Goal: Task Accomplishment & Management: Manage account settings

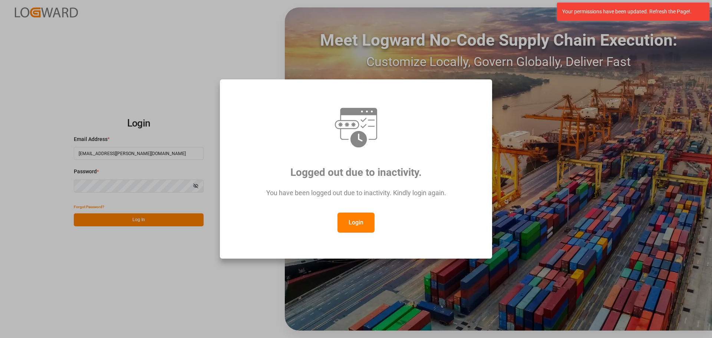
click at [365, 221] on button "Login" at bounding box center [355, 222] width 37 height 20
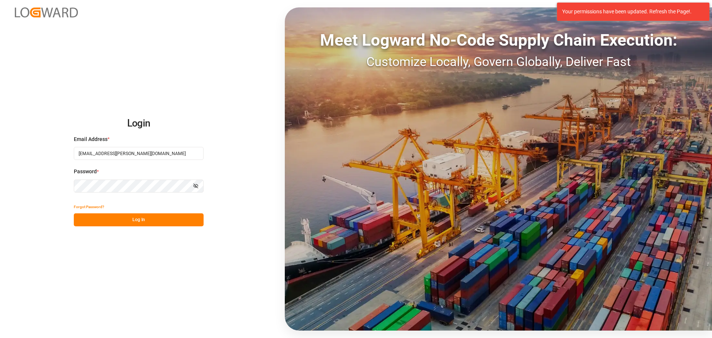
click at [139, 217] on button "Log In" at bounding box center [139, 219] width 130 height 13
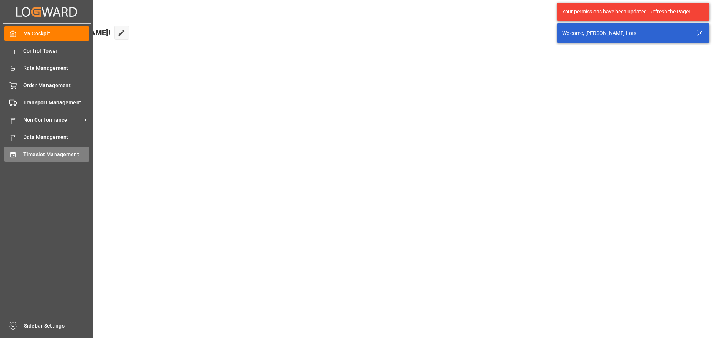
click at [22, 155] on div "Timeslot Management Timeslot Management" at bounding box center [46, 154] width 85 height 14
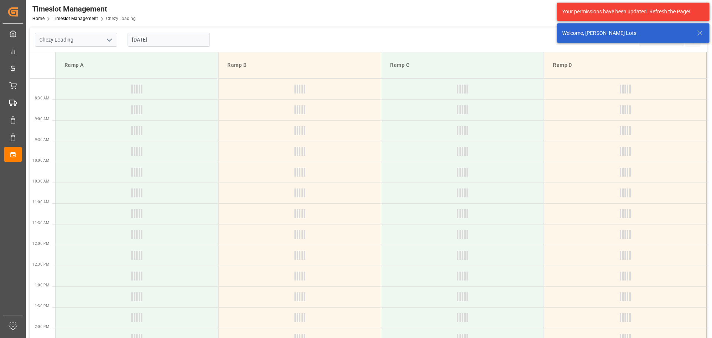
type input "Chezy Loading"
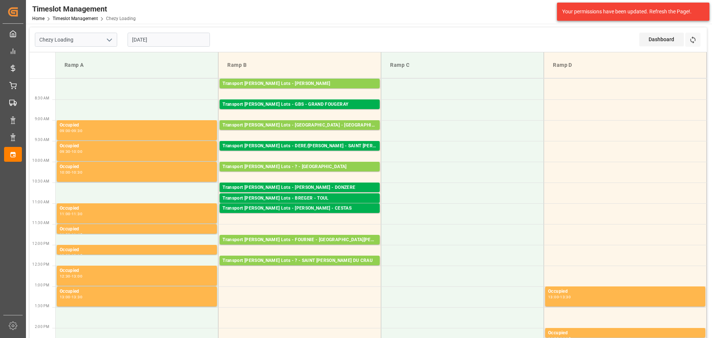
click at [165, 40] on input "[DATE]" at bounding box center [169, 40] width 82 height 14
click at [315, 291] on td at bounding box center [299, 296] width 163 height 21
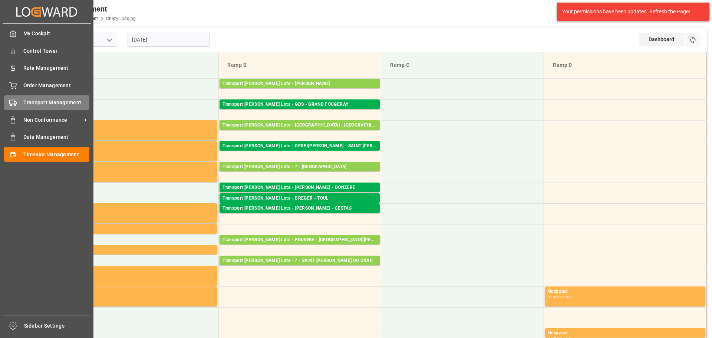
click at [26, 100] on span "Transport Management" at bounding box center [56, 103] width 66 height 8
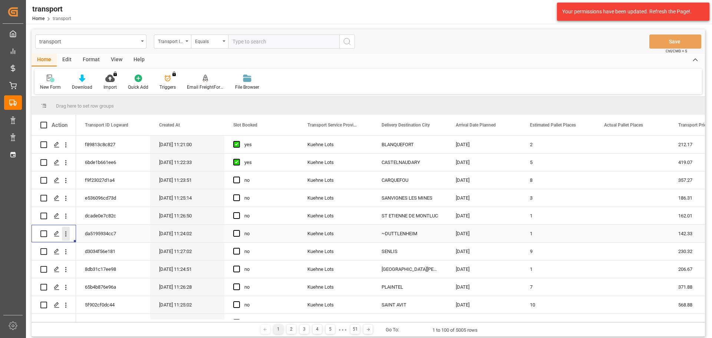
click at [65, 231] on icon "open menu" at bounding box center [66, 234] width 8 height 8
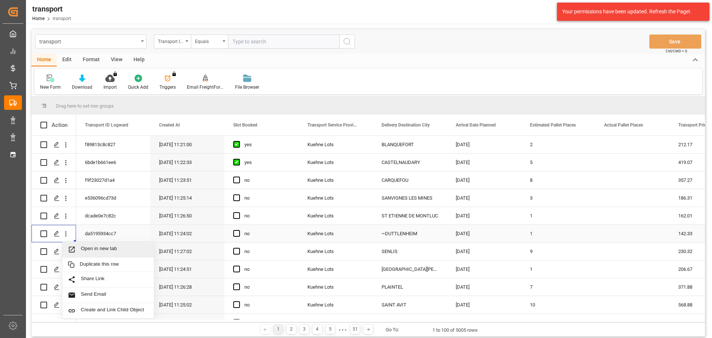
click at [95, 247] on span "Open in new tab" at bounding box center [114, 249] width 67 height 8
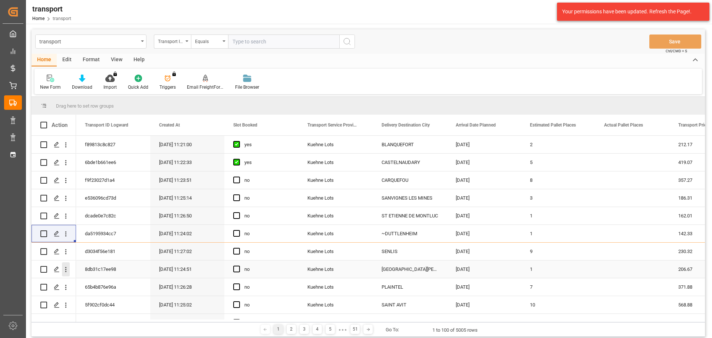
click at [66, 266] on icon "open menu" at bounding box center [66, 269] width 8 height 8
click at [89, 283] on span "Open in new tab" at bounding box center [114, 285] width 67 height 8
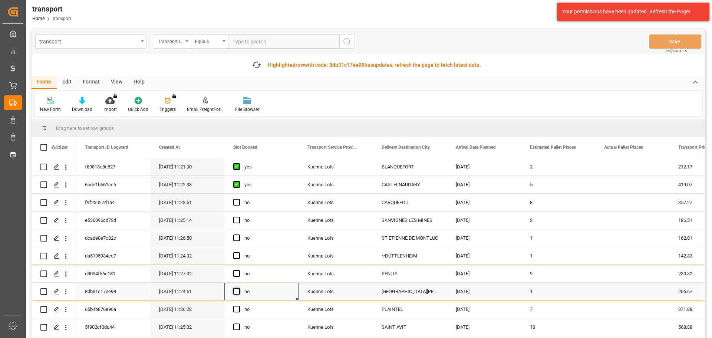
click at [238, 291] on span "Press SPACE to select this row." at bounding box center [236, 291] width 7 height 7
click at [239, 288] on input "Press SPACE to select this row." at bounding box center [239, 288] width 0 height 0
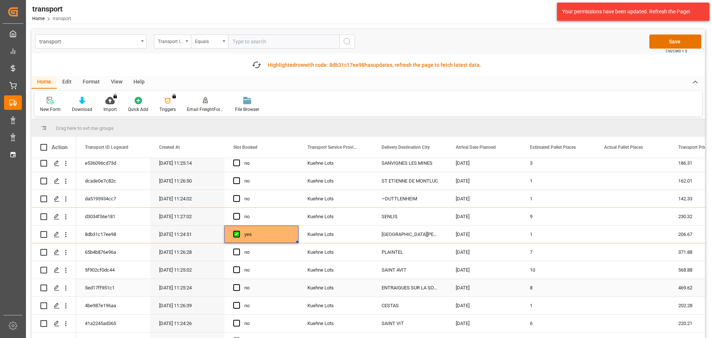
scroll to position [74, 0]
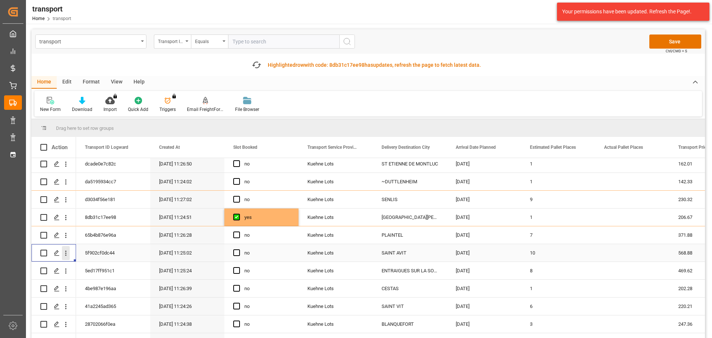
click at [65, 252] on icon "open menu" at bounding box center [66, 253] width 8 height 8
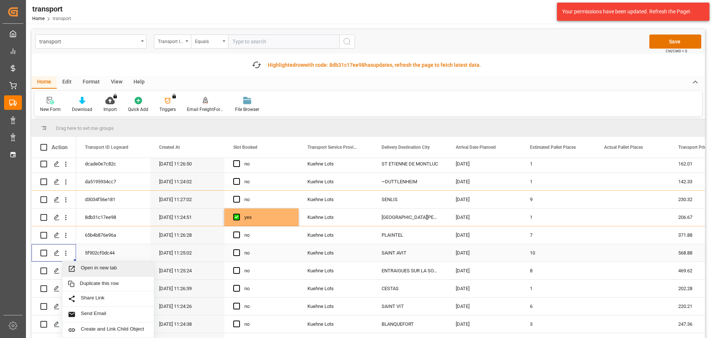
click at [92, 265] on span "Open in new tab" at bounding box center [114, 269] width 67 height 8
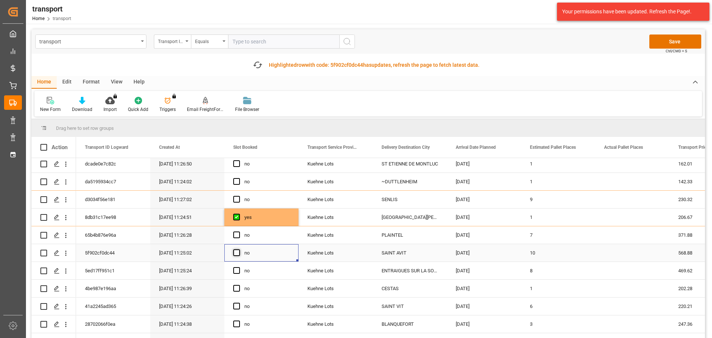
click at [236, 252] on span "Press SPACE to select this row." at bounding box center [236, 252] width 7 height 7
click at [239, 249] on input "Press SPACE to select this row." at bounding box center [239, 249] width 0 height 0
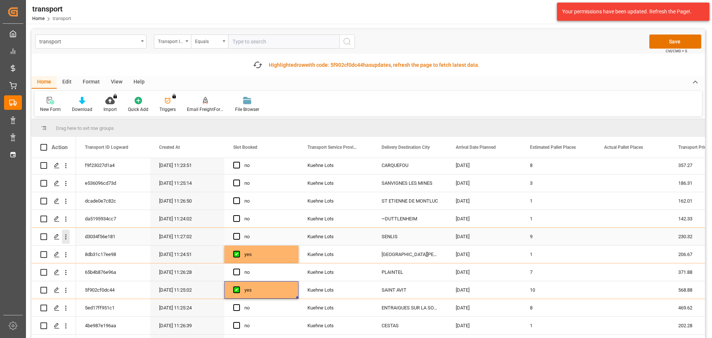
click at [67, 234] on icon "open menu" at bounding box center [66, 237] width 8 height 8
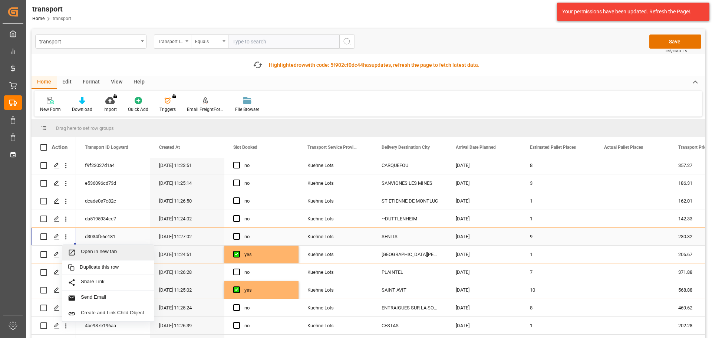
click at [96, 248] on div "Open in new tab" at bounding box center [108, 253] width 92 height 16
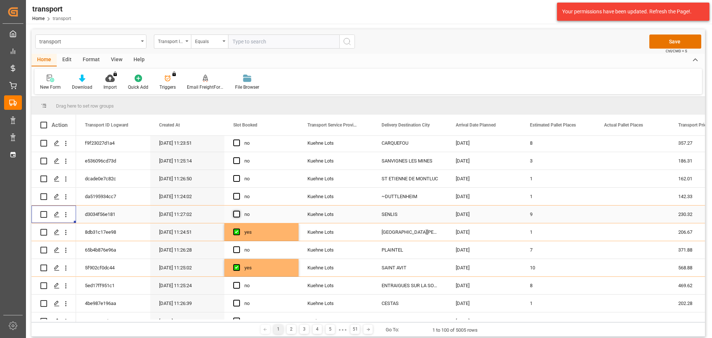
click at [240, 215] on span "Press SPACE to select this row." at bounding box center [236, 214] width 7 height 7
click at [239, 211] on input "Press SPACE to select this row." at bounding box center [239, 211] width 0 height 0
click at [64, 141] on icon "open menu" at bounding box center [66, 143] width 8 height 8
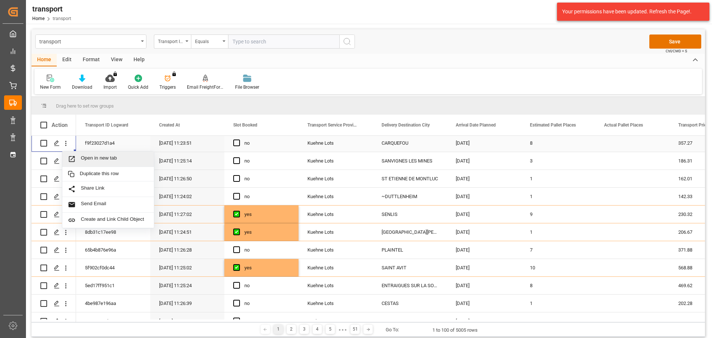
click at [106, 158] on span "Open in new tab" at bounding box center [114, 159] width 67 height 8
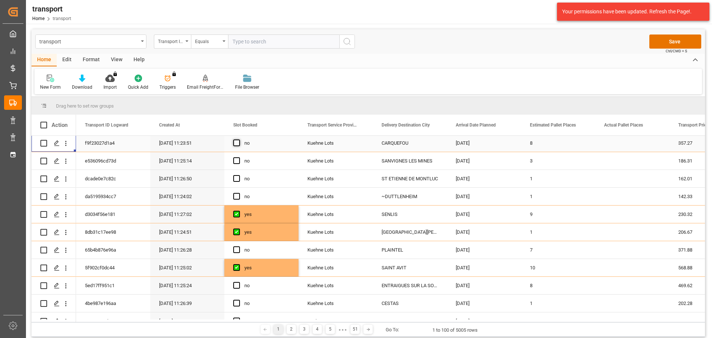
click at [235, 141] on span "Press SPACE to select this row." at bounding box center [236, 142] width 7 height 7
click at [239, 139] on input "Press SPACE to select this row." at bounding box center [239, 139] width 0 height 0
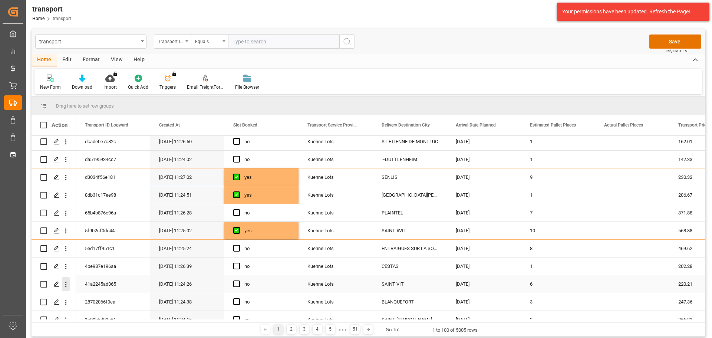
click at [65, 283] on icon "open menu" at bounding box center [66, 284] width 8 height 8
click at [92, 297] on span "Open in new tab" at bounding box center [114, 300] width 67 height 8
click at [235, 285] on span "Press SPACE to select this row." at bounding box center [236, 283] width 7 height 7
click at [239, 280] on input "Press SPACE to select this row." at bounding box center [239, 280] width 0 height 0
click at [672, 39] on button "Save" at bounding box center [675, 41] width 52 height 14
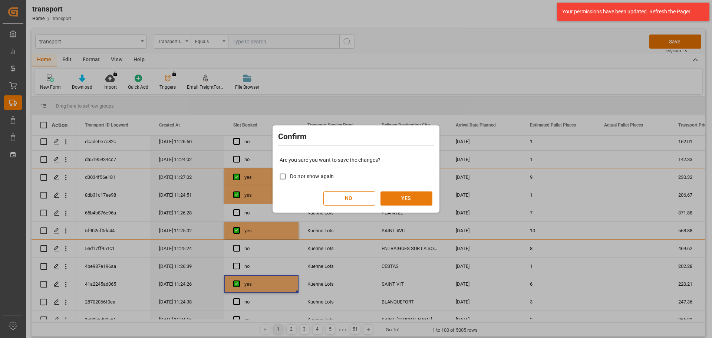
click at [397, 193] on button "YES" at bounding box center [406, 198] width 52 height 14
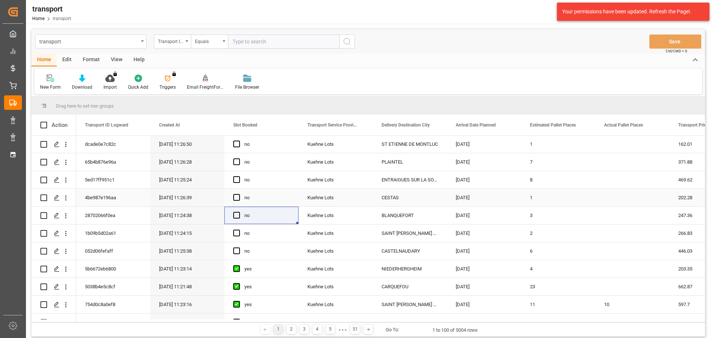
scroll to position [148, 0]
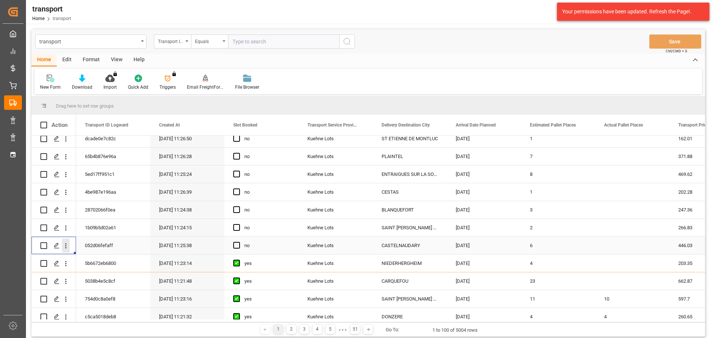
click at [67, 245] on icon "open menu" at bounding box center [66, 246] width 8 height 8
click at [89, 255] on div "Open in new tab" at bounding box center [108, 262] width 92 height 16
click at [238, 243] on span "Press SPACE to select this row." at bounding box center [236, 245] width 7 height 7
click at [239, 242] on input "Press SPACE to select this row." at bounding box center [239, 242] width 0 height 0
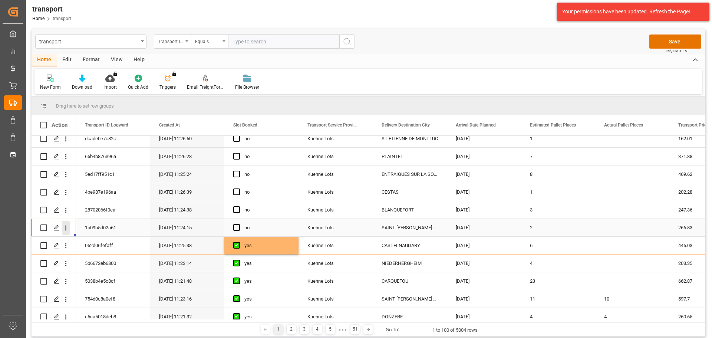
click at [65, 227] on icon "open menu" at bounding box center [66, 228] width 8 height 8
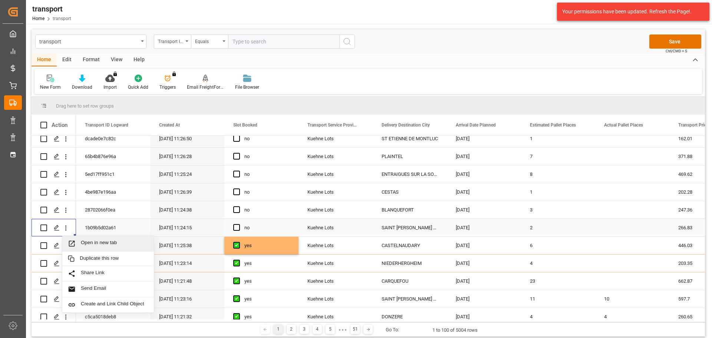
click at [102, 242] on span "Open in new tab" at bounding box center [114, 244] width 67 height 8
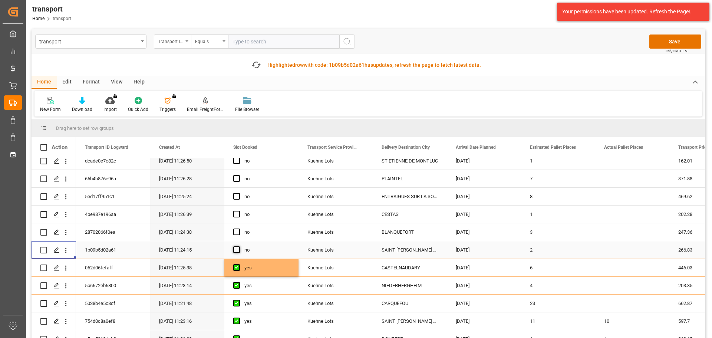
click at [238, 249] on span "Press SPACE to select this row." at bounding box center [236, 249] width 7 height 7
click at [239, 246] on input "Press SPACE to select this row." at bounding box center [239, 246] width 0 height 0
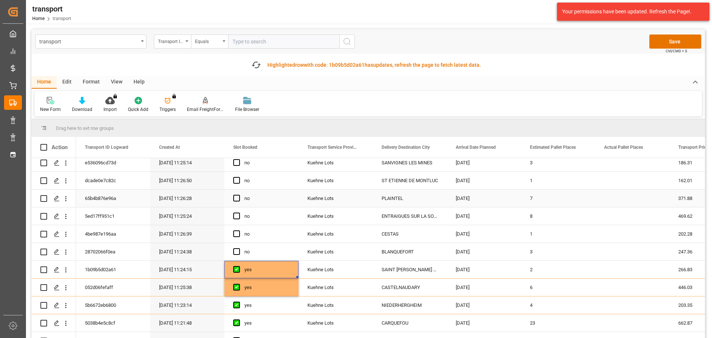
scroll to position [111, 0]
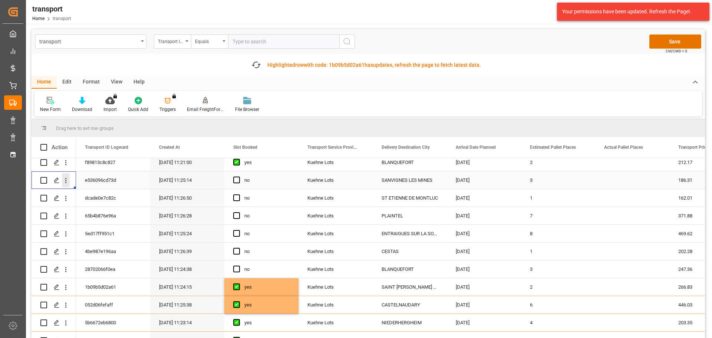
click at [66, 178] on icon "open menu" at bounding box center [66, 180] width 8 height 8
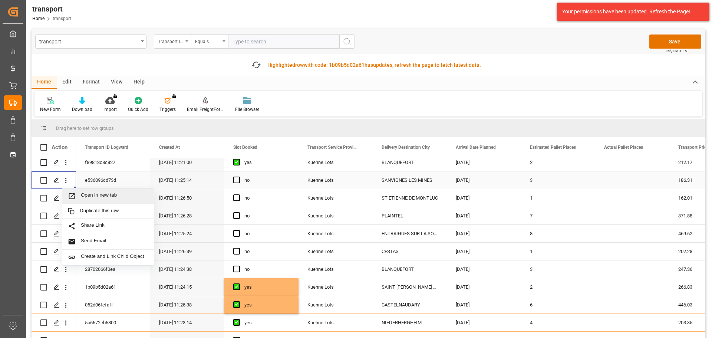
click at [106, 193] on span "Open in new tab" at bounding box center [114, 196] width 67 height 8
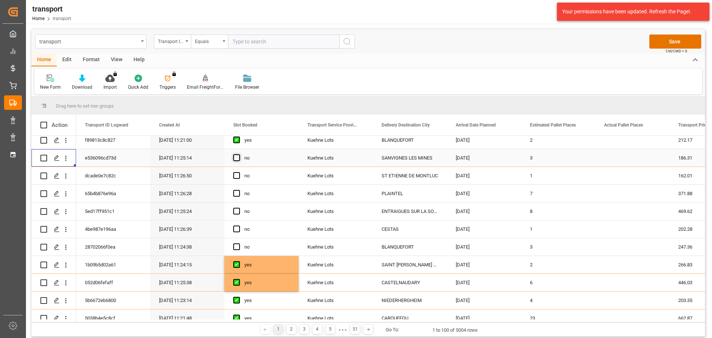
click at [237, 156] on span "Press SPACE to select this row." at bounding box center [236, 157] width 7 height 7
click at [239, 154] on input "Press SPACE to select this row." at bounding box center [239, 154] width 0 height 0
click at [65, 194] on icon "open menu" at bounding box center [66, 194] width 8 height 8
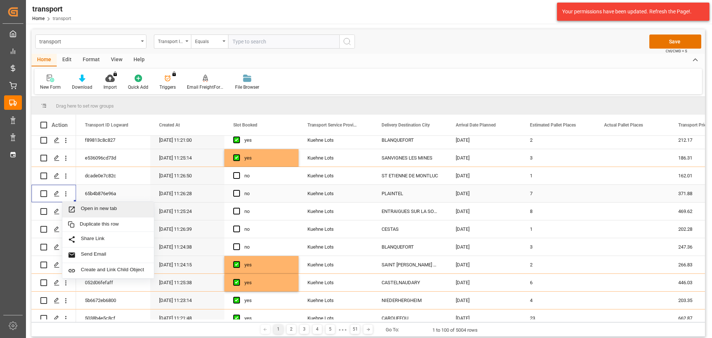
click at [95, 207] on span "Open in new tab" at bounding box center [114, 209] width 67 height 8
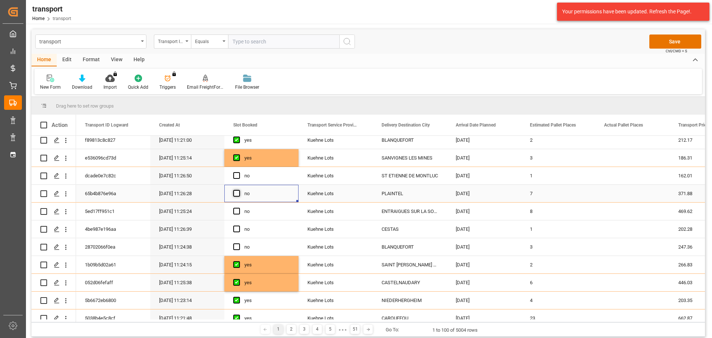
click at [236, 190] on span "Press SPACE to select this row." at bounding box center [236, 193] width 7 height 7
click at [239, 190] on input "Press SPACE to select this row." at bounding box center [239, 190] width 0 height 0
click at [62, 174] on icon "open menu" at bounding box center [66, 176] width 8 height 8
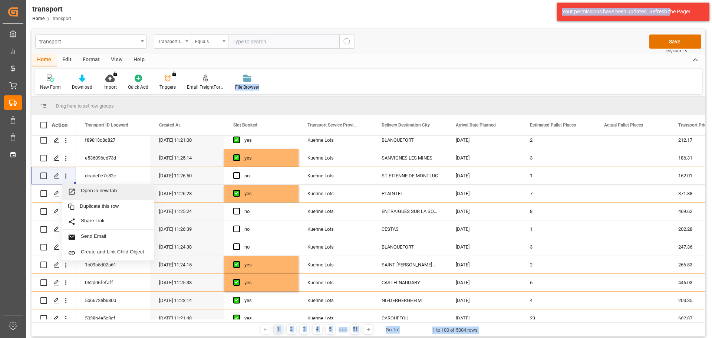
drag, startPoint x: 661, startPoint y: 72, endPoint x: 671, endPoint y: 9, distance: 63.7
click at [671, 9] on body "Created by potrace 1.15, written by Peter Selinger 2001-2017 Created by potrace…" at bounding box center [356, 169] width 712 height 338
click at [66, 175] on icon "open menu" at bounding box center [66, 176] width 8 height 8
click at [95, 188] on span "Open in new tab" at bounding box center [114, 192] width 67 height 8
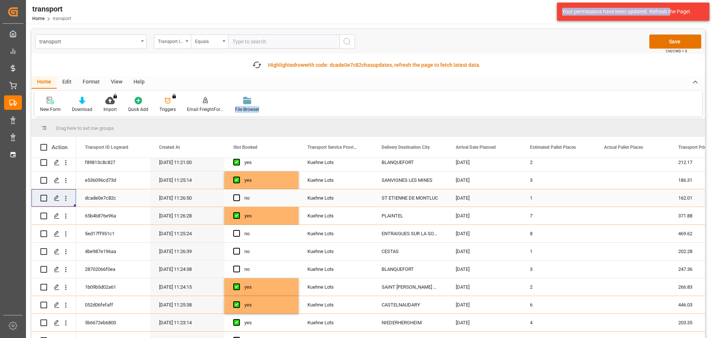
click at [236, 194] on div "Press SPACE to select this row." at bounding box center [238, 197] width 11 height 17
drag, startPoint x: 238, startPoint y: 197, endPoint x: 267, endPoint y: 207, distance: 31.0
click at [238, 197] on span "Press SPACE to select this row." at bounding box center [236, 197] width 7 height 7
click at [239, 194] on input "Press SPACE to select this row." at bounding box center [239, 194] width 0 height 0
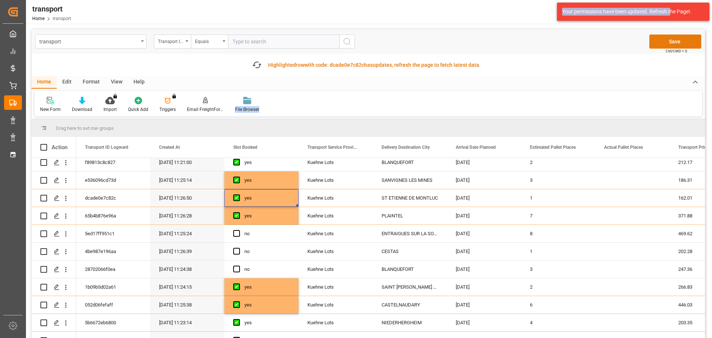
drag, startPoint x: 676, startPoint y: 42, endPoint x: 617, endPoint y: 22, distance: 62.8
click at [676, 42] on button "Save" at bounding box center [675, 41] width 52 height 14
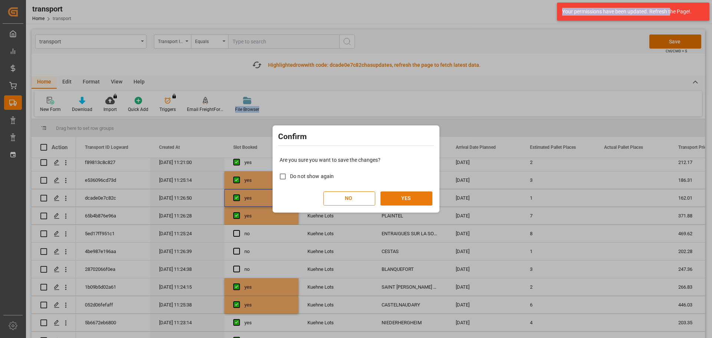
click at [396, 196] on button "YES" at bounding box center [406, 198] width 52 height 14
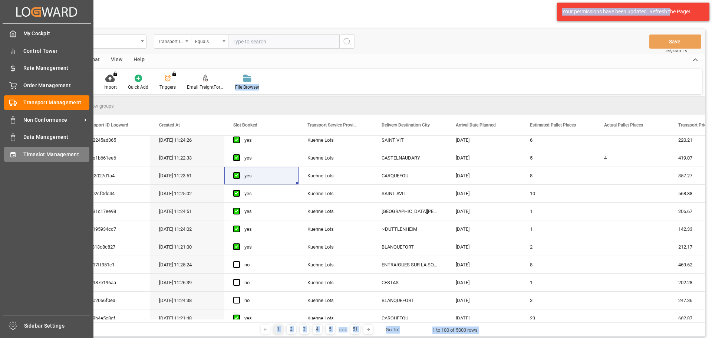
click at [31, 153] on span "Timeslot Management" at bounding box center [56, 155] width 66 height 8
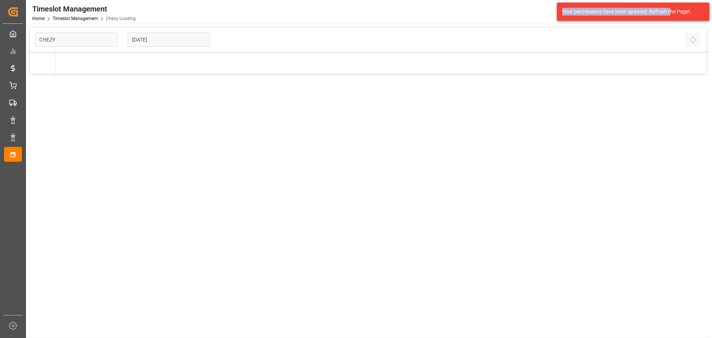
type input "Chezy Loading"
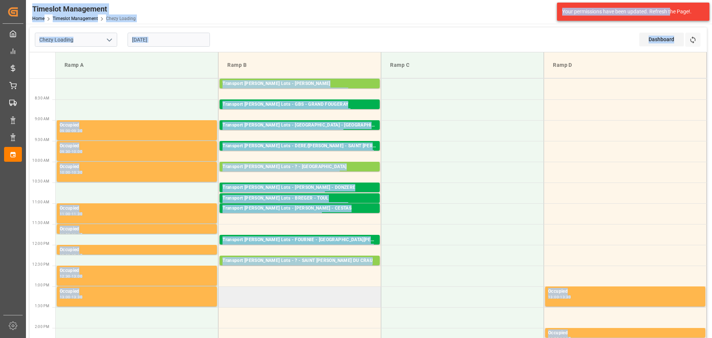
drag, startPoint x: 320, startPoint y: 305, endPoint x: 324, endPoint y: 298, distance: 7.6
click at [320, 305] on td at bounding box center [299, 296] width 163 height 21
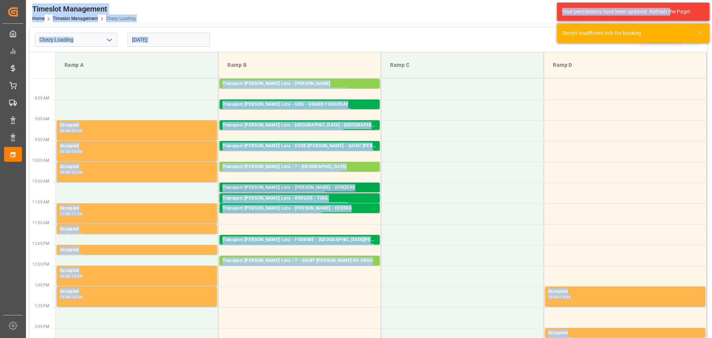
click at [317, 192] on div "Pallets: 3,TU: 56,City: DONZERE,Arrival: 2025-09-05 00:00:00" at bounding box center [299, 194] width 154 height 6
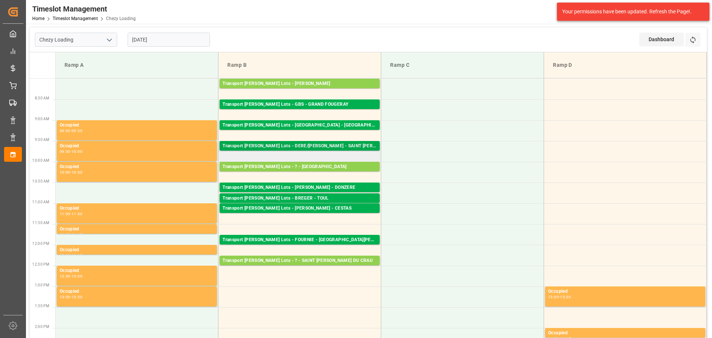
click at [321, 147] on div "Transport Kuehne Lots - DERE/FOSSIER - SAINT MARTIN DU CRAU" at bounding box center [299, 145] width 154 height 7
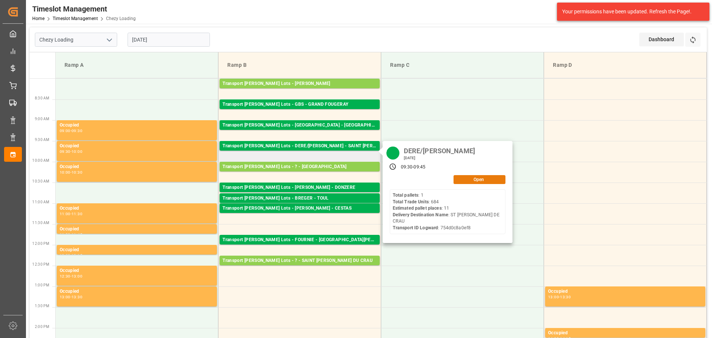
click at [474, 175] on button "Open" at bounding box center [479, 179] width 52 height 9
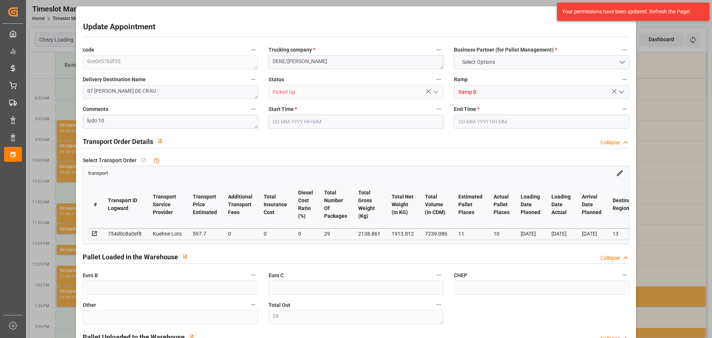
type input "29"
type input "11"
type input "10"
type input "597.7"
type input "0"
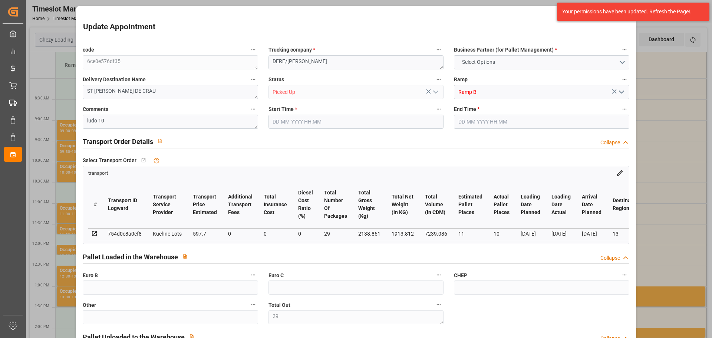
type input "0"
type input "597.7"
type input "0"
type input "29"
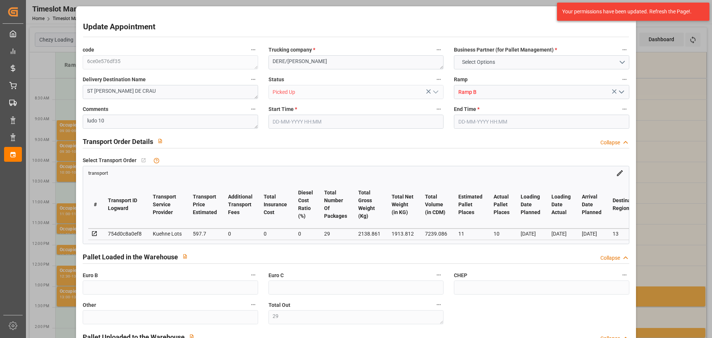
type input "1913.812"
type input "3109.333"
type input "7239.086"
type input "13"
type input "1"
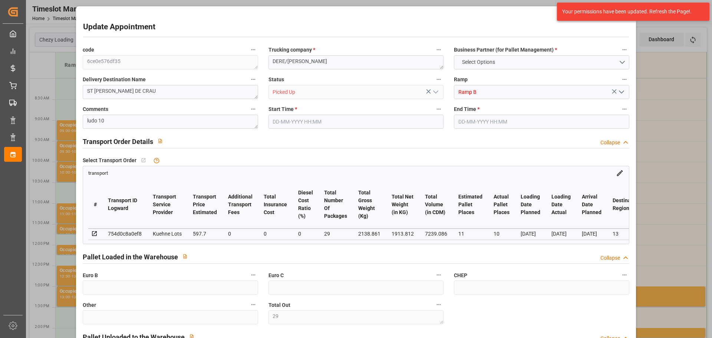
type input "684"
type input "29"
type input "101"
type input "2138.861"
type input "0"
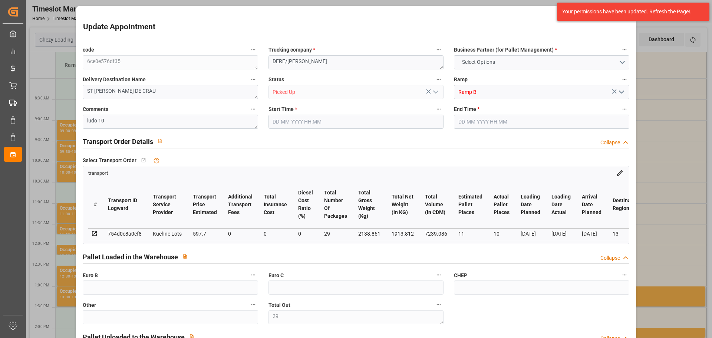
type input "10767.6795"
type input "0"
type input "21"
type input "80"
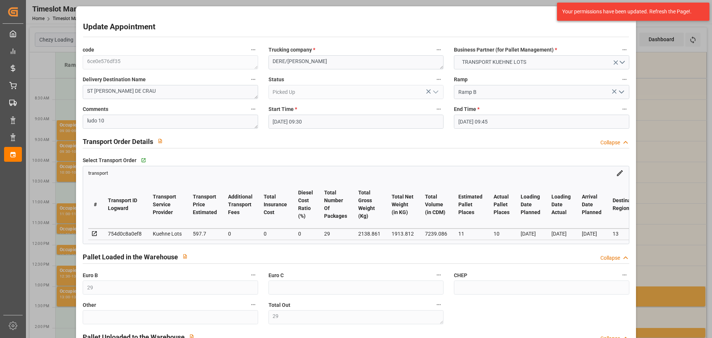
type input "03-09-2025 09:30"
type input "03-09-2025 09:45"
type input "01-09-2025 13:32"
type input "01-09-2025 11:23"
type input "09-09-2025"
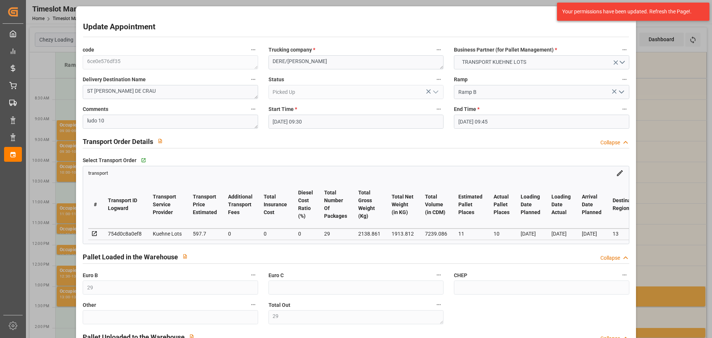
type input "[DATE]"
type input "03-09-2025"
click at [611, 9] on div "Your permissions have been updated. Refresh the Page!." at bounding box center [630, 12] width 136 height 8
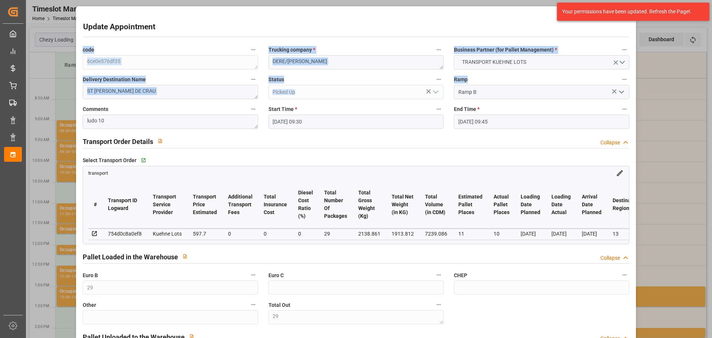
drag, startPoint x: 480, startPoint y: 16, endPoint x: 477, endPoint y: 71, distance: 55.3
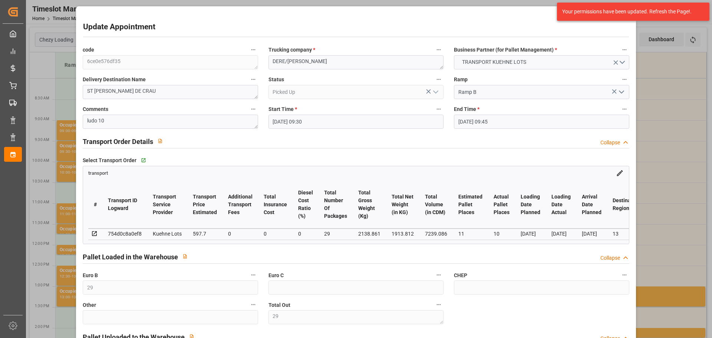
click at [593, 172] on div "transport" at bounding box center [355, 171] width 545 height 11
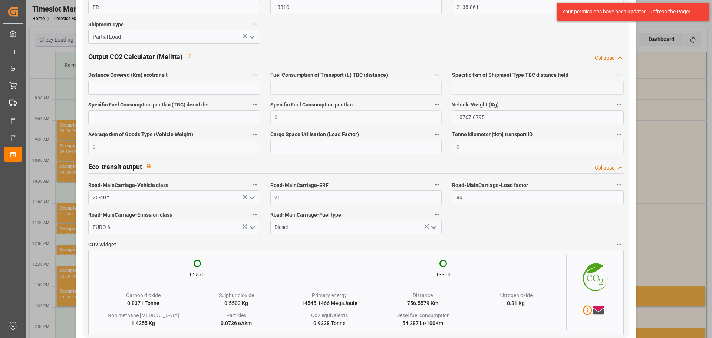
scroll to position [1260, 0]
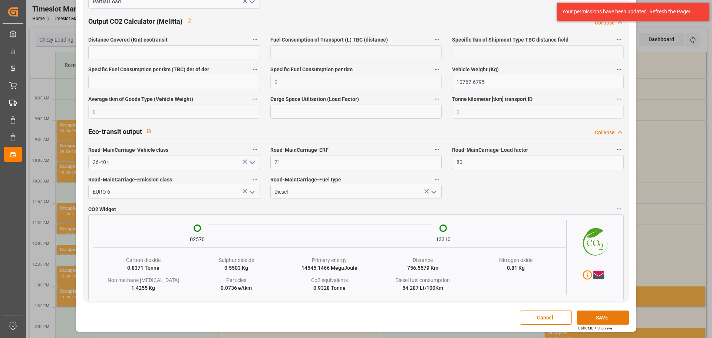
click at [597, 320] on button "SAVE" at bounding box center [603, 317] width 52 height 14
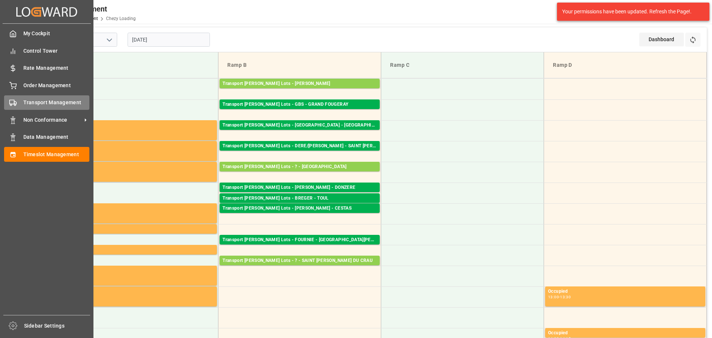
click at [27, 101] on span "Transport Management" at bounding box center [56, 103] width 66 height 8
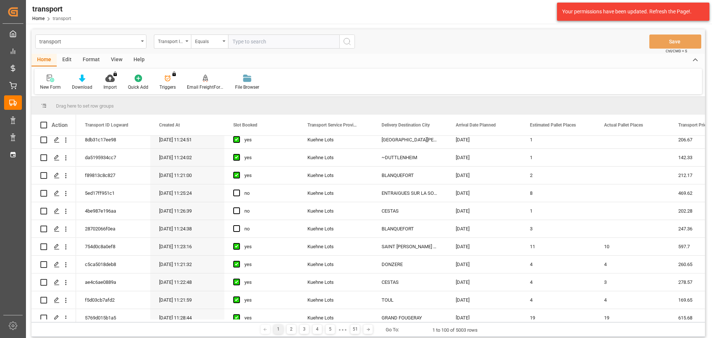
scroll to position [260, 0]
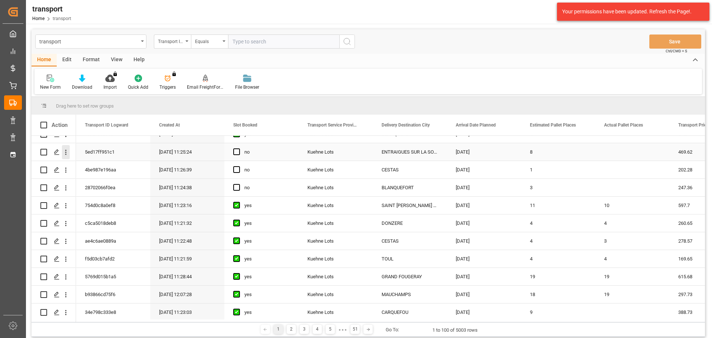
click at [67, 153] on icon "open menu" at bounding box center [66, 152] width 8 height 8
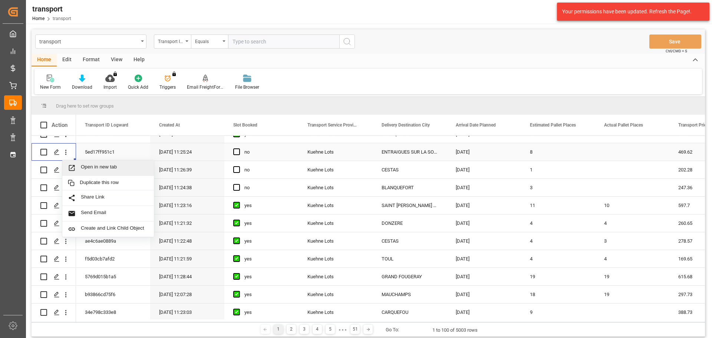
click at [103, 163] on div "Open in new tab" at bounding box center [108, 168] width 92 height 16
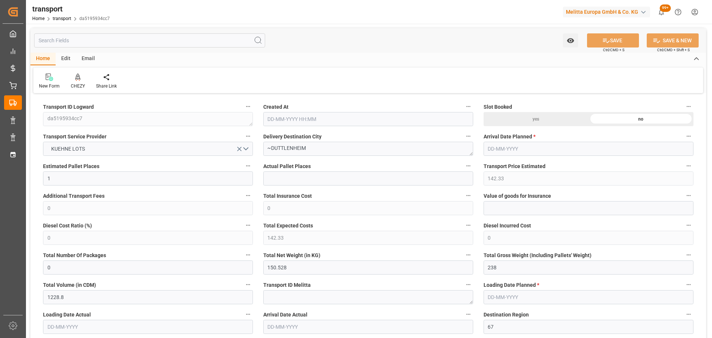
type input "[DATE] 11:24"
type input "[DATE]"
click at [76, 76] on icon at bounding box center [77, 76] width 5 height 6
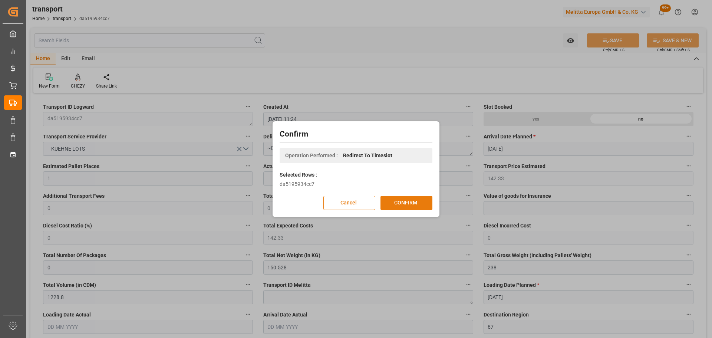
click at [420, 202] on button "CONFIRM" at bounding box center [406, 203] width 52 height 14
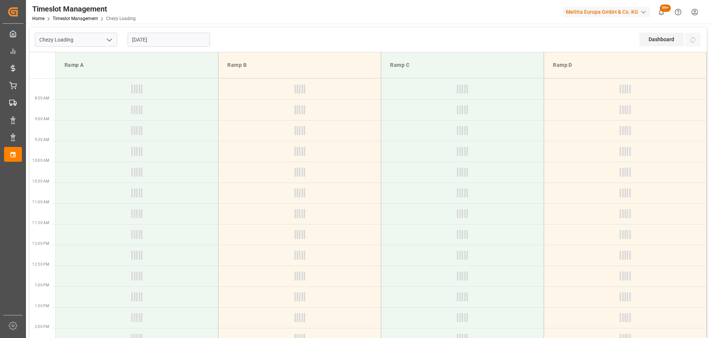
type input "Chezy Loading"
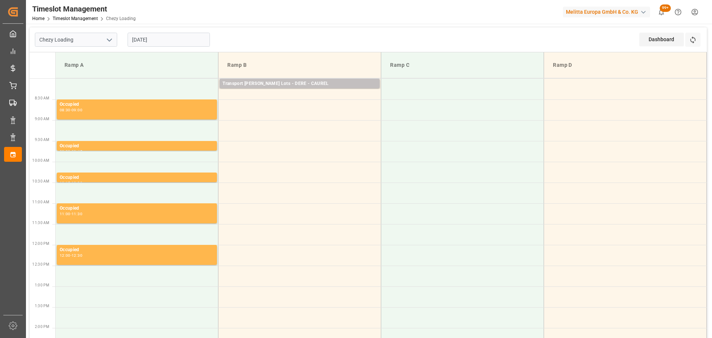
click at [141, 36] on input "[DATE]" at bounding box center [169, 40] width 82 height 14
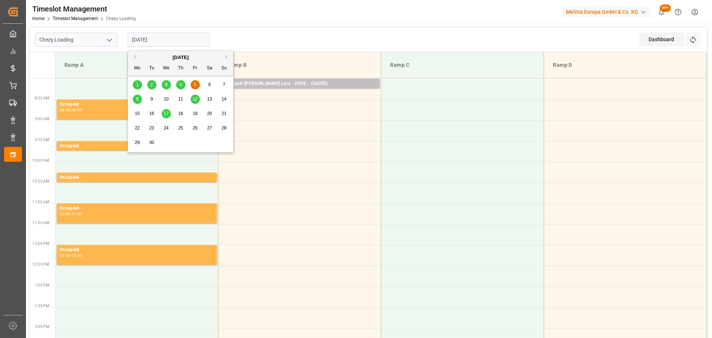
click at [179, 82] on div "4" at bounding box center [180, 84] width 9 height 9
type input "[DATE]"
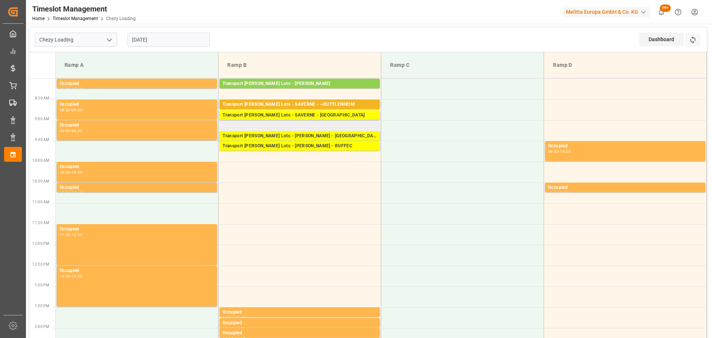
click at [226, 128] on td "Transport Kuehne Lots - BREGER - BLANQUEFORT Pallets: ,TU: 91,City: BLANQUEFORT…" at bounding box center [299, 130] width 163 height 21
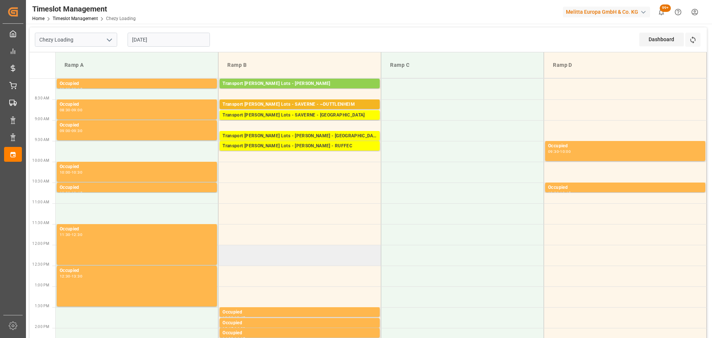
click at [225, 252] on td at bounding box center [299, 255] width 163 height 21
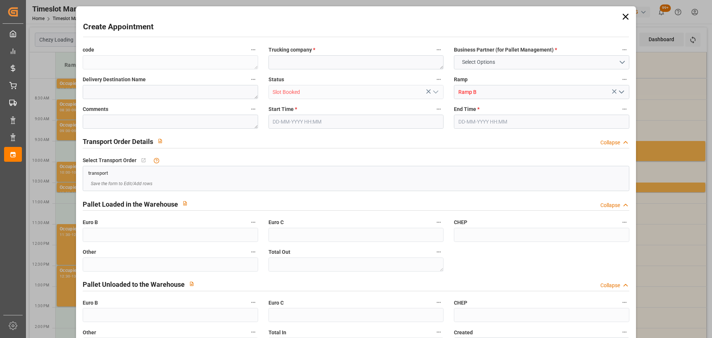
type input "0"
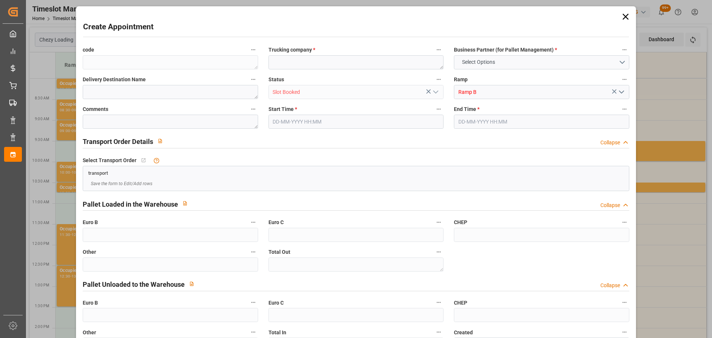
type input "0"
type input "04-09-2025 12:00"
type input "04-09-2025 12:15"
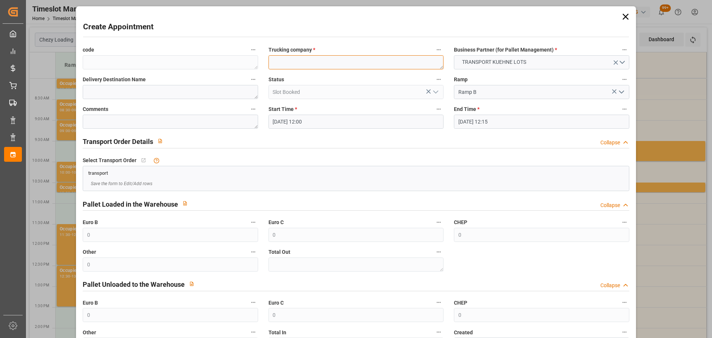
click at [317, 68] on textarea at bounding box center [355, 62] width 175 height 14
type textarea "SAVERNE"
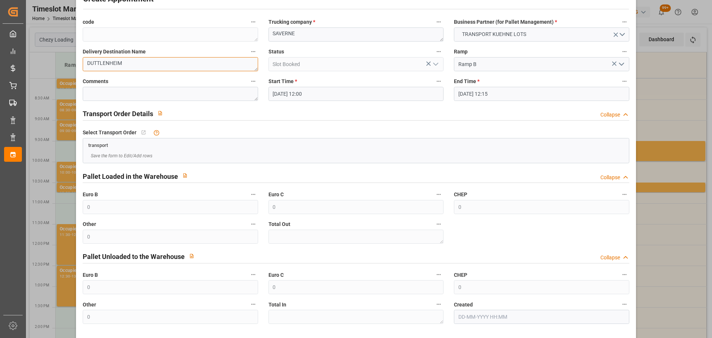
scroll to position [57, 0]
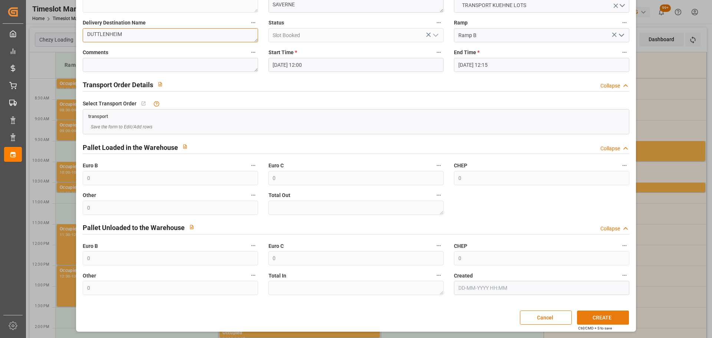
type textarea "DUTTLENHEIM"
click at [607, 317] on button "CREATE" at bounding box center [603, 317] width 52 height 14
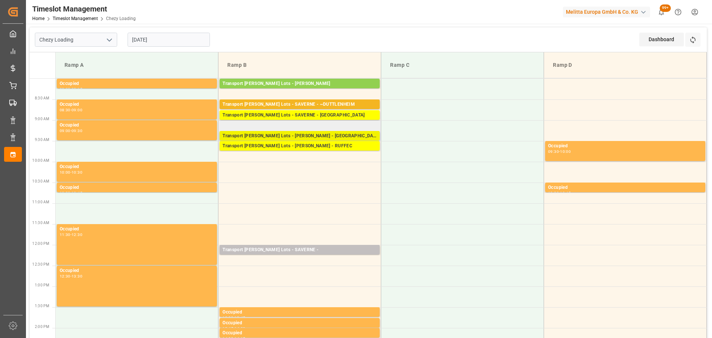
click at [298, 132] on div "Transport Kuehne Lots - BREGER - BLANQUEFORT Pallets: ,TU: 91,City: BLANQUEFORT…" at bounding box center [299, 136] width 160 height 10
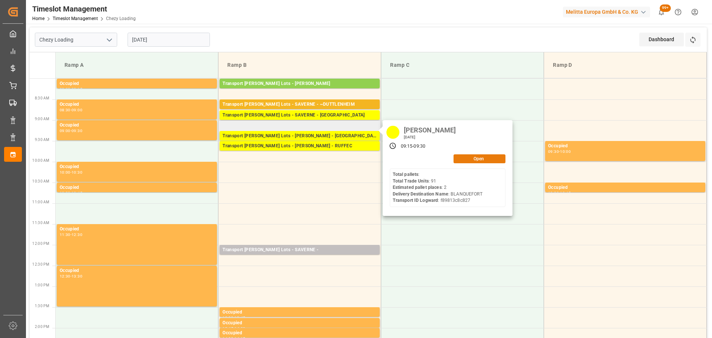
click at [476, 158] on button "Open" at bounding box center [479, 158] width 52 height 9
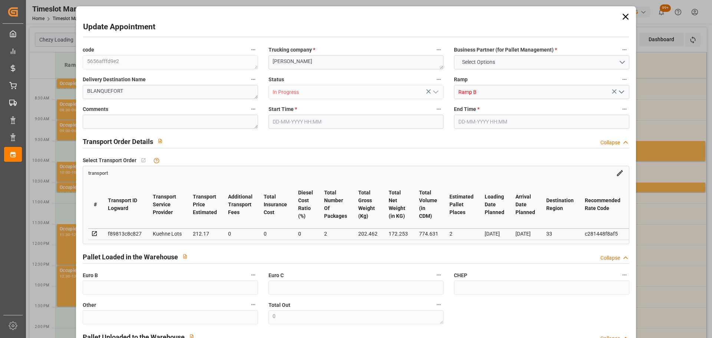
type input "2"
type input "212.17"
type input "0"
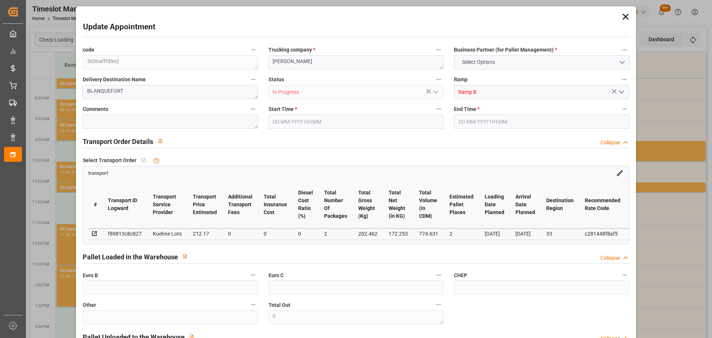
type input "212.17"
type input "0"
type input "2"
type input "172.253"
type input "386.462"
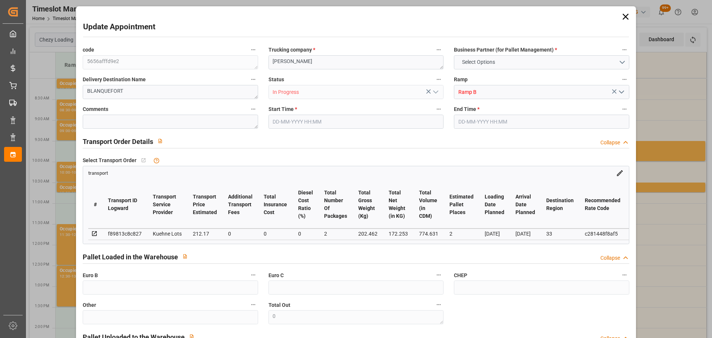
type input "774.631"
type input "33"
type input "0"
type input "91"
type input "8"
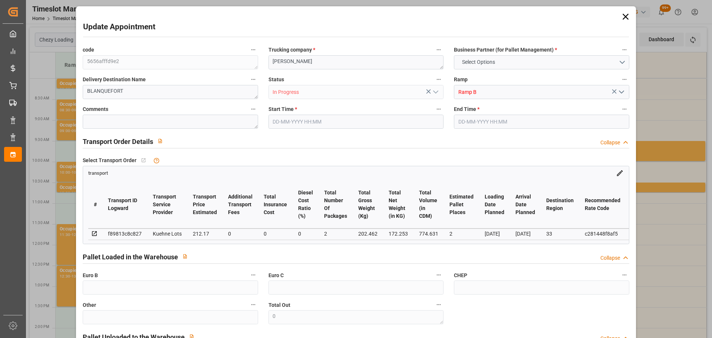
type input "101"
type input "202.462"
type input "0"
type input "4710.8598"
type input "0"
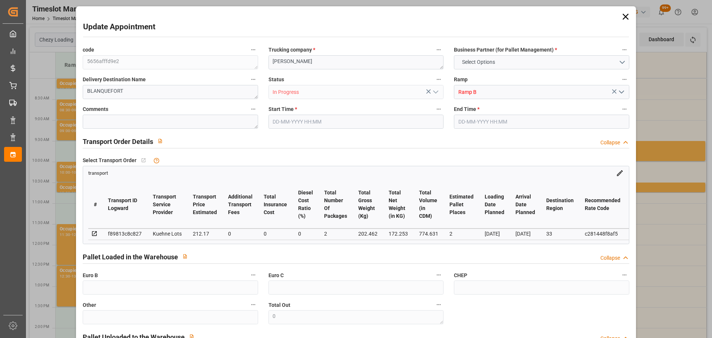
type input "0"
type input "21"
type input "35"
type input "04-09-2025 09:15"
type input "04-09-2025 09:30"
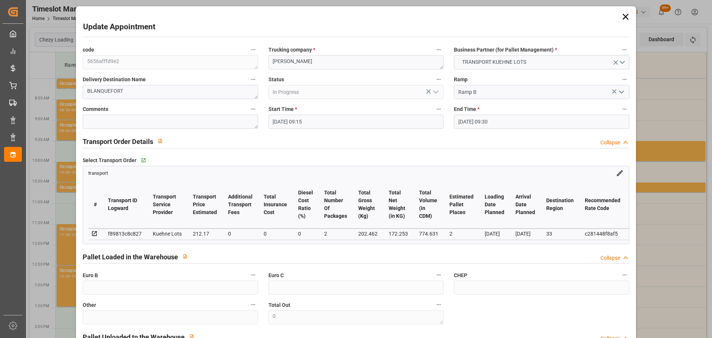
type input "02-09-2025 13:43"
type input "02-09-2025 11:21"
type input "[DATE]"
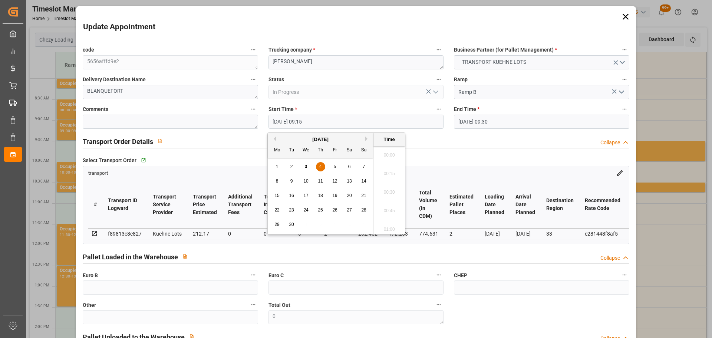
click at [310, 118] on input "04-09-2025 09:15" at bounding box center [355, 122] width 175 height 14
click at [323, 167] on div "4" at bounding box center [320, 166] width 9 height 9
click at [393, 224] on li "09:45" at bounding box center [389, 227] width 32 height 19
type input "04-09-2025 09:45"
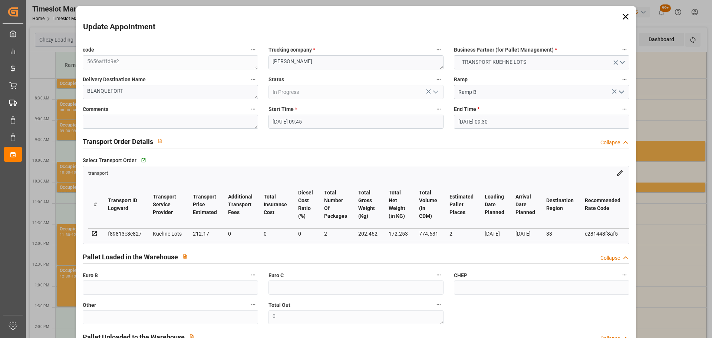
click at [480, 121] on input "04-09-2025 09:30" at bounding box center [541, 122] width 175 height 14
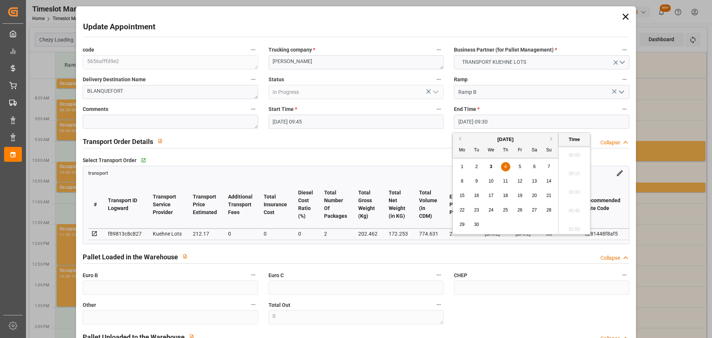
scroll to position [670, 0]
click at [504, 164] on span "4" at bounding box center [505, 166] width 3 height 5
click at [578, 223] on li "10:00" at bounding box center [574, 227] width 32 height 19
type input "04-09-2025 10:00"
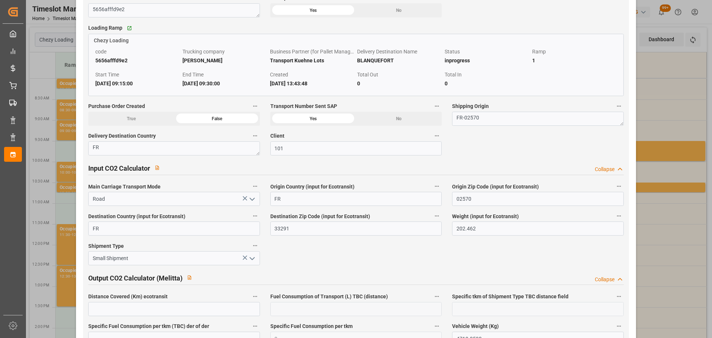
scroll to position [1226, 0]
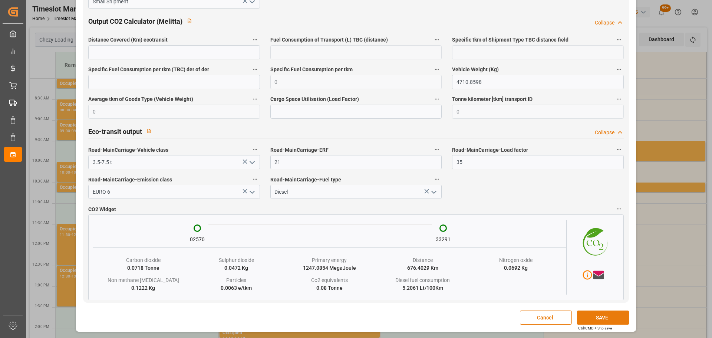
click at [606, 316] on button "SAVE" at bounding box center [603, 317] width 52 height 14
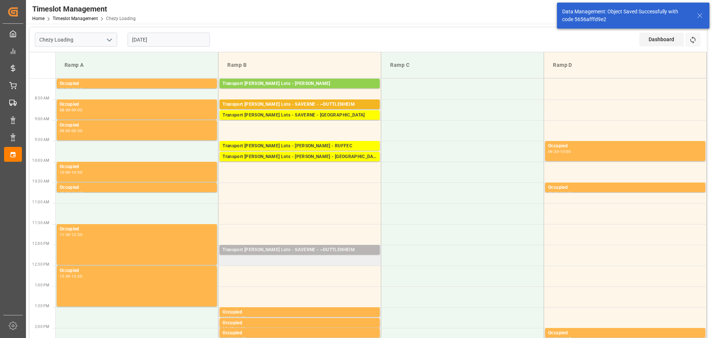
click at [280, 247] on div "Transport [PERSON_NAME] Lots - SAVERNE - ~DUTTLENHEIM" at bounding box center [299, 249] width 154 height 7
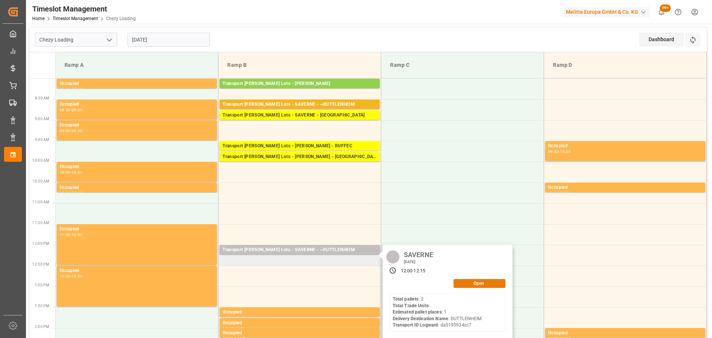
click at [479, 283] on button "Open" at bounding box center [479, 283] width 52 height 9
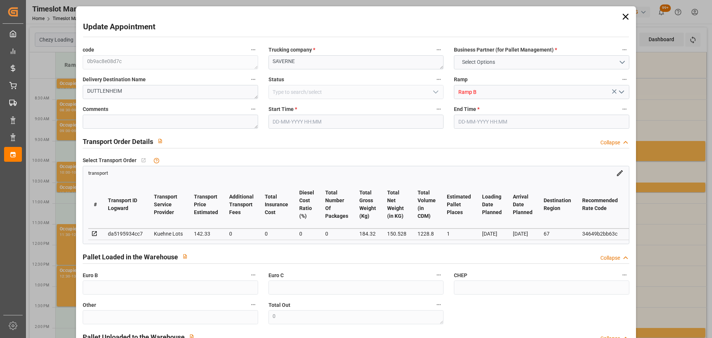
type input "1"
type input "142.33"
type input "0"
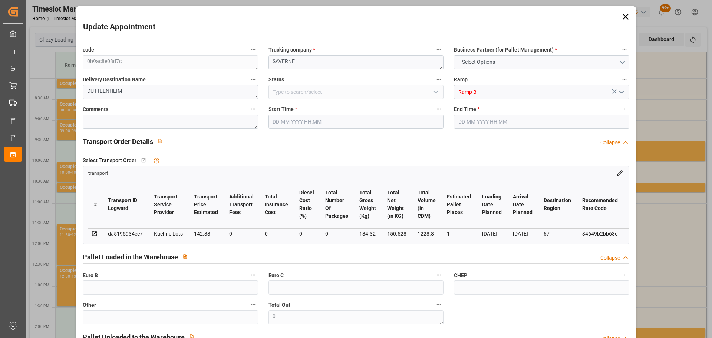
type input "142.33"
type input "0"
type input "150.528"
type input "238"
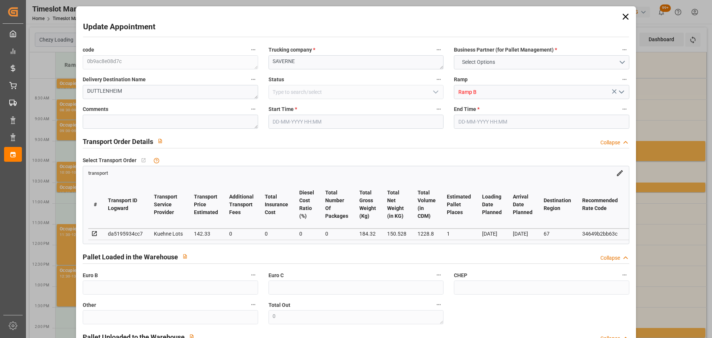
type input "1228.8"
type input "67"
type input "2"
type input "0"
type input "2"
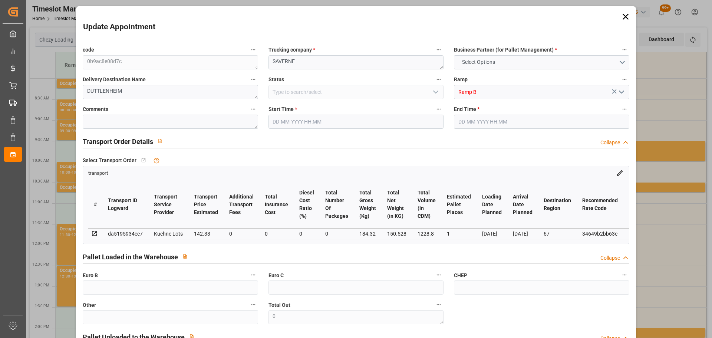
type input "101"
type input "184.32"
type input "0"
type input "4710.8598"
type input "0"
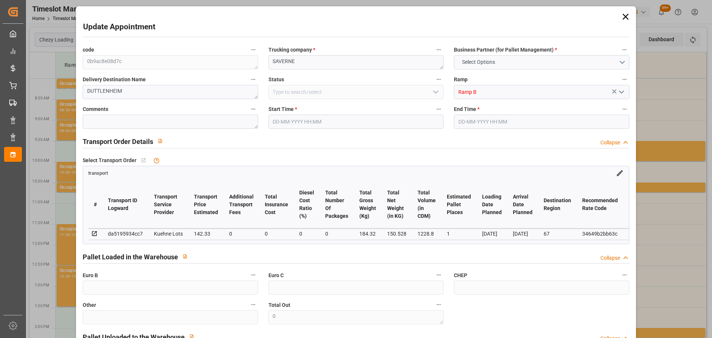
type input "0"
type input "21"
type input "35"
type input "04-09-2025 12:00"
type input "04-09-2025 12:15"
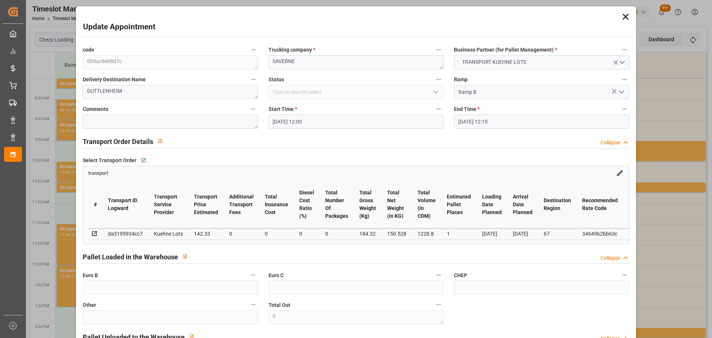
type input "03-09-2025 12:09"
type input "03-09-2025 11:24"
type input "[DATE]"
type input "05-09-2025"
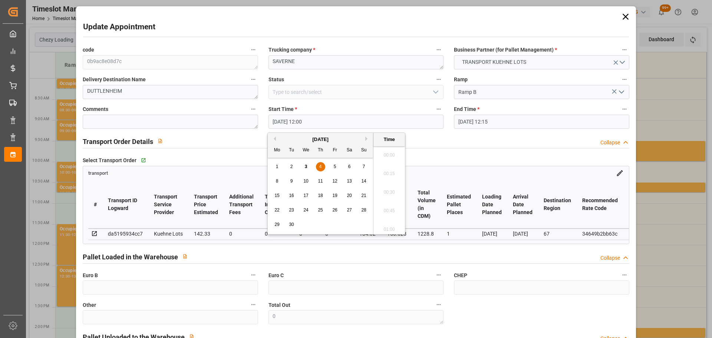
click at [282, 122] on input "04-09-2025 12:00" at bounding box center [355, 122] width 175 height 14
click at [321, 168] on span "4" at bounding box center [320, 166] width 3 height 5
click at [386, 152] on li "09:00" at bounding box center [389, 152] width 32 height 19
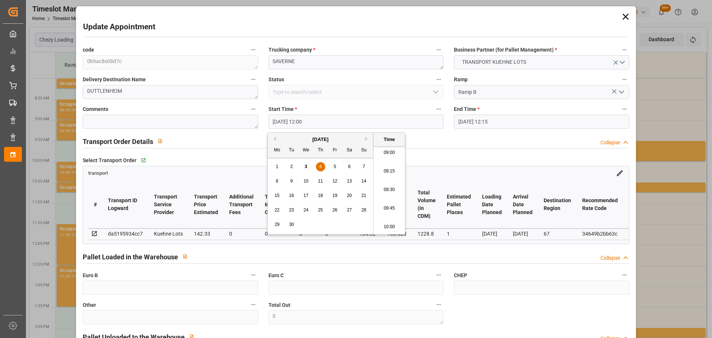
type input "04-09-2025 09:00"
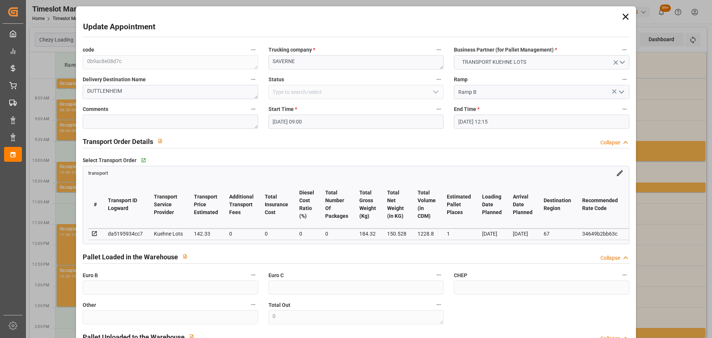
click at [486, 116] on input "04-09-2025 12:15" at bounding box center [541, 122] width 175 height 14
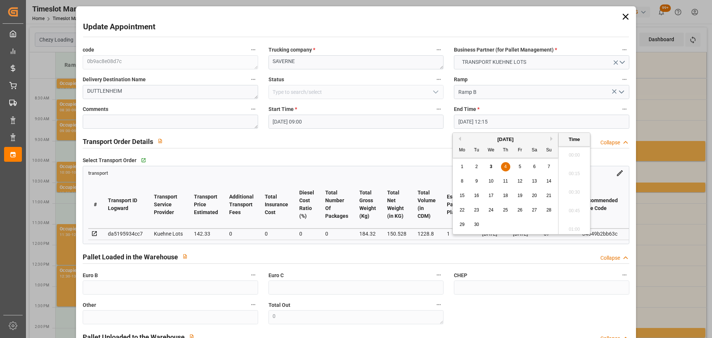
scroll to position [874, 0]
click at [506, 166] on span "4" at bounding box center [505, 166] width 3 height 5
drag, startPoint x: 570, startPoint y: 153, endPoint x: 519, endPoint y: 241, distance: 102.0
click at [570, 153] on li "09:15" at bounding box center [574, 152] width 32 height 19
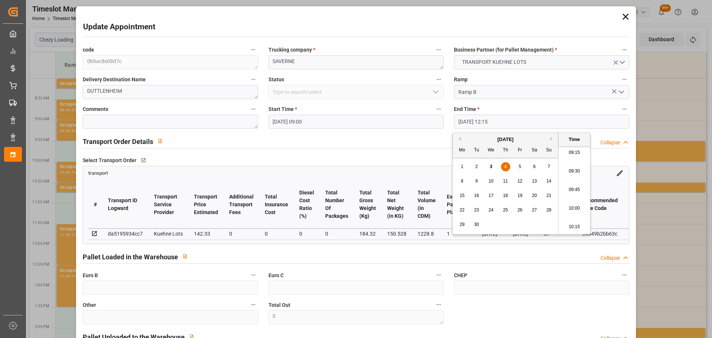
type input "04-09-2025 09:15"
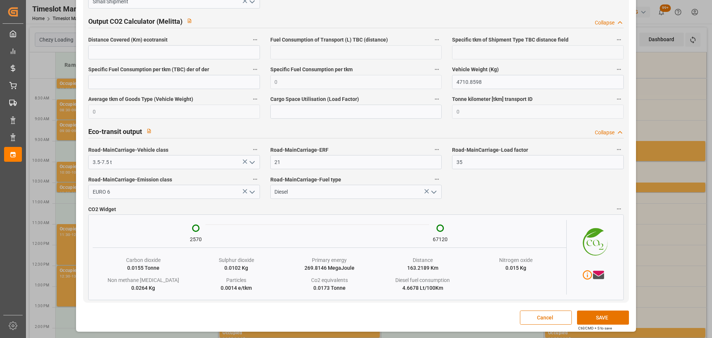
scroll to position [1226, 0]
click at [615, 316] on button "SAVE" at bounding box center [603, 317] width 52 height 14
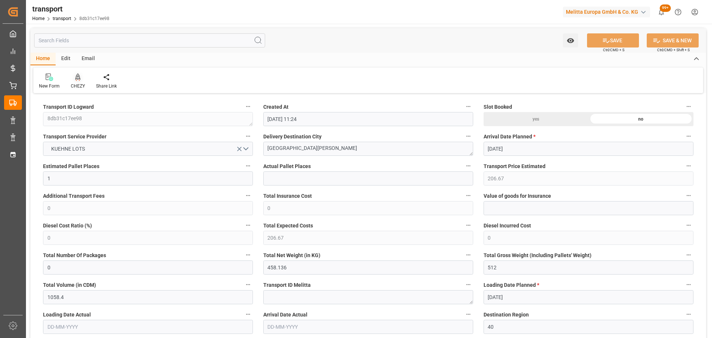
click at [79, 83] on div "CHEZY" at bounding box center [78, 86] width 14 height 7
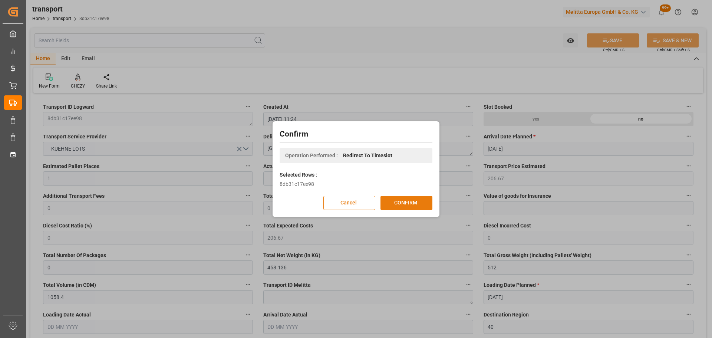
click at [399, 202] on button "CONFIRM" at bounding box center [406, 203] width 52 height 14
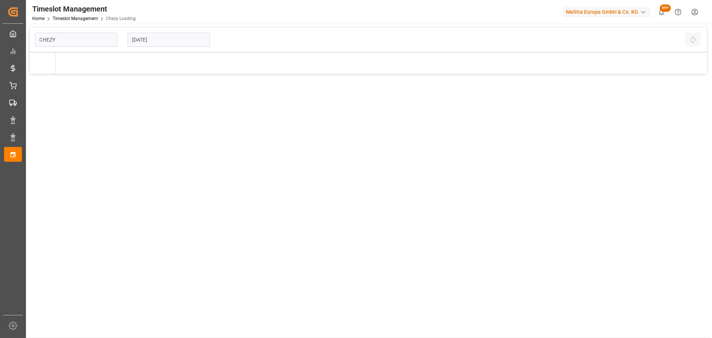
type input "Chezy Loading"
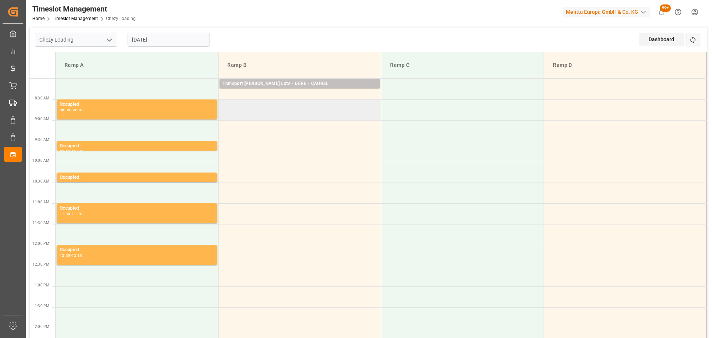
click at [223, 117] on td at bounding box center [299, 109] width 163 height 21
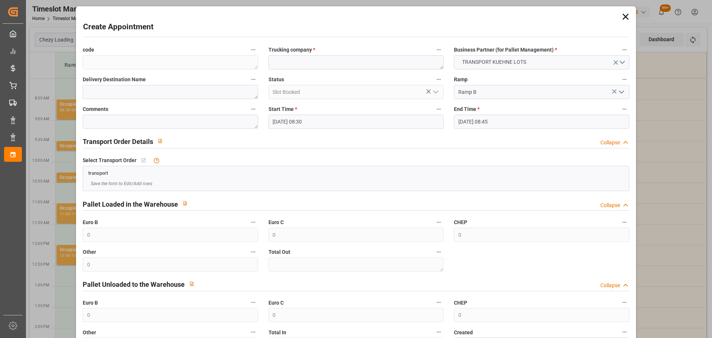
click at [303, 119] on input "05-09-2025 08:30" at bounding box center [355, 122] width 175 height 14
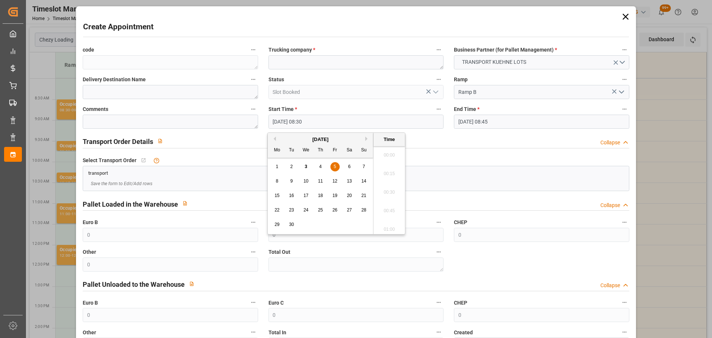
scroll to position [596, 0]
click at [337, 165] on div "5" at bounding box center [334, 166] width 9 height 9
click at [383, 205] on li "08:45" at bounding box center [389, 208] width 32 height 19
type input "05-09-2025 08:45"
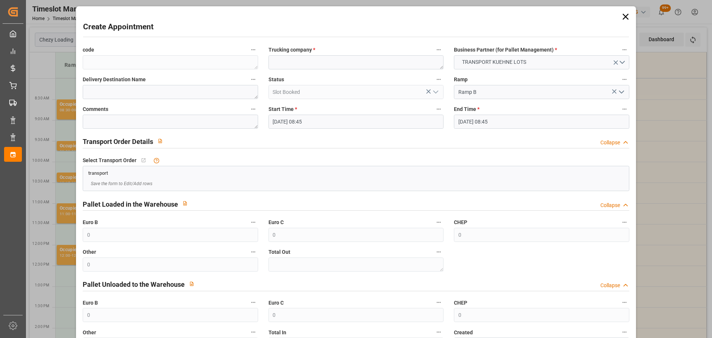
click at [482, 120] on input "05-09-2025 08:45" at bounding box center [541, 122] width 175 height 14
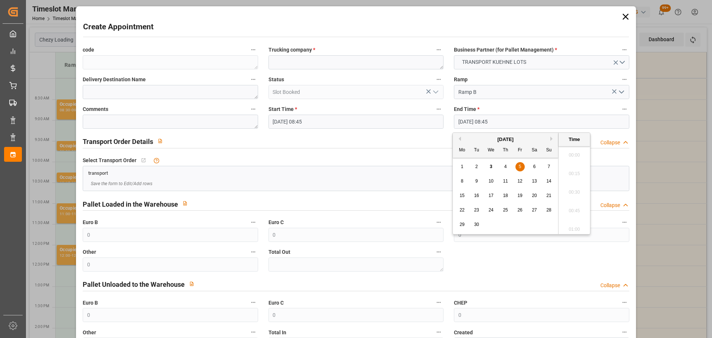
scroll to position [614, 0]
click at [518, 166] on div "5" at bounding box center [519, 166] width 9 height 9
click at [575, 206] on li "09:00" at bounding box center [574, 208] width 32 height 19
type input "[DATE] 09:00"
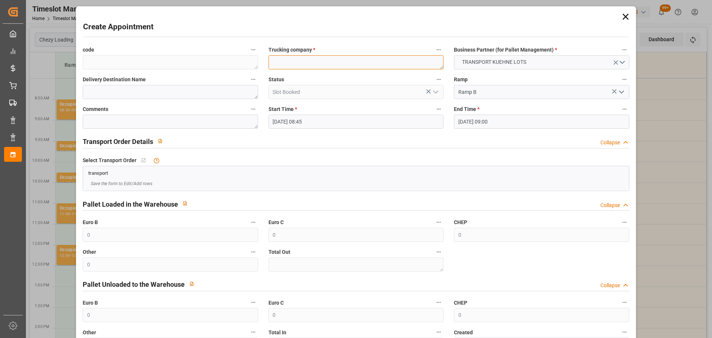
click at [340, 66] on textarea at bounding box center [355, 62] width 175 height 14
type textarea "LEBLANC"
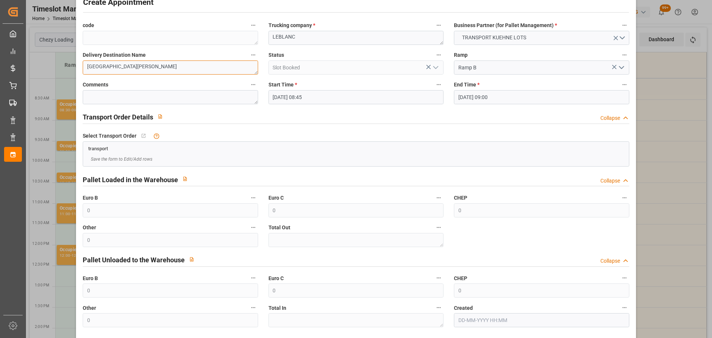
scroll to position [57, 0]
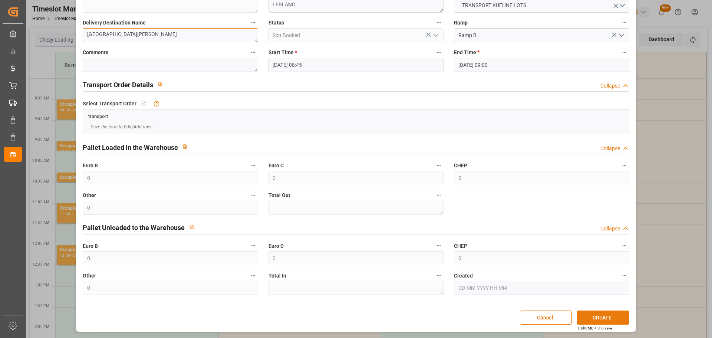
type textarea "MONT DE MARSAN"
click at [596, 315] on button "CREATE" at bounding box center [603, 317] width 52 height 14
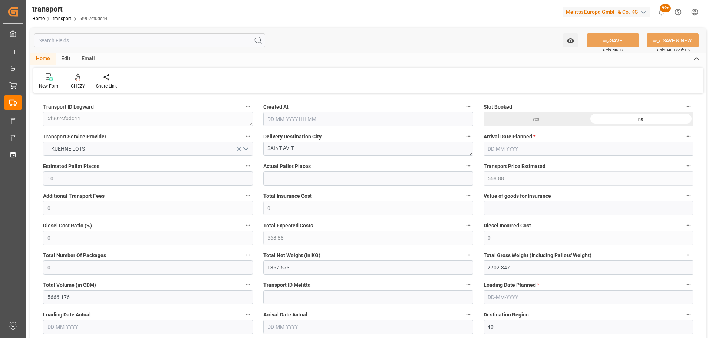
type input "[DATE] 11:25"
type input "[DATE]"
click at [73, 76] on div at bounding box center [78, 77] width 14 height 8
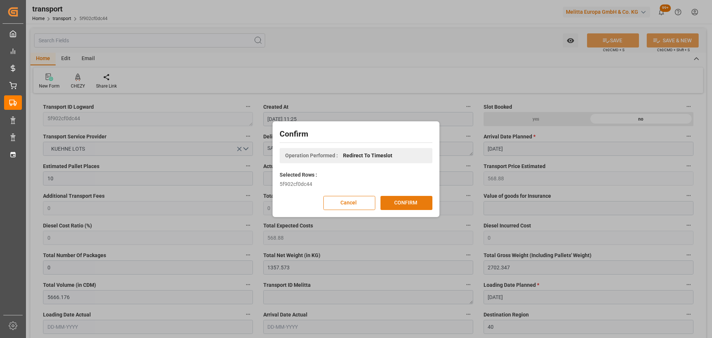
click at [413, 203] on button "CONFIRM" at bounding box center [406, 203] width 52 height 14
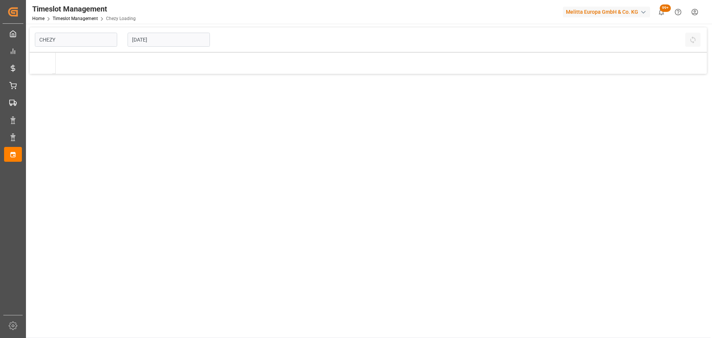
type input "Chezy Loading"
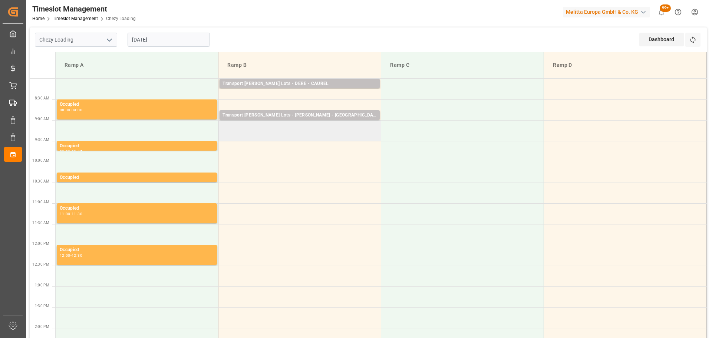
click at [222, 128] on td at bounding box center [299, 130] width 163 height 21
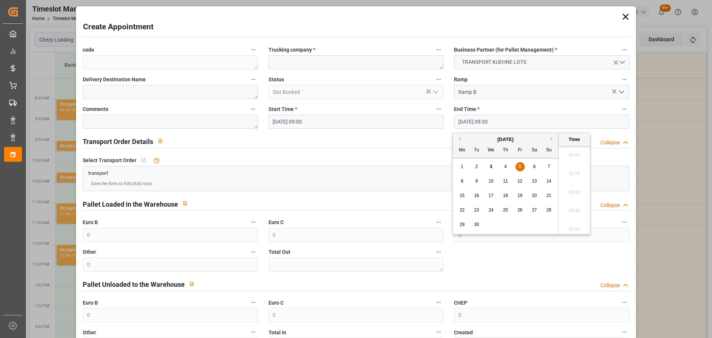
click at [476, 120] on input "[DATE] 09:30" at bounding box center [541, 122] width 175 height 14
click at [519, 163] on div "5" at bounding box center [519, 166] width 9 height 9
click at [574, 169] on li "09:15" at bounding box center [574, 171] width 32 height 19
type input "[DATE] 09:15"
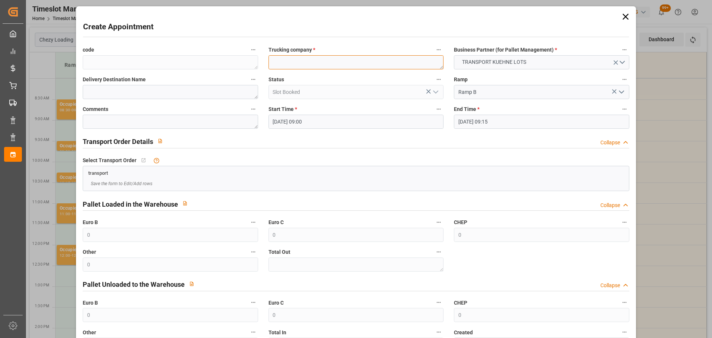
click at [288, 66] on textarea at bounding box center [355, 62] width 175 height 14
type textarea "LEBLANC"
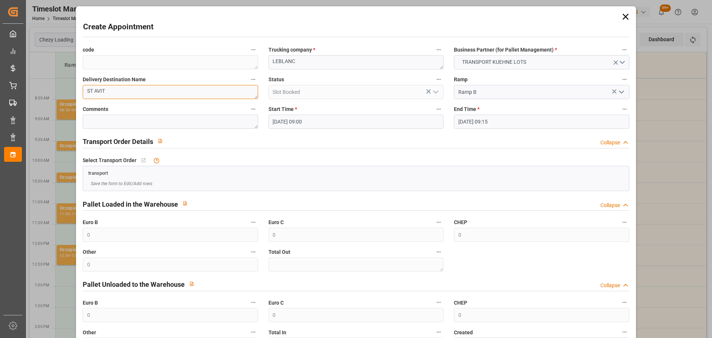
scroll to position [57, 0]
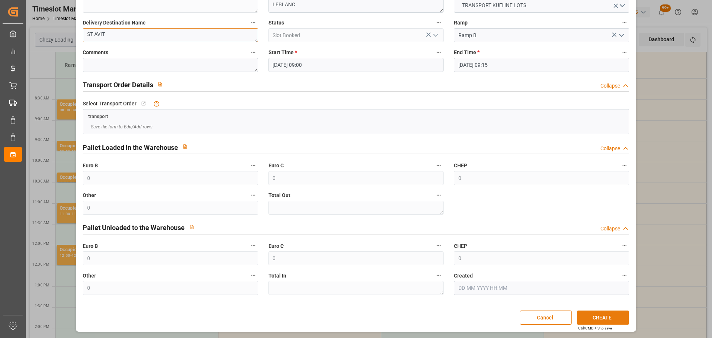
type textarea "ST AVIT"
click at [597, 318] on button "CREATE" at bounding box center [603, 317] width 52 height 14
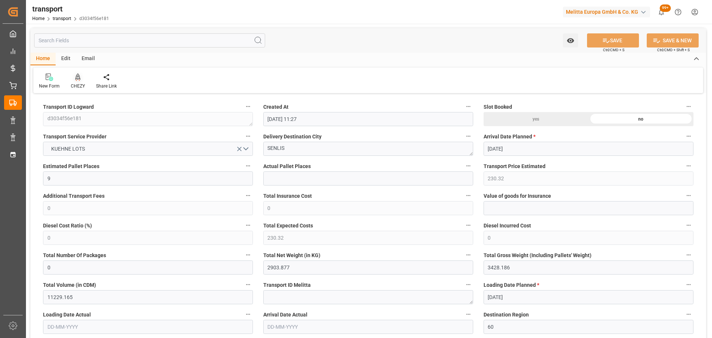
click at [77, 81] on div "CHEZY" at bounding box center [77, 81] width 25 height 16
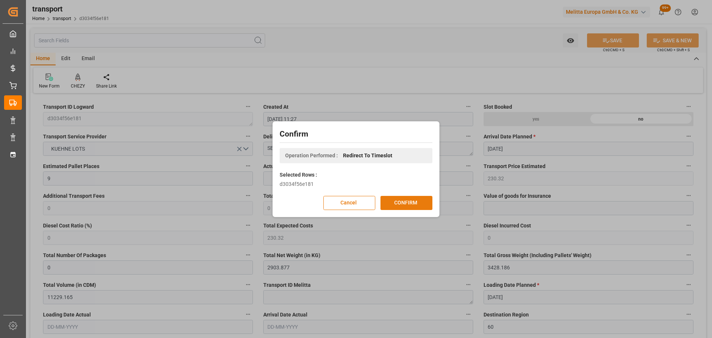
click at [410, 204] on button "CONFIRM" at bounding box center [406, 203] width 52 height 14
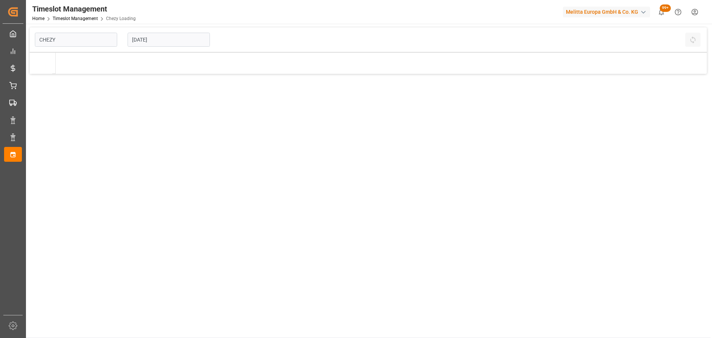
type input "Chezy Loading"
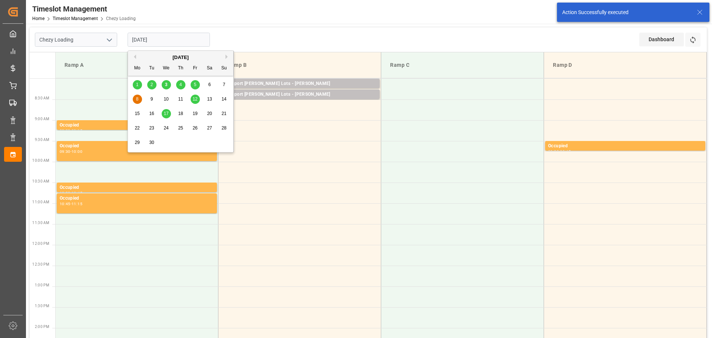
click at [159, 40] on input "[DATE]" at bounding box center [169, 40] width 82 height 14
click at [193, 85] on div "5" at bounding box center [195, 84] width 9 height 9
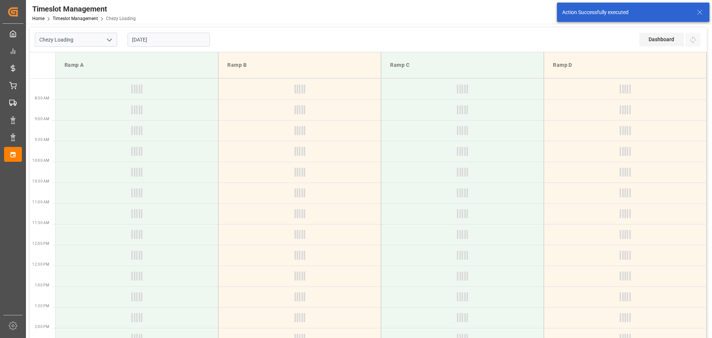
type input "[DATE]"
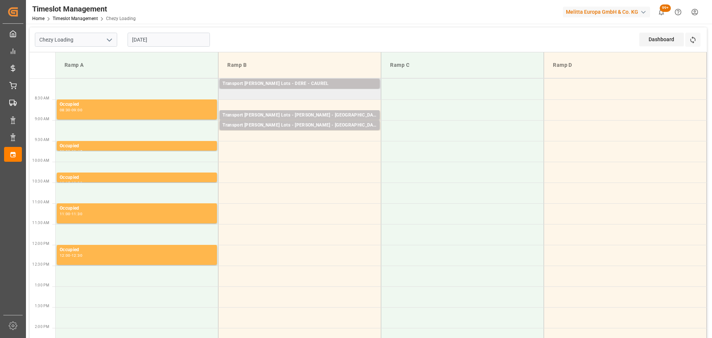
click at [224, 95] on td "Transport [PERSON_NAME] Lots - DERE - CAUREL Pallets: 1,TU: 228,City: [GEOGRAPH…" at bounding box center [299, 89] width 163 height 21
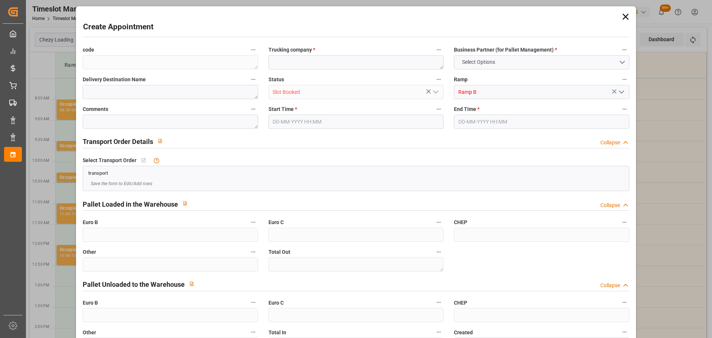
type input "0"
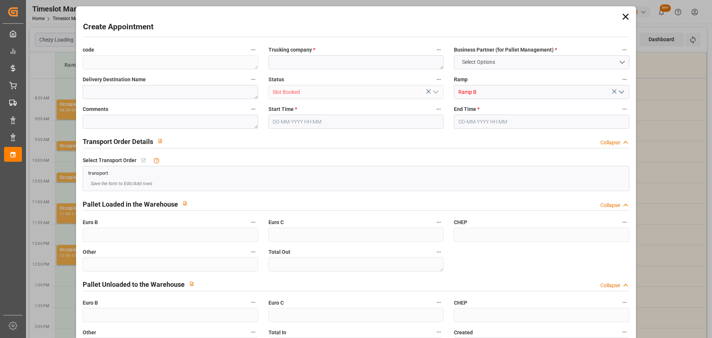
type input "0"
type input "05-09-2025 08:15"
click at [468, 121] on input "05-09-2025 08:45" at bounding box center [541, 122] width 175 height 14
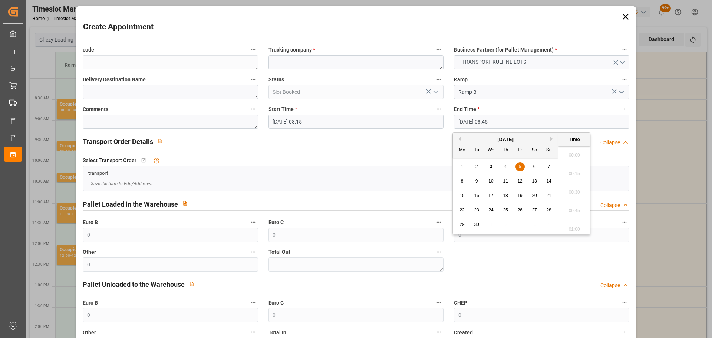
scroll to position [614, 0]
click at [520, 169] on span "5" at bounding box center [520, 166] width 3 height 5
click at [565, 168] on li "08:30" at bounding box center [574, 171] width 32 height 19
type input "05-09-2025 08:30"
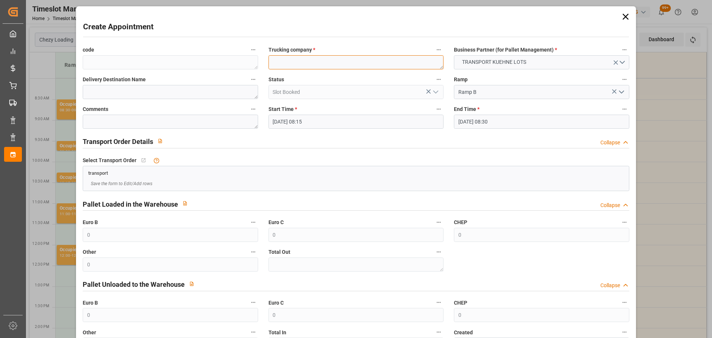
click at [318, 66] on textarea at bounding box center [355, 62] width 175 height 14
type textarea "DERE"
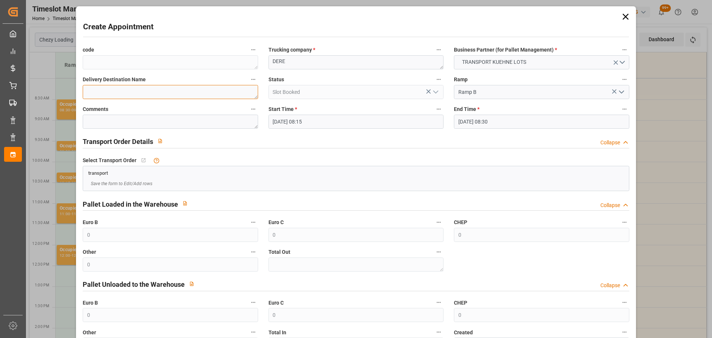
click at [108, 86] on textarea at bounding box center [170, 92] width 175 height 14
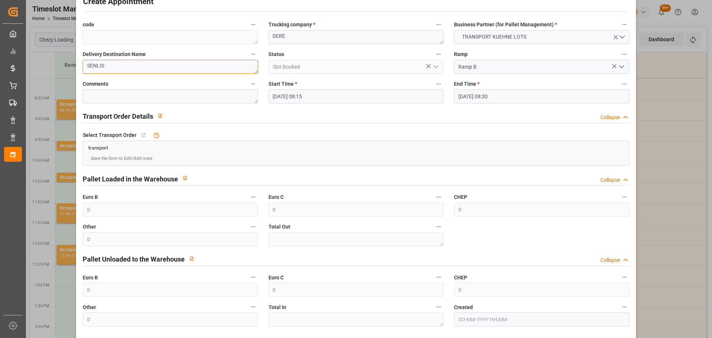
scroll to position [57, 0]
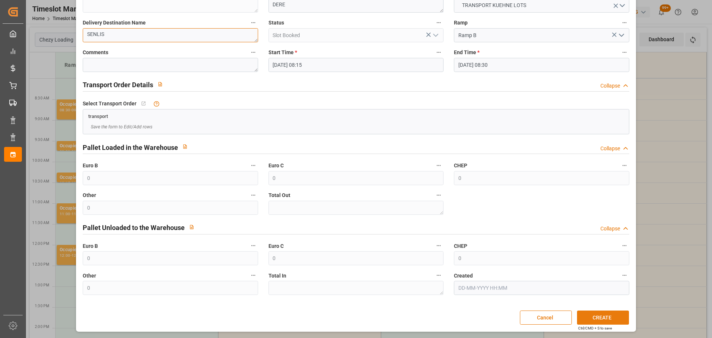
type textarea "SENLIS"
click at [598, 313] on button "CREATE" at bounding box center [603, 317] width 52 height 14
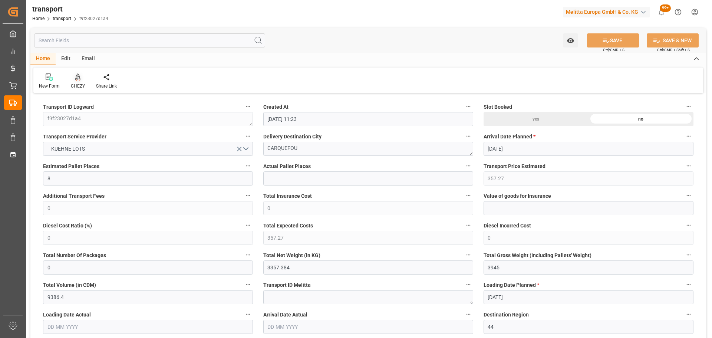
click at [79, 82] on div "CHEZY" at bounding box center [77, 81] width 25 height 16
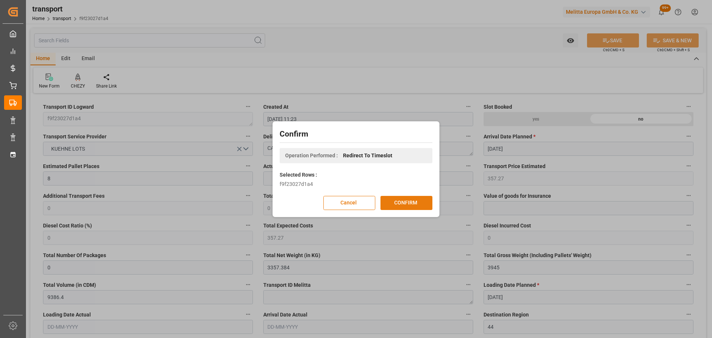
click at [402, 201] on button "CONFIRM" at bounding box center [406, 203] width 52 height 14
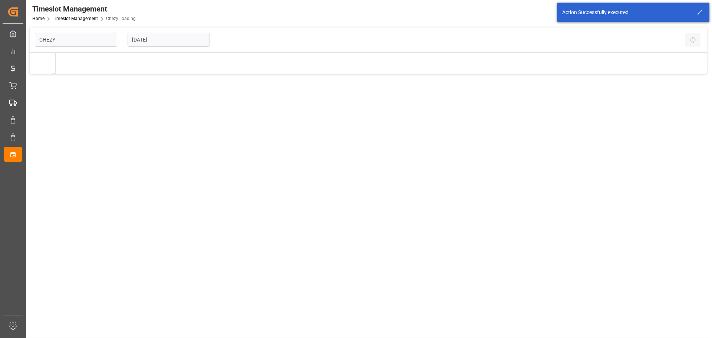
type input "Chezy Loading"
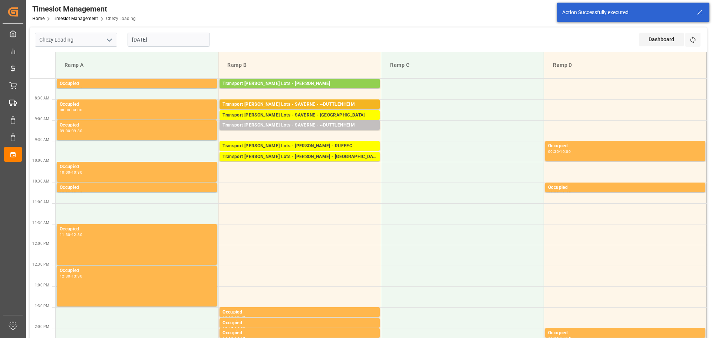
click at [175, 41] on input "[DATE]" at bounding box center [169, 40] width 82 height 14
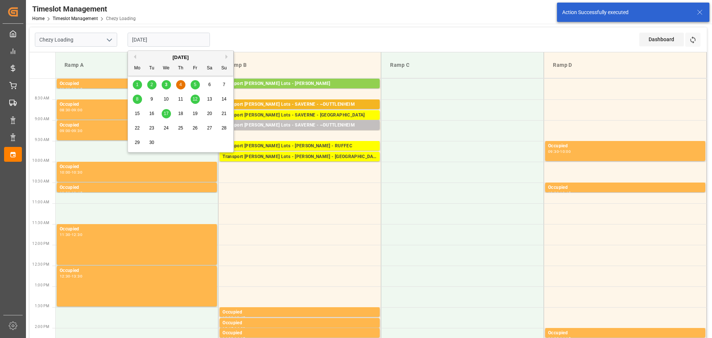
click at [195, 82] on span "5" at bounding box center [195, 84] width 3 height 5
type input "[DATE]"
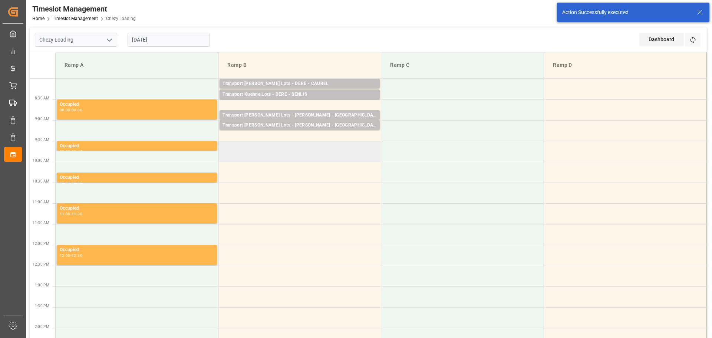
click at [224, 146] on td at bounding box center [299, 151] width 163 height 21
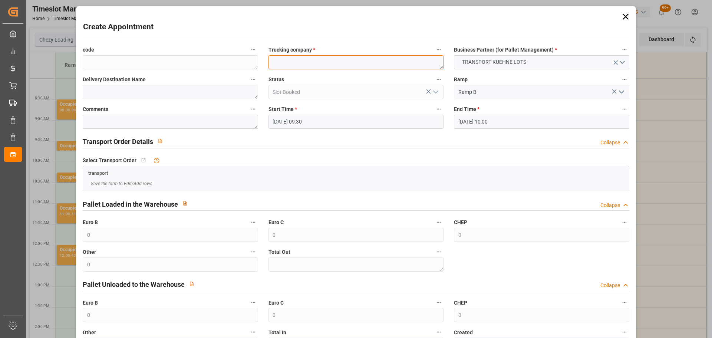
click at [293, 67] on textarea at bounding box center [355, 62] width 175 height 14
type textarea "a"
type textarea "[PERSON_NAME]"
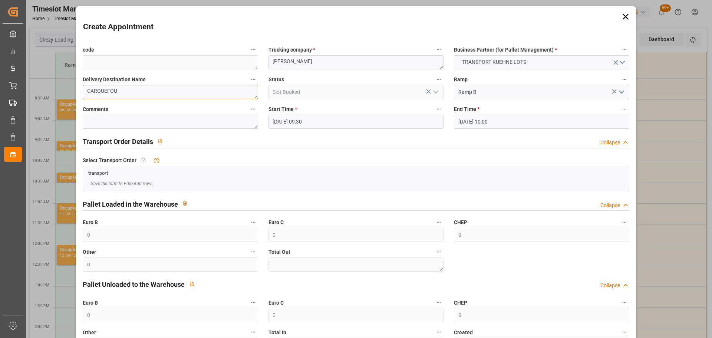
type textarea "CARQUEFOU"
click at [466, 119] on input "05-09-2025 10:00" at bounding box center [541, 122] width 175 height 14
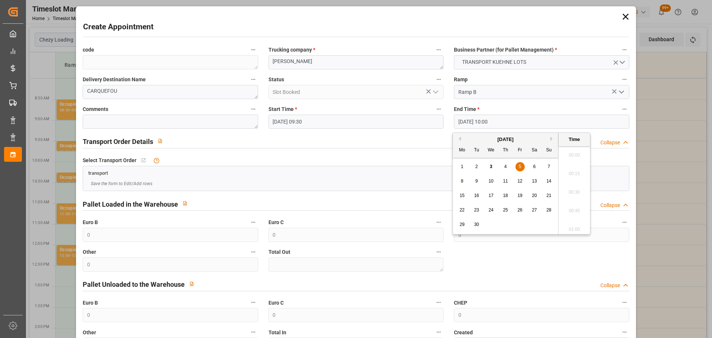
scroll to position [707, 0]
click at [519, 165] on span "5" at bounding box center [520, 166] width 3 height 5
click at [578, 168] on li "09:45" at bounding box center [574, 171] width 32 height 19
type input "05-09-2025 09:45"
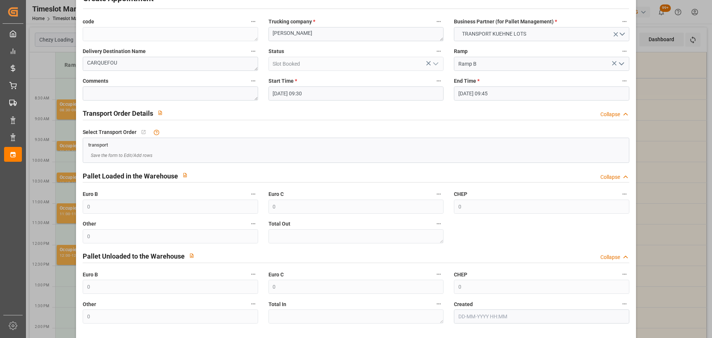
scroll to position [57, 0]
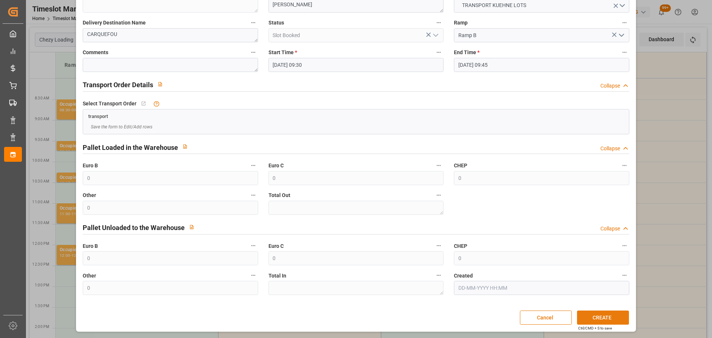
click at [596, 311] on button "CREATE" at bounding box center [603, 317] width 52 height 14
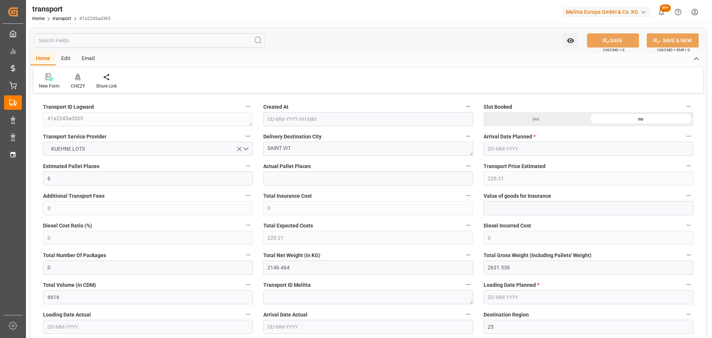
type input "[DATE] 11:24"
type input "[DATE]"
click at [76, 83] on div "CHEZY" at bounding box center [78, 86] width 14 height 7
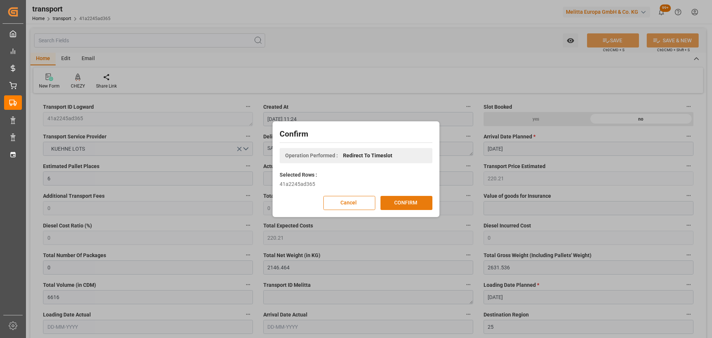
click at [411, 204] on button "CONFIRM" at bounding box center [406, 203] width 52 height 14
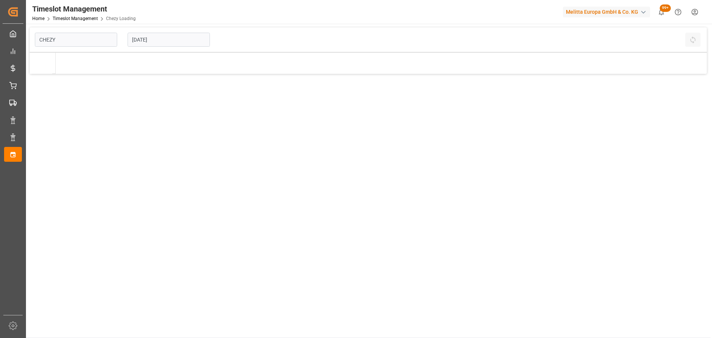
type input "Chezy Loading"
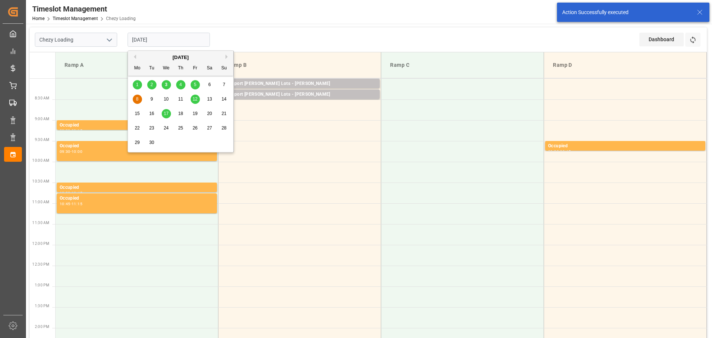
click at [139, 39] on input "[DATE]" at bounding box center [169, 40] width 82 height 14
click at [194, 83] on span "5" at bounding box center [195, 84] width 3 height 5
type input "05-09-2025"
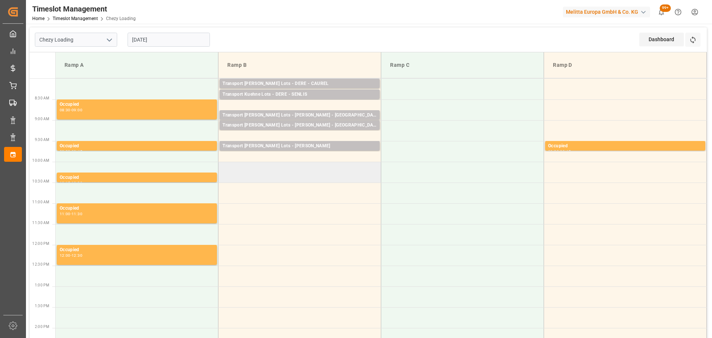
click at [222, 165] on td at bounding box center [299, 172] width 163 height 21
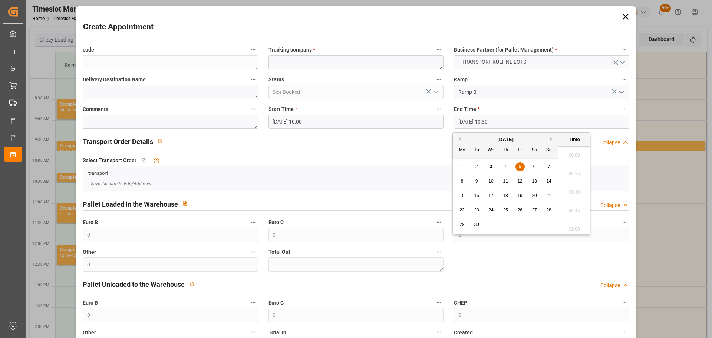
click at [468, 123] on input "05-09-2025 10:30" at bounding box center [541, 122] width 175 height 14
click at [521, 165] on span "5" at bounding box center [520, 166] width 3 height 5
click at [573, 166] on li "10:15" at bounding box center [574, 171] width 32 height 19
type input "05-09-2025 10:15"
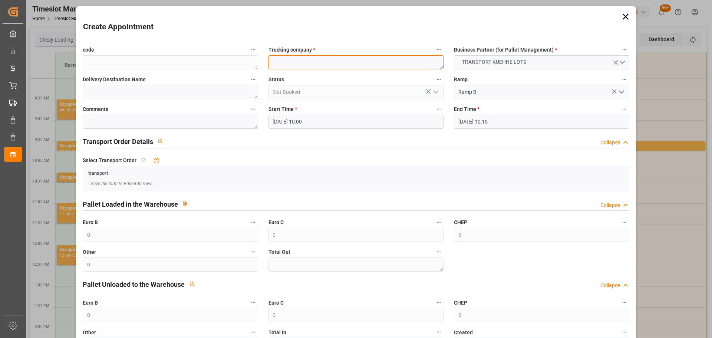
click at [304, 62] on textarea at bounding box center [355, 62] width 175 height 14
type textarea "GAVIGNET"
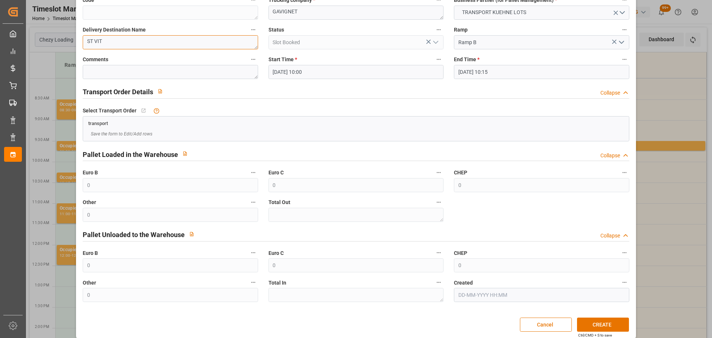
scroll to position [57, 0]
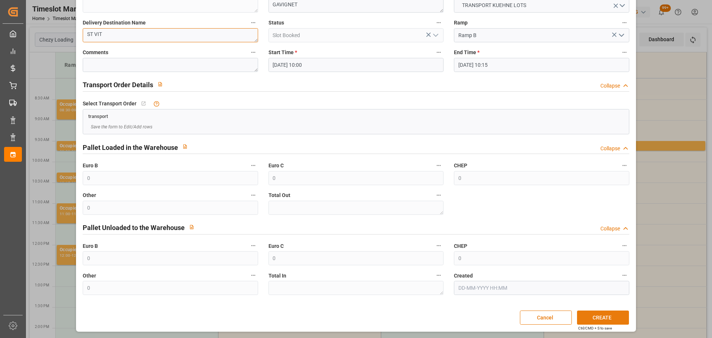
type textarea "ST VIT"
click at [615, 319] on button "CREATE" at bounding box center [603, 317] width 52 height 14
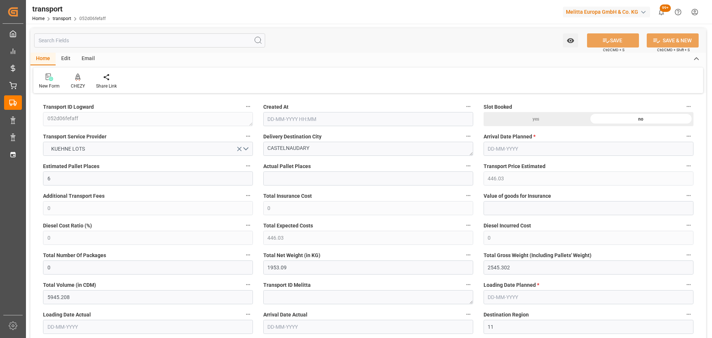
type input "[DATE] 11:25"
type input "[DATE]"
click at [76, 78] on icon at bounding box center [77, 76] width 5 height 6
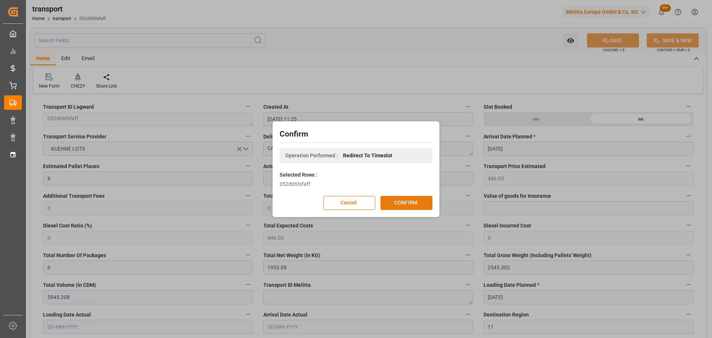
click at [400, 199] on button "CONFIRM" at bounding box center [406, 203] width 52 height 14
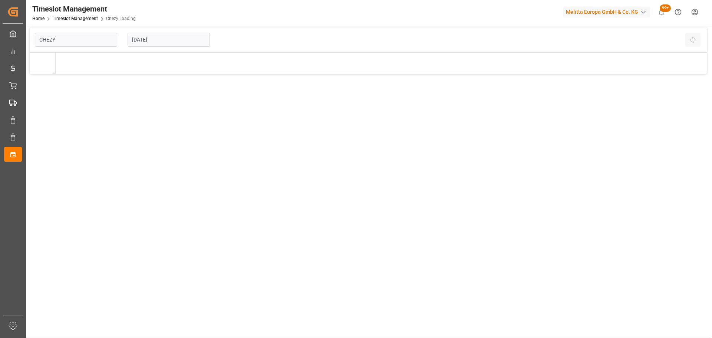
type input "Chezy Loading"
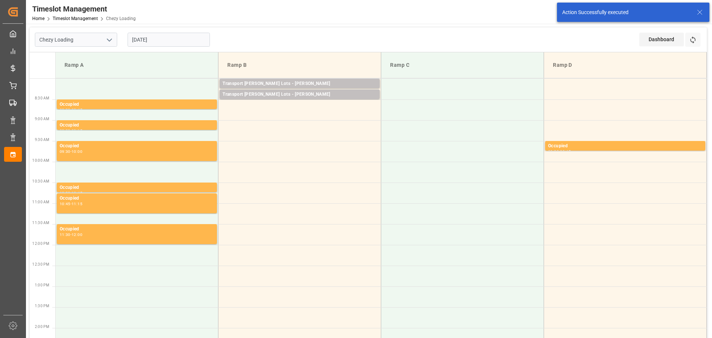
click at [171, 34] on input "[DATE]" at bounding box center [169, 40] width 82 height 14
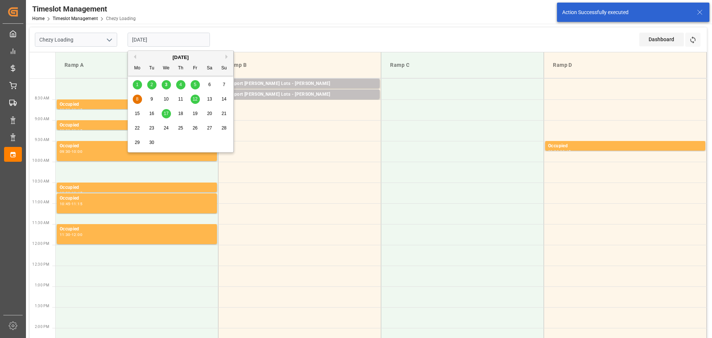
click at [182, 82] on span "4" at bounding box center [180, 84] width 3 height 5
type input "[DATE]"
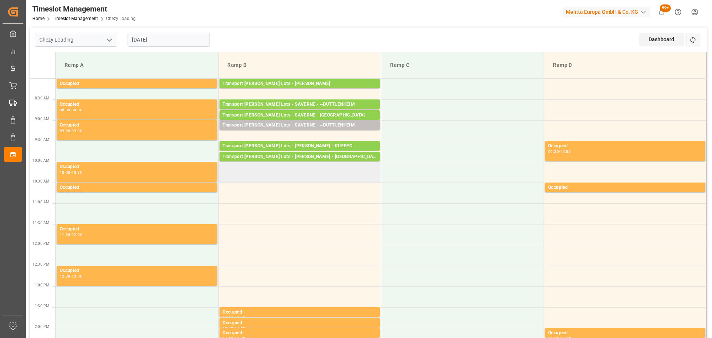
click at [223, 179] on td at bounding box center [299, 172] width 163 height 21
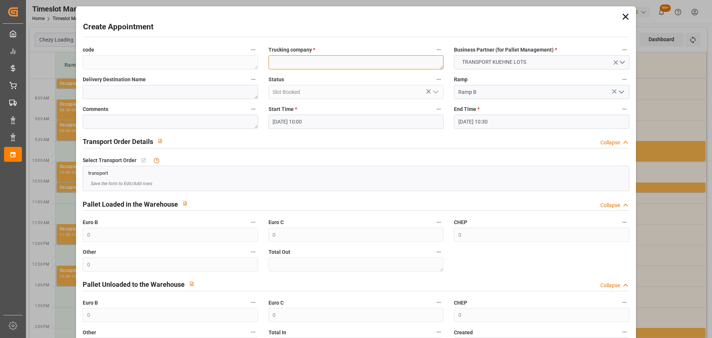
click at [295, 61] on textarea at bounding box center [355, 62] width 175 height 14
type textarea "FOURNIE"
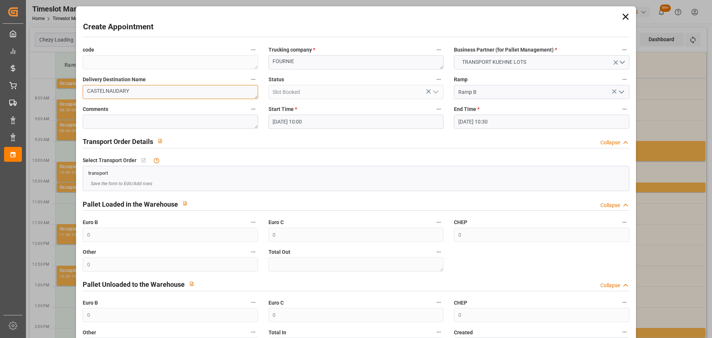
type textarea "CASTELNAUDARY"
drag, startPoint x: 473, startPoint y: 118, endPoint x: 475, endPoint y: 122, distance: 4.5
click at [473, 118] on input "04-09-2025 10:30" at bounding box center [541, 122] width 175 height 14
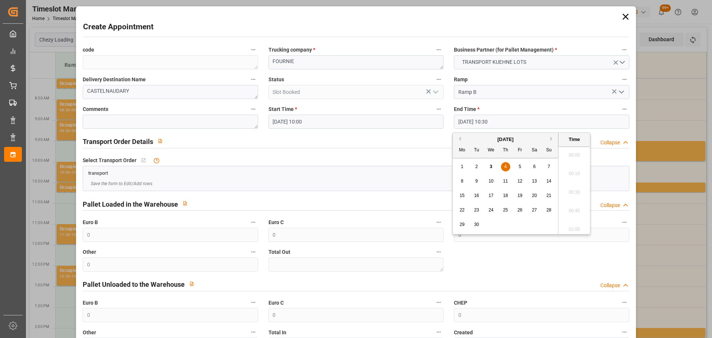
scroll to position [744, 0]
click at [504, 166] on span "4" at bounding box center [505, 166] width 3 height 5
click at [575, 168] on li "10:15" at bounding box center [574, 171] width 32 height 19
type input "04-09-2025 10:15"
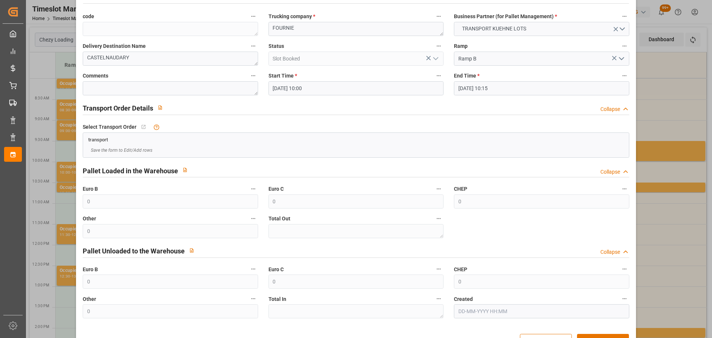
scroll to position [57, 0]
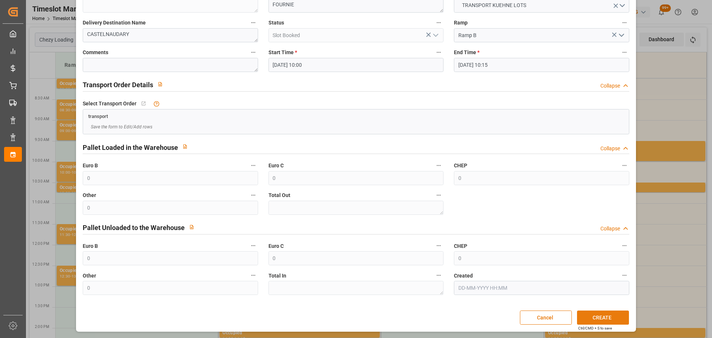
click at [607, 318] on button "CREATE" at bounding box center [603, 317] width 52 height 14
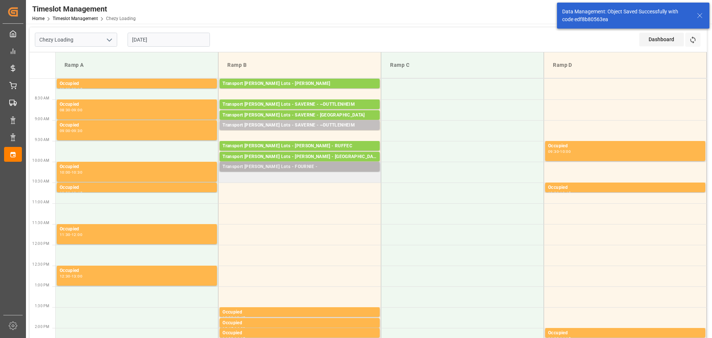
click at [324, 164] on div "Transport [PERSON_NAME] Lots - FOURNIE -" at bounding box center [299, 166] width 154 height 7
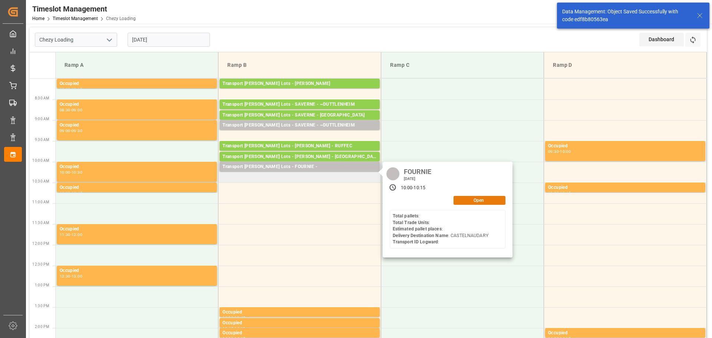
click at [476, 196] on button "Open" at bounding box center [479, 200] width 52 height 9
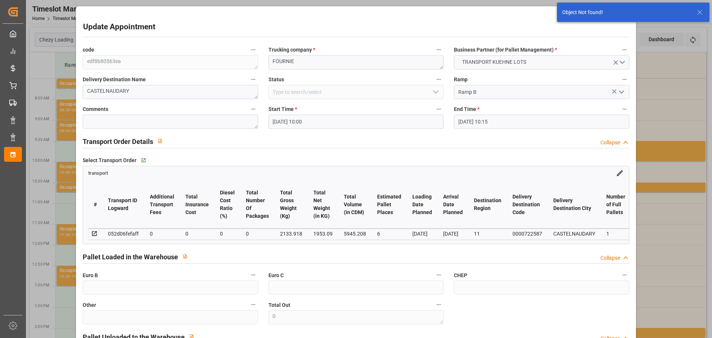
click at [292, 117] on input "04-09-2025 10:00" at bounding box center [355, 122] width 175 height 14
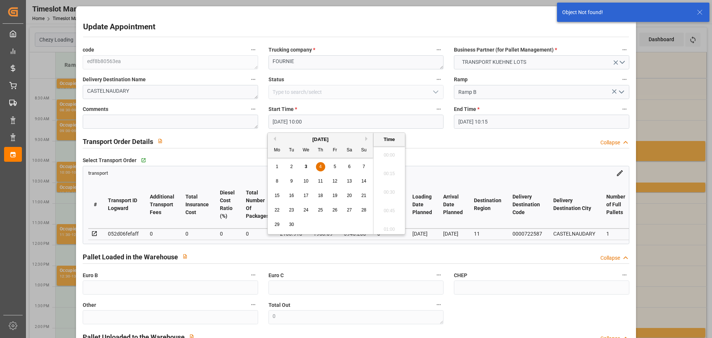
scroll to position [707, 0]
click at [322, 166] on div "4" at bounding box center [320, 166] width 9 height 9
click at [392, 204] on li "10:15" at bounding box center [389, 208] width 32 height 19
type input "04-09-2025 10:15"
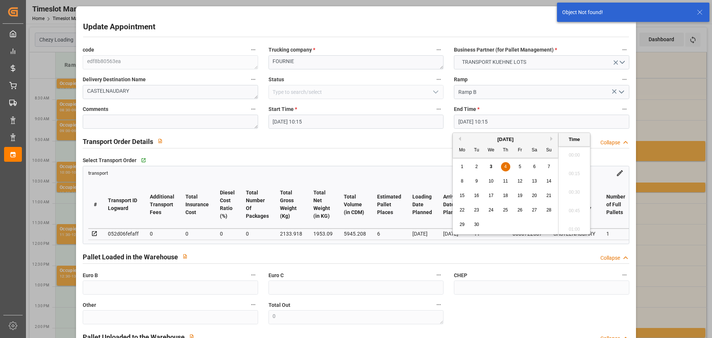
drag, startPoint x: 492, startPoint y: 123, endPoint x: 502, endPoint y: 148, distance: 26.4
click at [492, 123] on input "04-09-2025 10:15" at bounding box center [541, 122] width 175 height 14
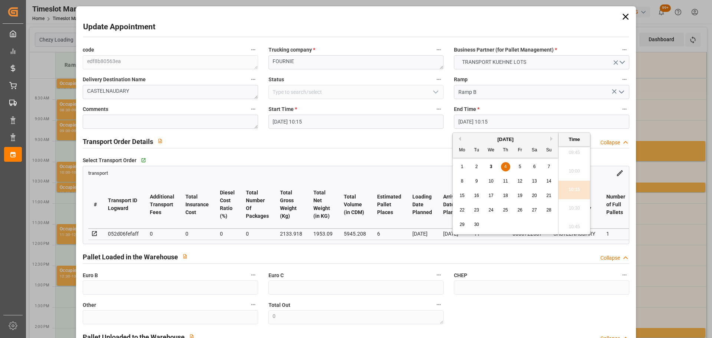
click at [506, 165] on span "4" at bounding box center [505, 166] width 3 height 5
click at [575, 206] on li "10:30" at bounding box center [574, 208] width 32 height 19
type input "04-09-2025 10:30"
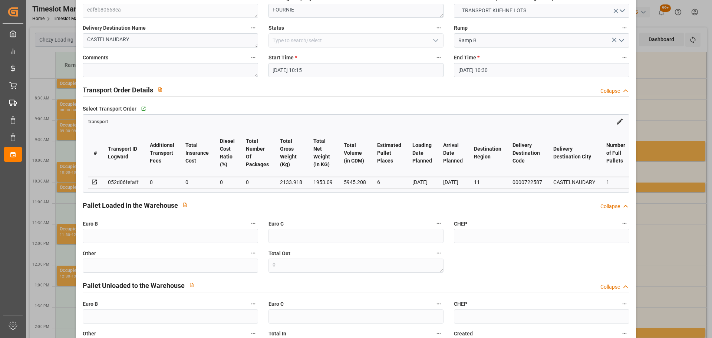
scroll to position [112, 0]
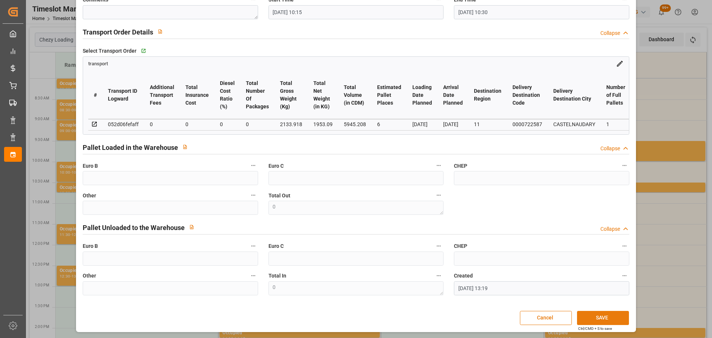
click at [604, 314] on button "SAVE" at bounding box center [603, 318] width 52 height 14
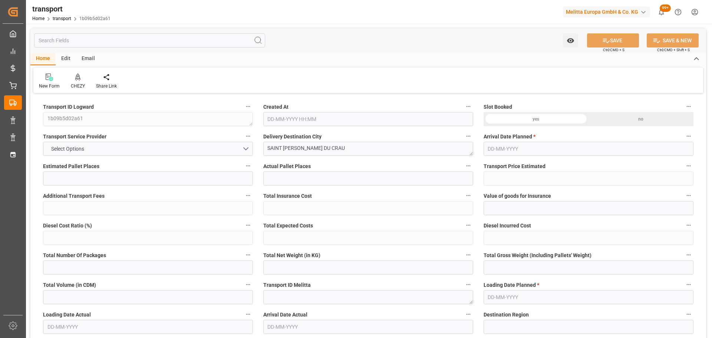
type input "2"
type input "266.83"
type input "0"
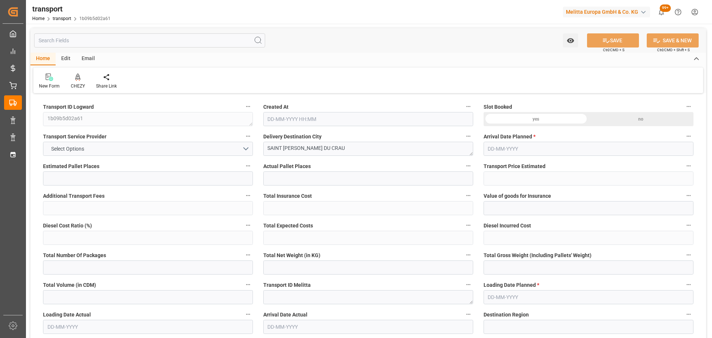
type input "266.83"
type input "0"
type input "552.552"
type input "633.096"
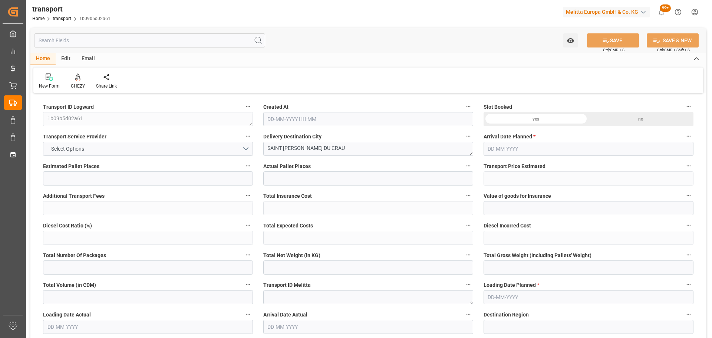
type input "1372.8"
type input "13"
type input "1"
type input "36"
type input "2"
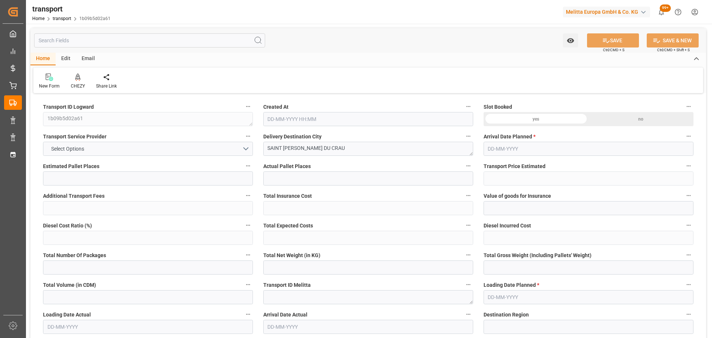
type input "101"
type input "559.416"
type input "0"
type input "4710.8598"
type input "0"
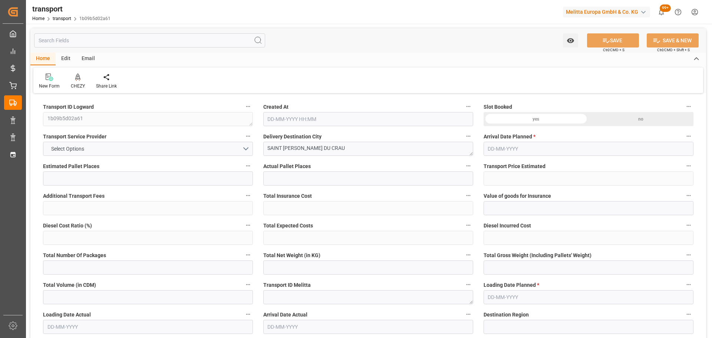
type input "0"
type input "21"
type input "35"
type input "[DATE] 11:24"
type input "[DATE]"
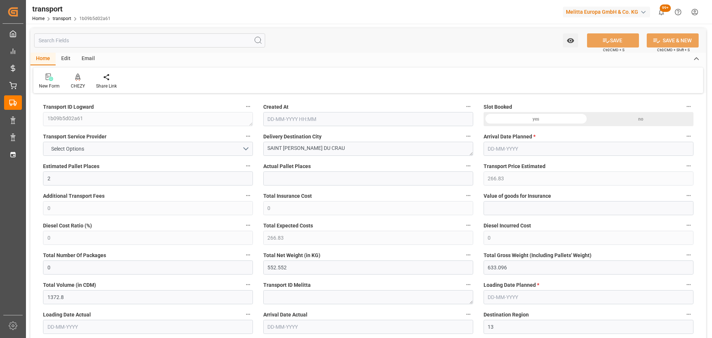
type input "[DATE]"
click at [80, 81] on div at bounding box center [78, 77] width 14 height 8
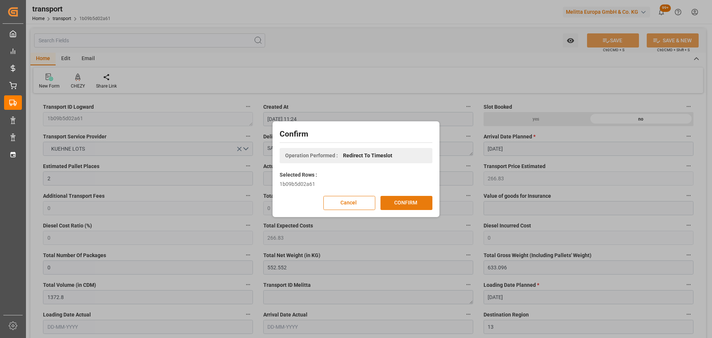
click at [414, 202] on button "CONFIRM" at bounding box center [406, 203] width 52 height 14
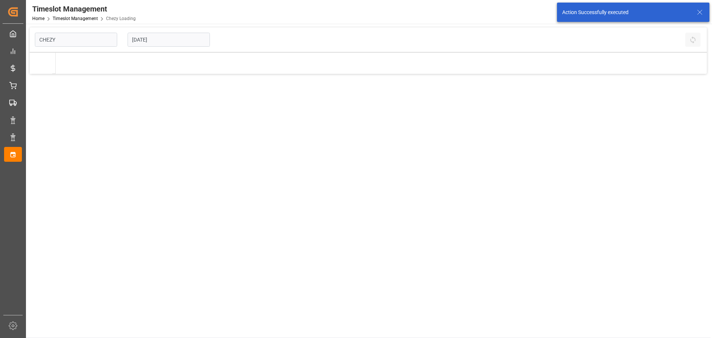
type input "Chezy Loading"
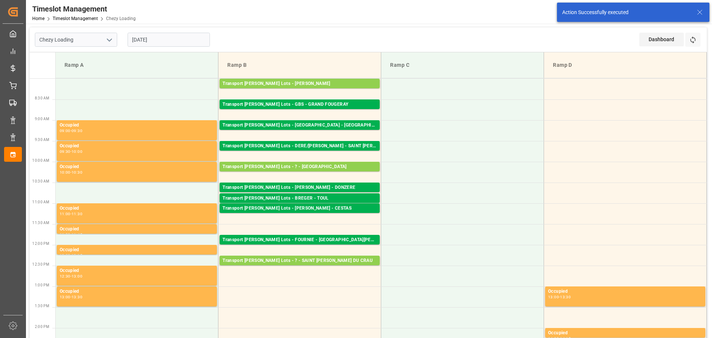
click at [150, 36] on input "[DATE]" at bounding box center [169, 40] width 82 height 14
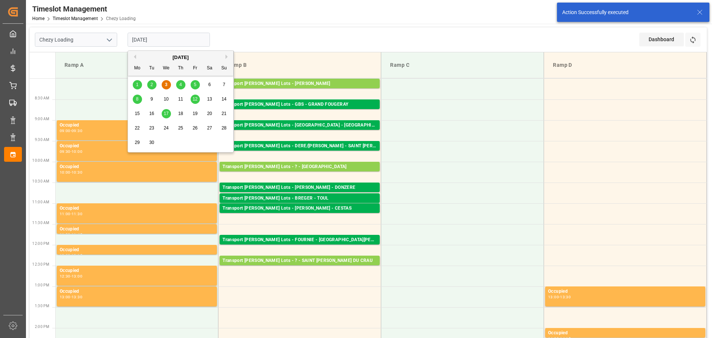
click at [181, 83] on span "4" at bounding box center [180, 84] width 3 height 5
type input "[DATE]"
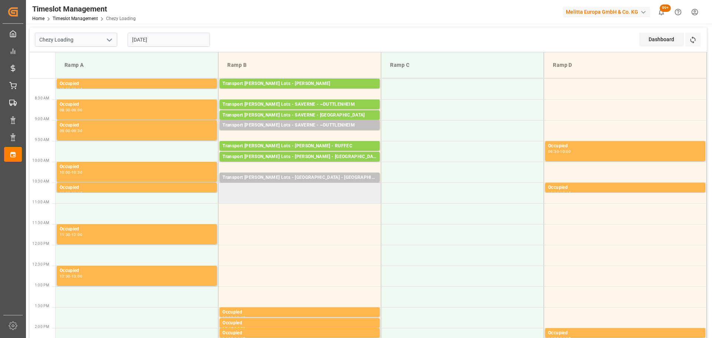
click at [225, 189] on td at bounding box center [299, 192] width 163 height 21
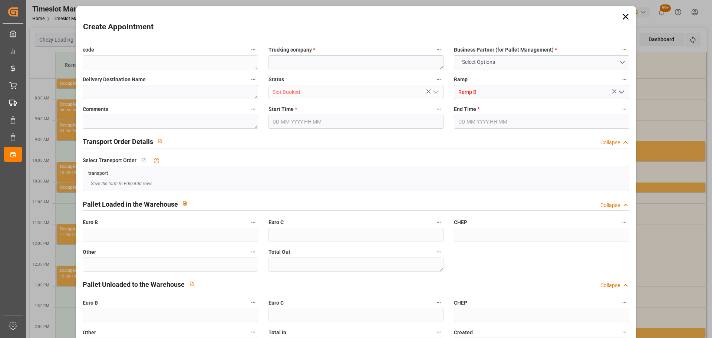
type input "0"
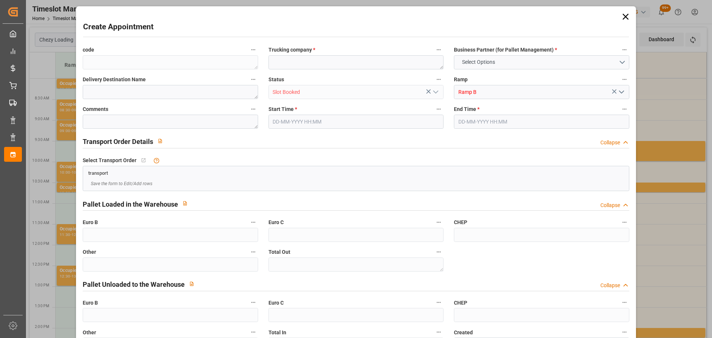
type input "0"
type input "[DATE] 10:30"
type input "[DATE] 10:45"
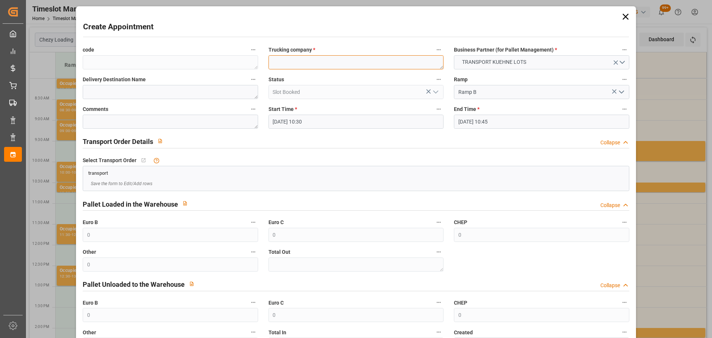
click at [291, 65] on textarea at bounding box center [355, 62] width 175 height 14
type textarea "FOURNIE"
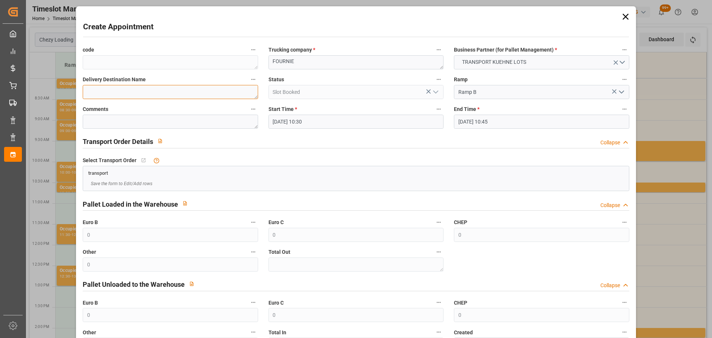
click at [192, 89] on textarea at bounding box center [170, 92] width 175 height 14
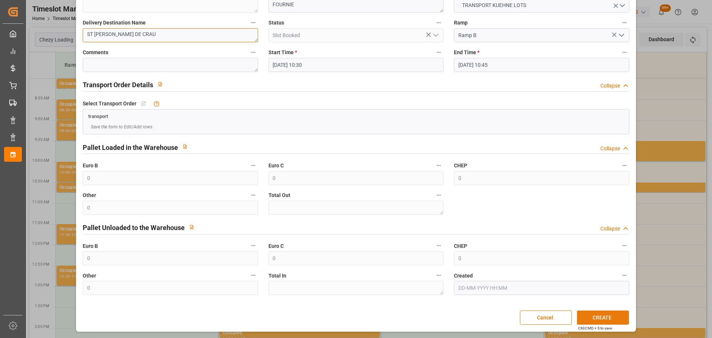
type textarea "ST [PERSON_NAME] DE CRAU"
click at [608, 318] on button "CREATE" at bounding box center [603, 317] width 52 height 14
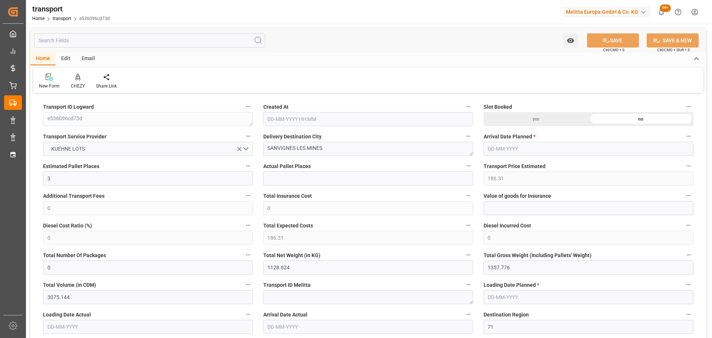
type input "[DATE] 11:25"
type input "[DATE]"
click at [78, 79] on icon at bounding box center [77, 76] width 5 height 7
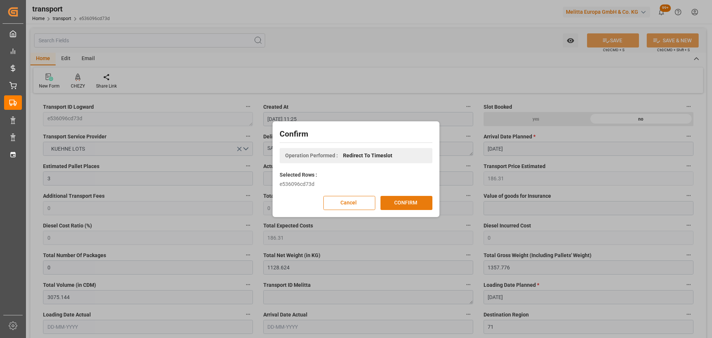
click at [410, 202] on button "CONFIRM" at bounding box center [406, 203] width 52 height 14
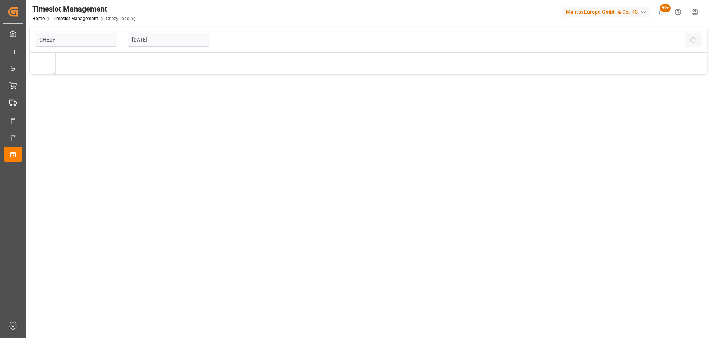
type input "Chezy Loading"
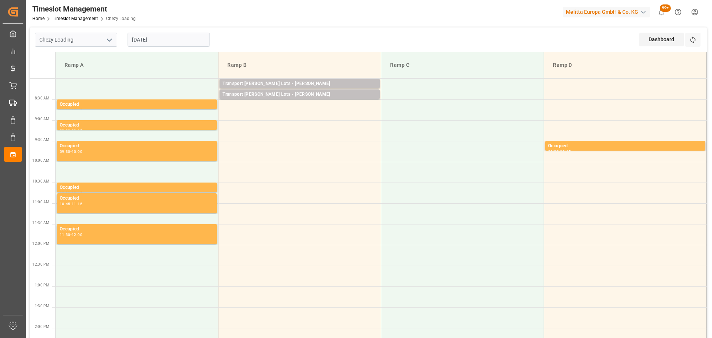
click at [165, 41] on input "[DATE]" at bounding box center [169, 40] width 82 height 14
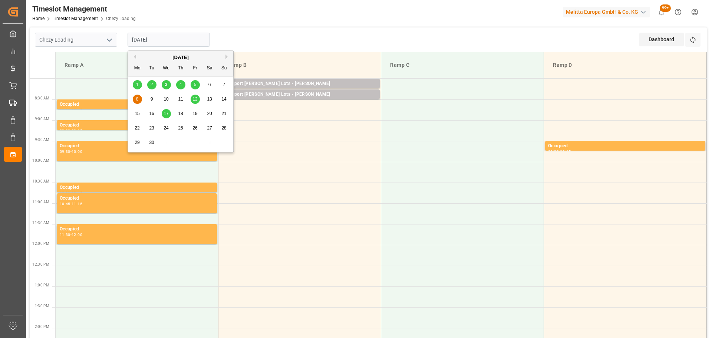
click at [180, 83] on span "4" at bounding box center [180, 84] width 3 height 5
type input "[DATE]"
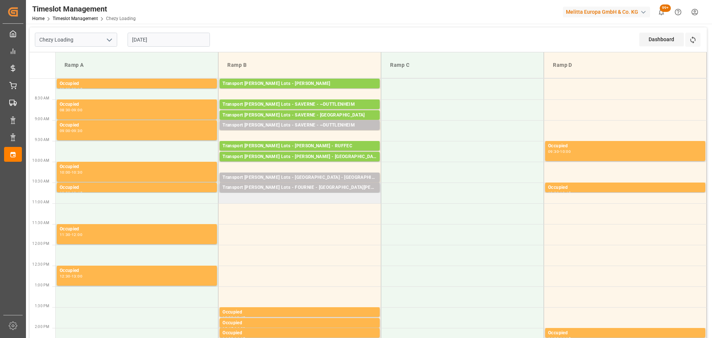
click at [225, 198] on td "Transport [PERSON_NAME] Lots - FOURNIE - [GEOGRAPHIC_DATA][PERSON_NAME]: 1,TU: …" at bounding box center [299, 192] width 163 height 21
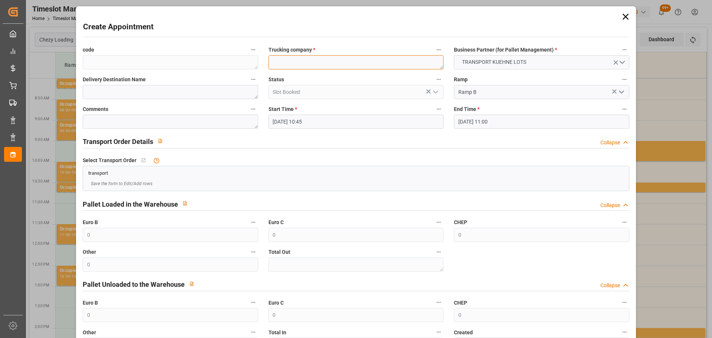
click at [299, 60] on textarea at bounding box center [355, 62] width 175 height 14
type textarea "FOURNIE"
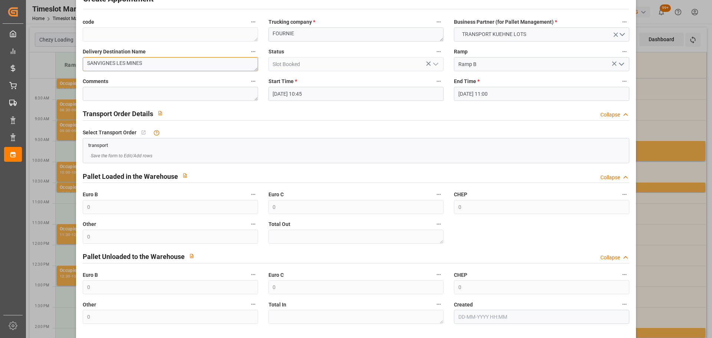
scroll to position [57, 0]
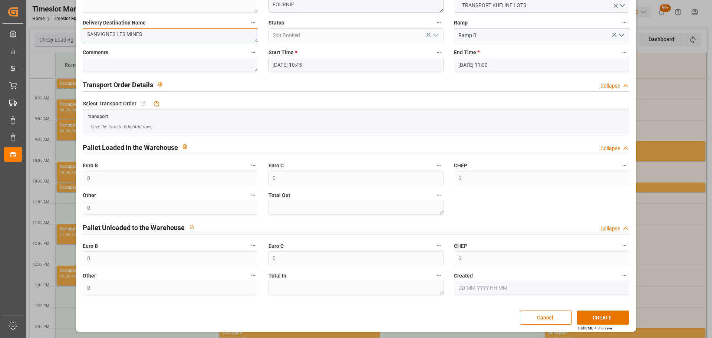
type textarea "SANVIGNES LES MINES"
click at [606, 316] on button "CREATE" at bounding box center [603, 317] width 52 height 14
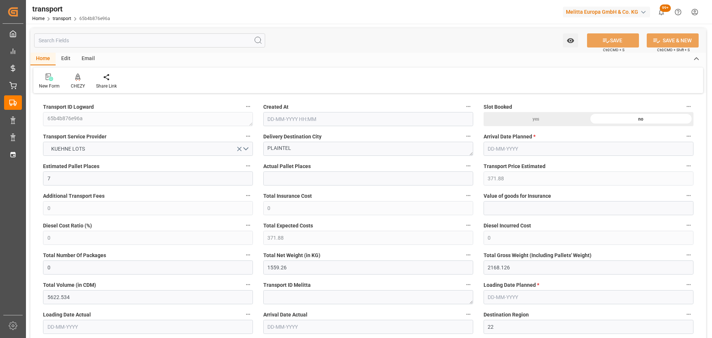
type input "[DATE] 11:26"
type input "[DATE]"
click at [77, 80] on icon at bounding box center [77, 76] width 5 height 7
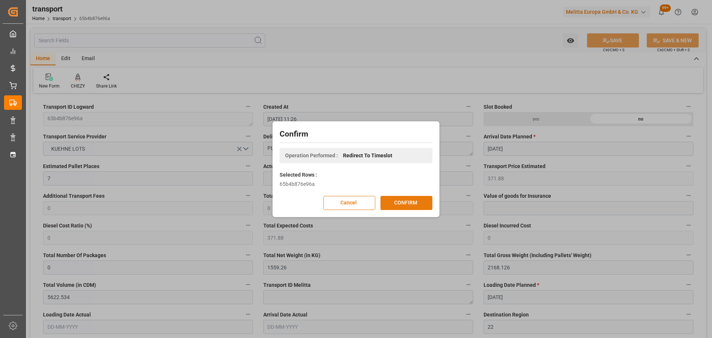
click at [396, 201] on button "CONFIRM" at bounding box center [406, 203] width 52 height 14
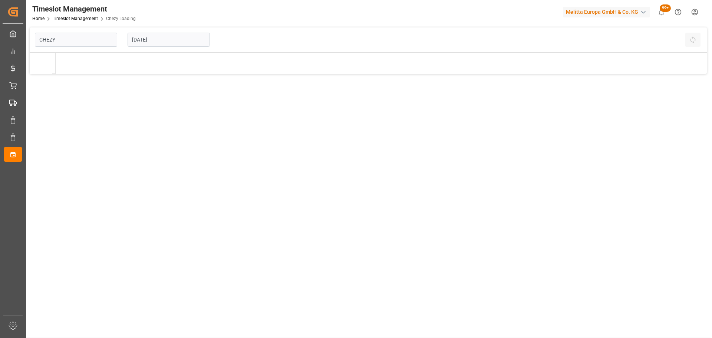
type input "Chezy Loading"
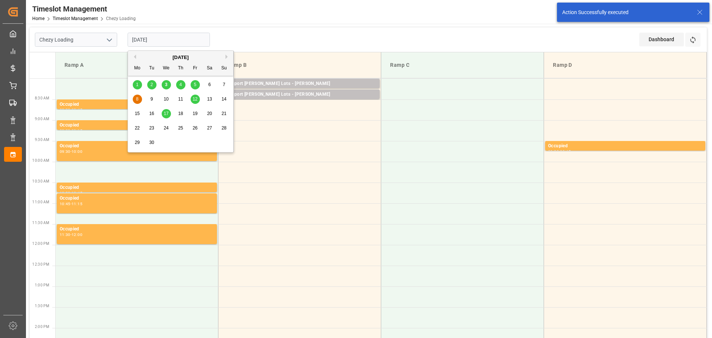
click at [142, 38] on input "[DATE]" at bounding box center [169, 40] width 82 height 14
click at [151, 98] on span "9" at bounding box center [152, 98] width 3 height 5
type input "09-09-2025"
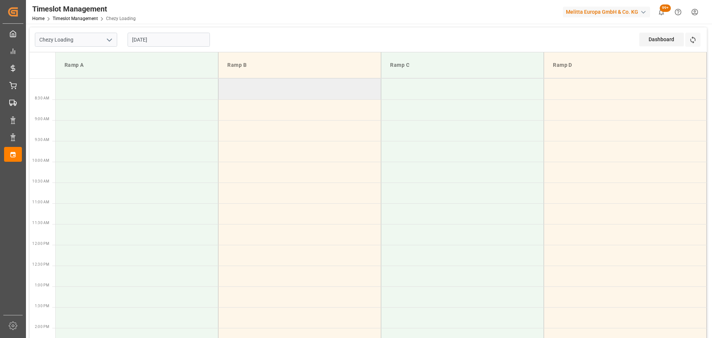
click at [225, 85] on td at bounding box center [299, 89] width 163 height 21
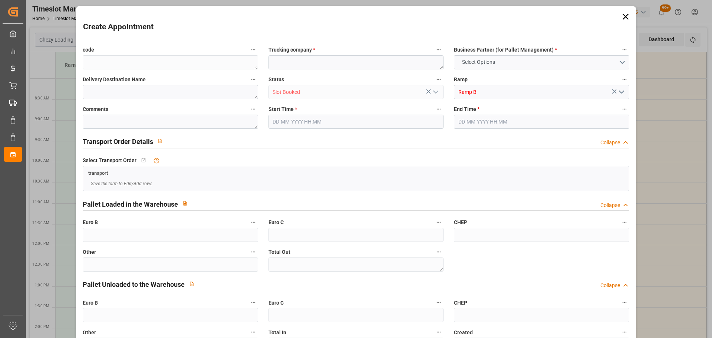
type input "0"
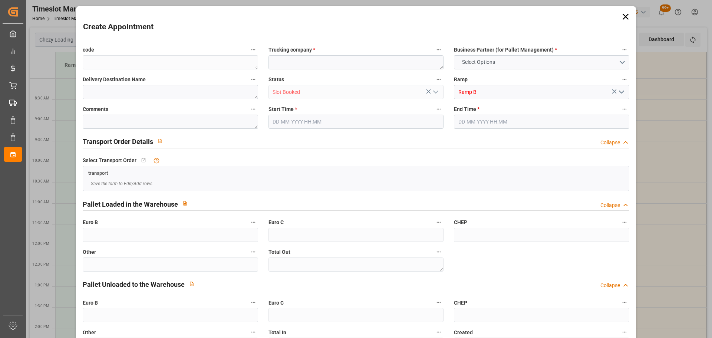
type input "0"
type input "09-09-2025 08:00"
type input "09-09-2025 08:30"
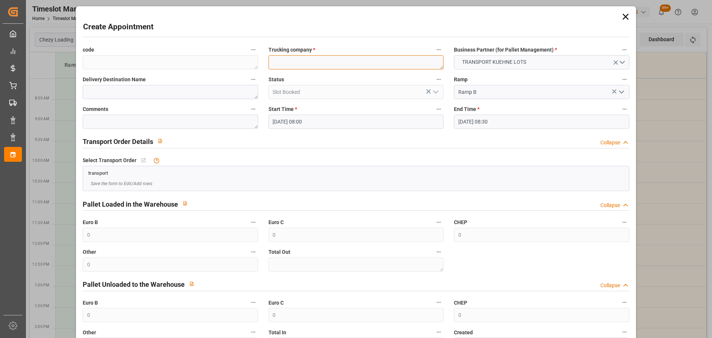
click at [299, 63] on textarea at bounding box center [355, 62] width 175 height 14
type textarea "LANDOIS"
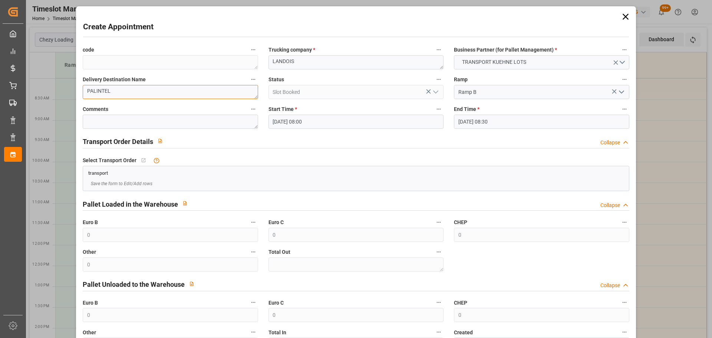
type textarea "PALINTEL"
click at [498, 123] on input "09-09-2025 08:30" at bounding box center [541, 122] width 175 height 14
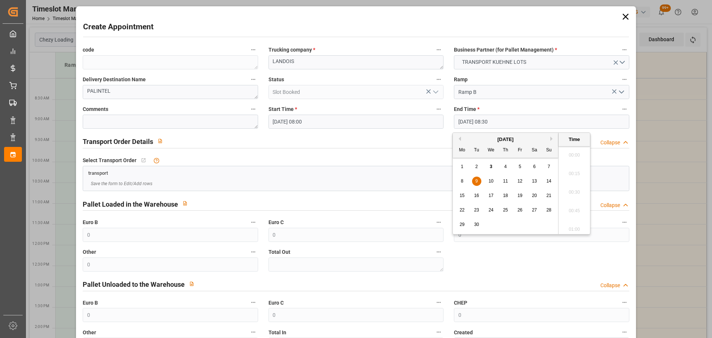
scroll to position [596, 0]
click at [474, 179] on div "9" at bounding box center [476, 181] width 9 height 9
click at [581, 169] on li "08:15" at bounding box center [574, 171] width 32 height 19
type input "09-09-2025 08:15"
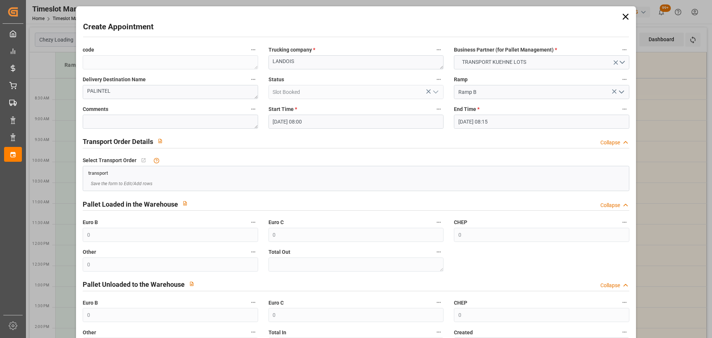
scroll to position [57, 0]
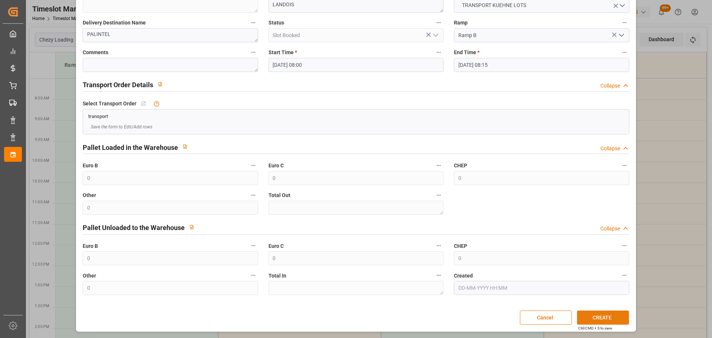
click at [614, 316] on button "CREATE" at bounding box center [603, 317] width 52 height 14
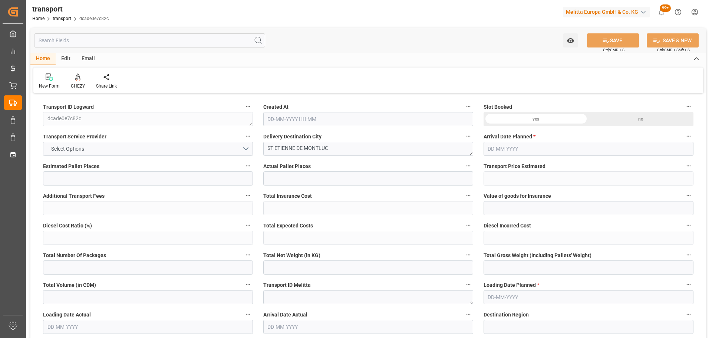
type input "1"
type input "162.01"
type input "0"
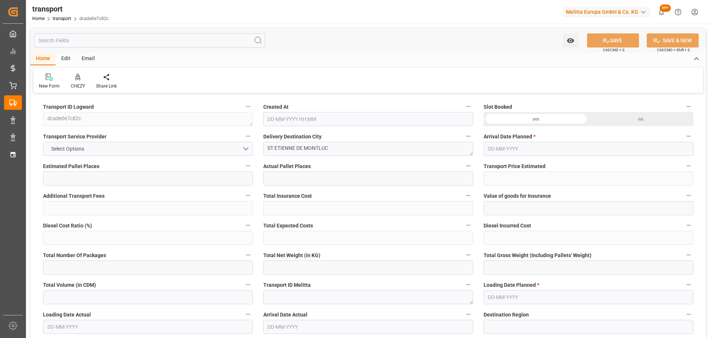
type input "162.01"
type input "0"
type input "81.63"
type input "138.2"
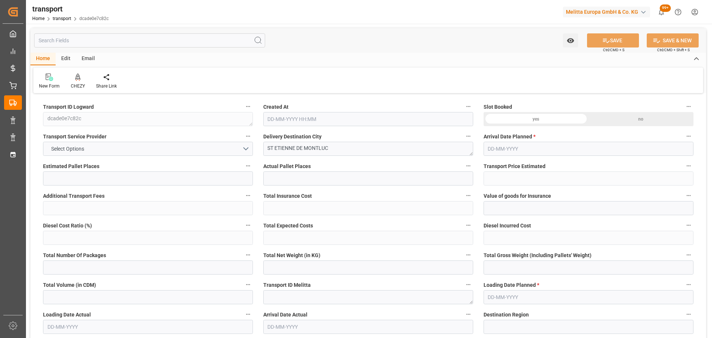
type input "1386"
type input "44"
type input "0"
type input "165"
type input "1"
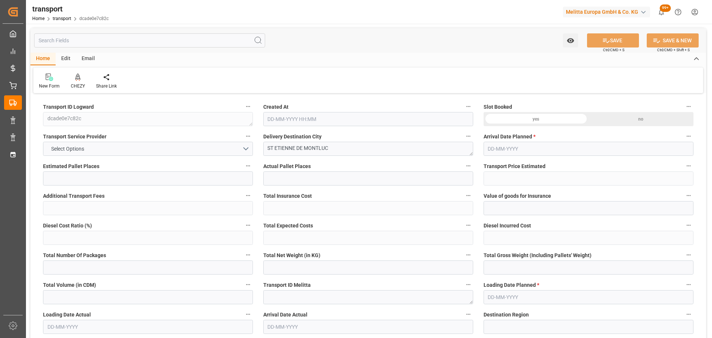
type input "101"
type input "115.2"
type input "0"
type input "4710.8598"
type input "0"
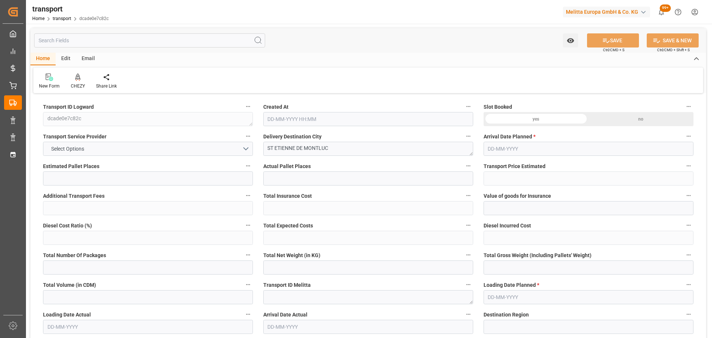
type input "0"
type input "21"
type input "35"
type input "[DATE] 11:26"
type input "[DATE]"
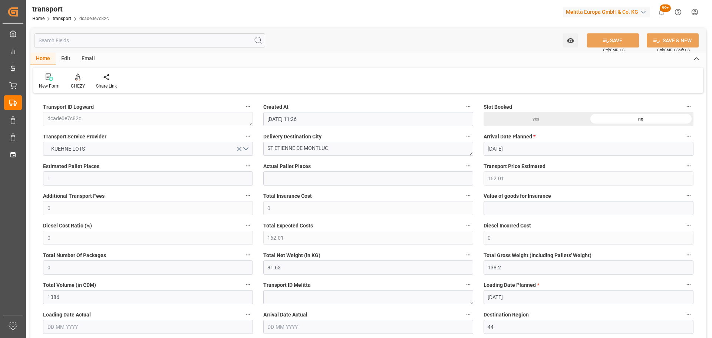
type input "[DATE]"
click at [79, 79] on icon at bounding box center [77, 76] width 5 height 7
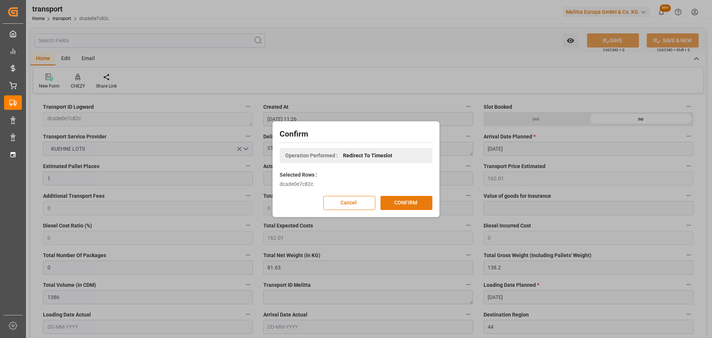
click at [406, 201] on button "CONFIRM" at bounding box center [406, 203] width 52 height 14
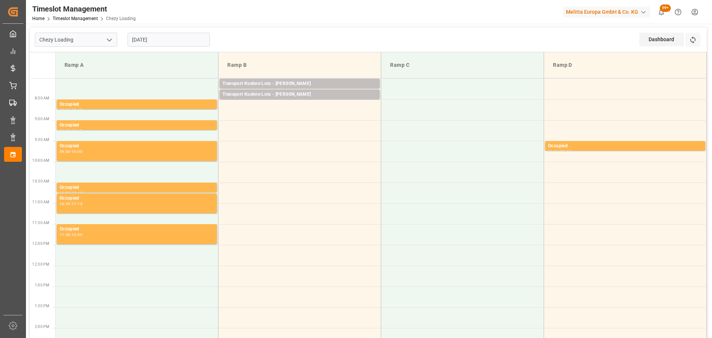
click at [148, 38] on input "[DATE]" at bounding box center [169, 40] width 82 height 14
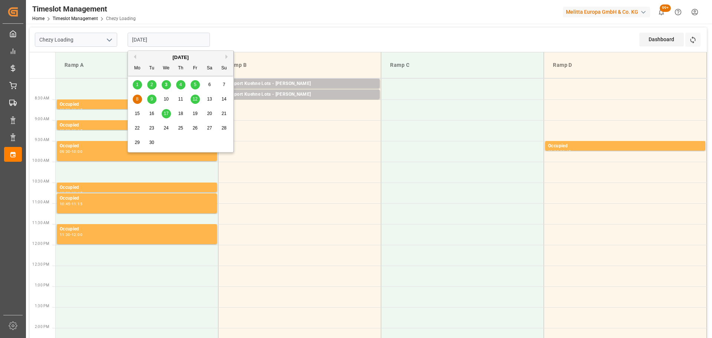
click at [166, 113] on span "17" at bounding box center [166, 113] width 5 height 5
type input "[DATE]"
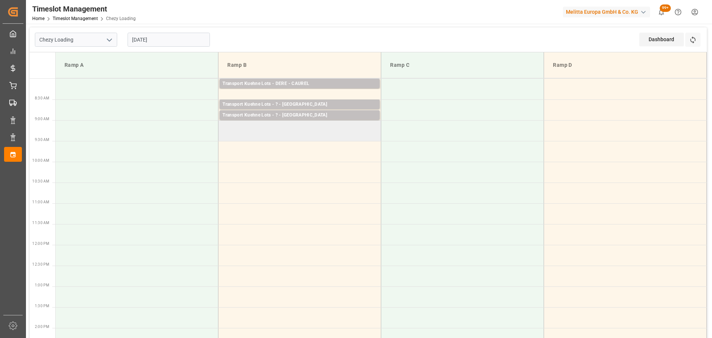
click at [226, 129] on td at bounding box center [299, 130] width 163 height 21
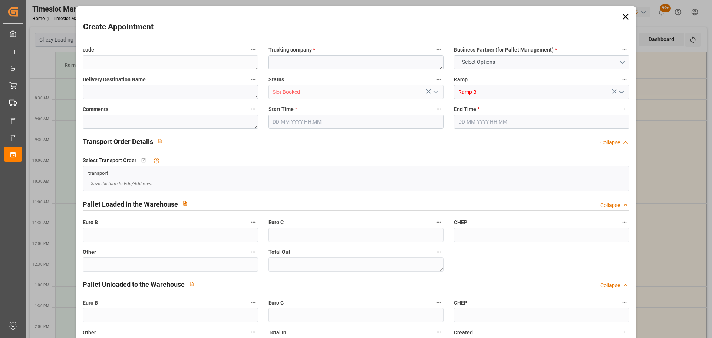
type input "0"
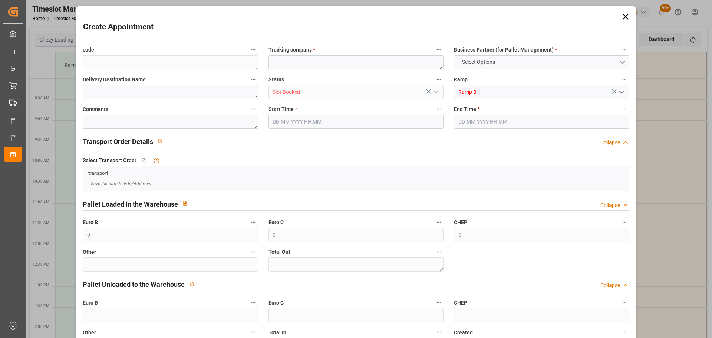
type input "0"
type input "17-09-2025 09:00"
type input "17-09-2025 09:15"
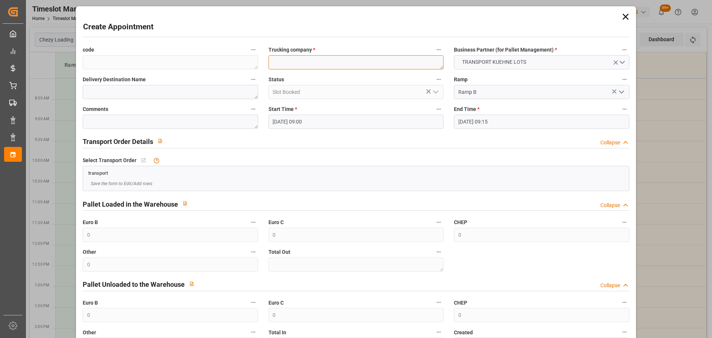
click at [285, 69] on textarea at bounding box center [355, 62] width 175 height 14
type textarea "?"
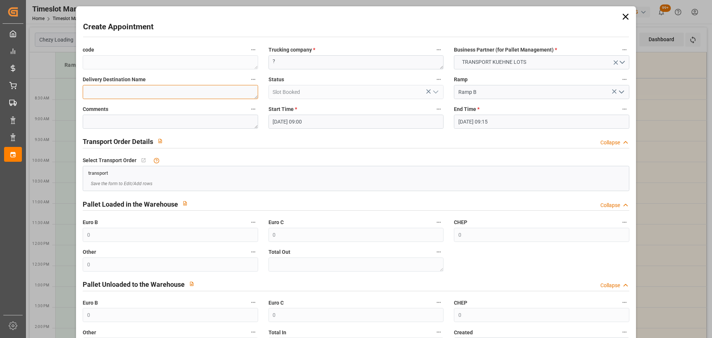
click at [186, 95] on textarea at bounding box center [170, 92] width 175 height 14
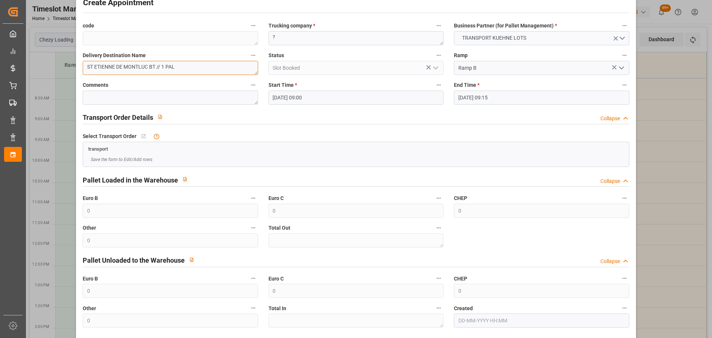
scroll to position [57, 0]
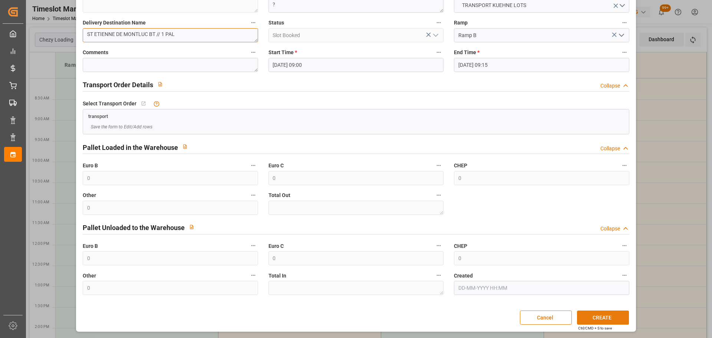
type textarea "ST ETIENNE DE MONTLUC BT // 1 PAL"
click at [597, 313] on button "CREATE" at bounding box center [603, 317] width 52 height 14
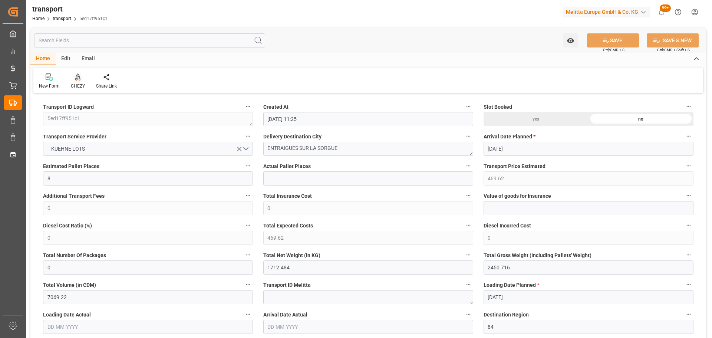
click at [79, 78] on icon at bounding box center [77, 76] width 5 height 6
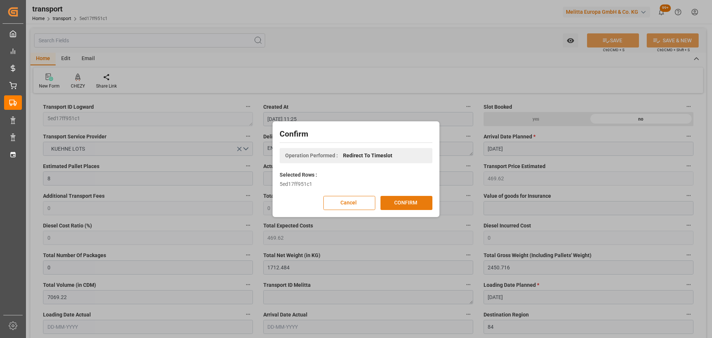
click at [409, 201] on button "CONFIRM" at bounding box center [406, 203] width 52 height 14
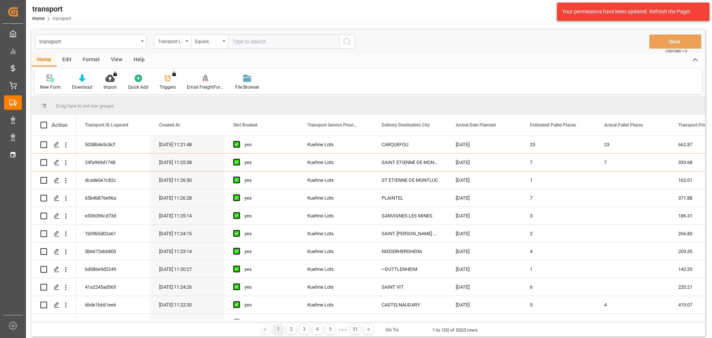
scroll to position [260, 0]
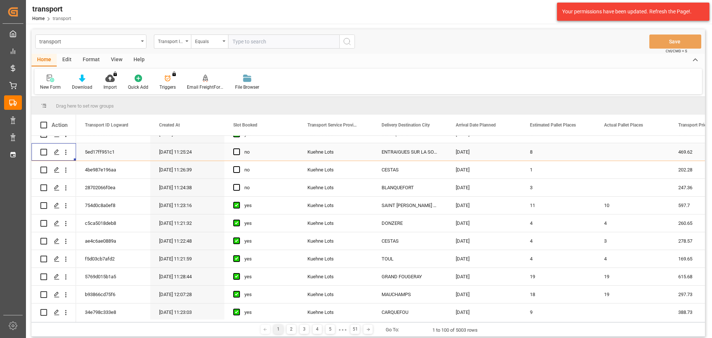
click at [242, 149] on div "Press SPACE to select this row." at bounding box center [238, 151] width 11 height 17
click at [236, 150] on span "Press SPACE to select this row." at bounding box center [236, 151] width 7 height 7
click at [239, 148] on input "Press SPACE to select this row." at bounding box center [239, 148] width 0 height 0
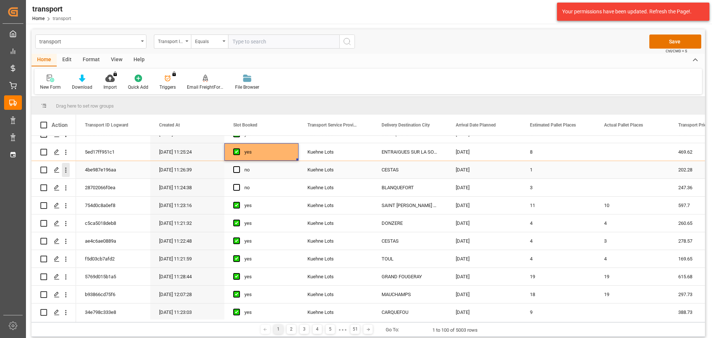
click at [67, 169] on icon "open menu" at bounding box center [66, 170] width 8 height 8
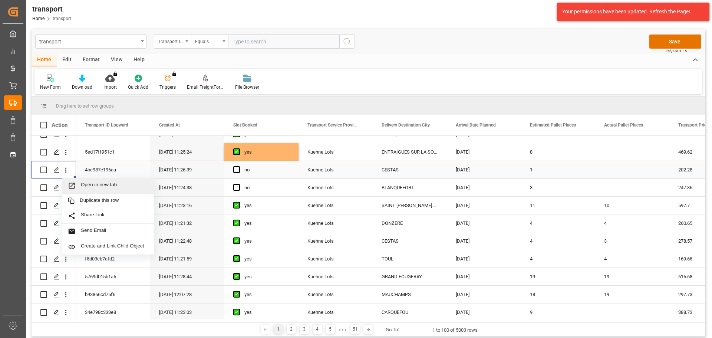
click at [110, 181] on div "Open in new tab" at bounding box center [108, 186] width 92 height 16
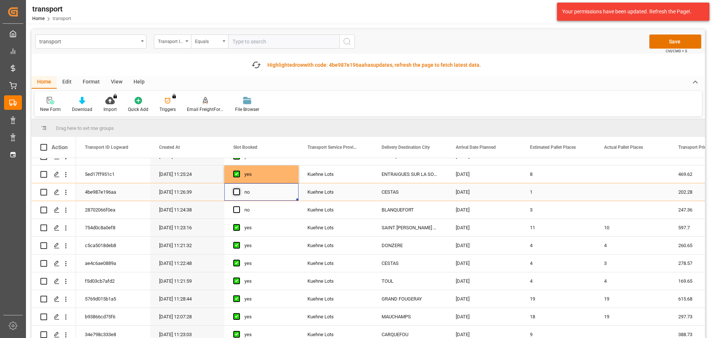
click at [238, 188] on span "Press SPACE to select this row." at bounding box center [236, 191] width 7 height 7
click at [239, 188] on input "Press SPACE to select this row." at bounding box center [239, 188] width 0 height 0
click at [66, 208] on icon "open menu" at bounding box center [65, 210] width 1 height 5
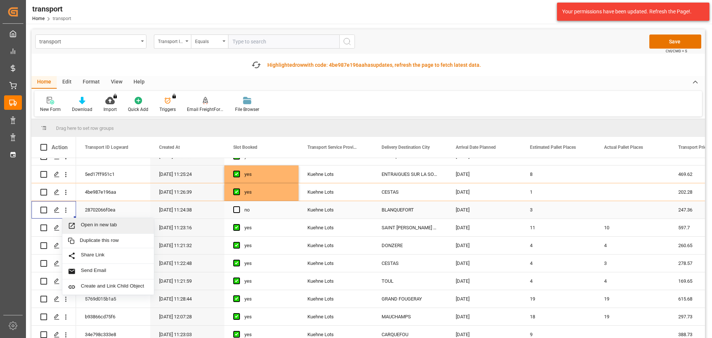
click at [87, 224] on span "Open in new tab" at bounding box center [114, 226] width 67 height 8
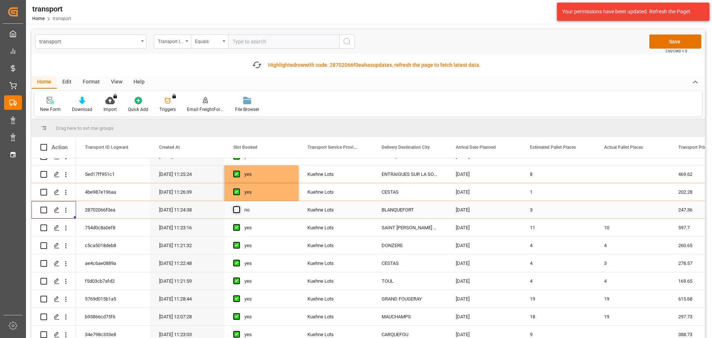
click at [237, 211] on span "Press SPACE to select this row." at bounding box center [236, 209] width 7 height 7
click at [239, 206] on input "Press SPACE to select this row." at bounding box center [239, 206] width 0 height 0
click at [669, 37] on button "Save" at bounding box center [675, 41] width 52 height 14
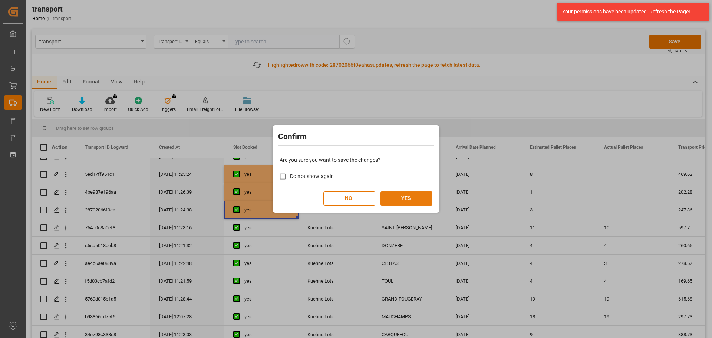
click at [396, 195] on button "YES" at bounding box center [406, 198] width 52 height 14
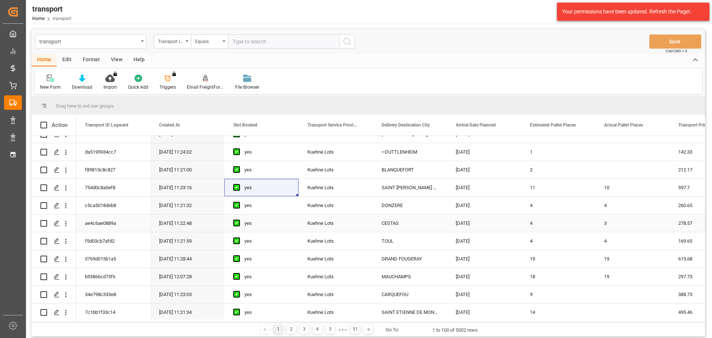
click at [248, 263] on div "yes" at bounding box center [266, 258] width 45 height 17
click at [363, 194] on div "Kuehne Lots" at bounding box center [335, 187] width 74 height 17
click at [323, 250] on div "Kuehne Lots" at bounding box center [335, 258] width 74 height 17
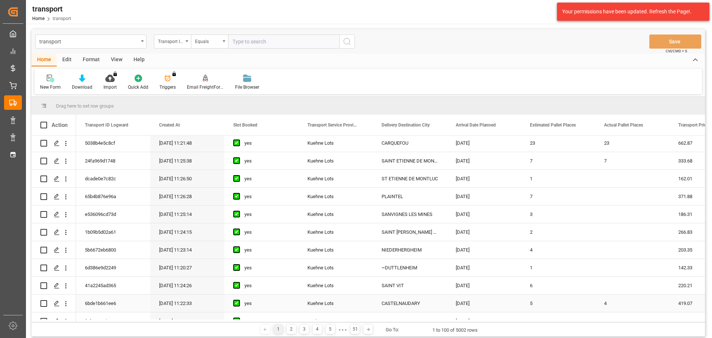
scroll to position [0, 0]
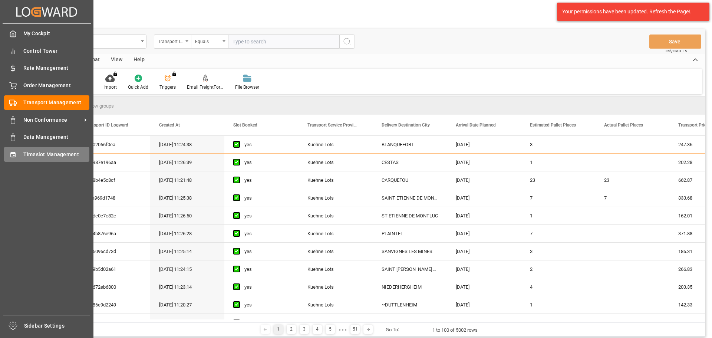
click at [31, 152] on span "Timeslot Management" at bounding box center [56, 155] width 66 height 8
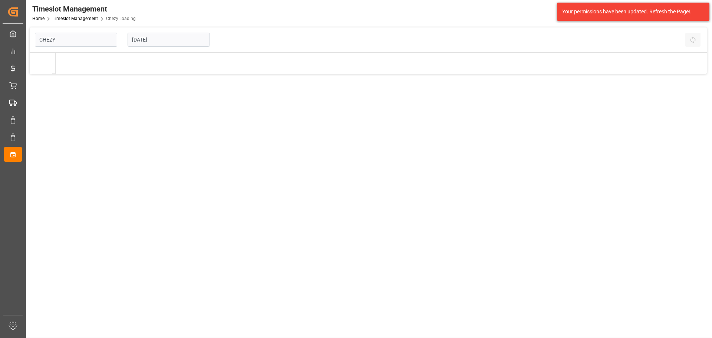
type input "Chezy Loading"
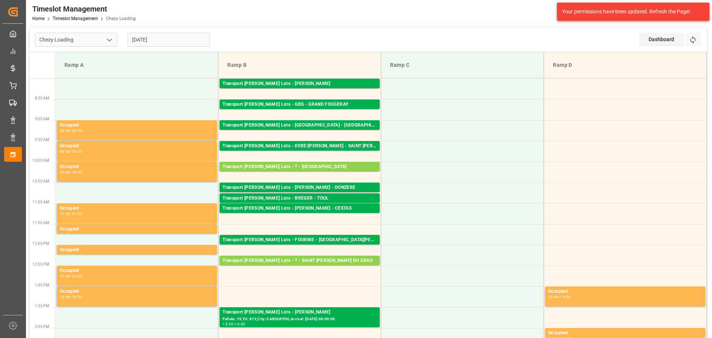
click at [146, 30] on div "03-09-2025" at bounding box center [168, 39] width 93 height 24
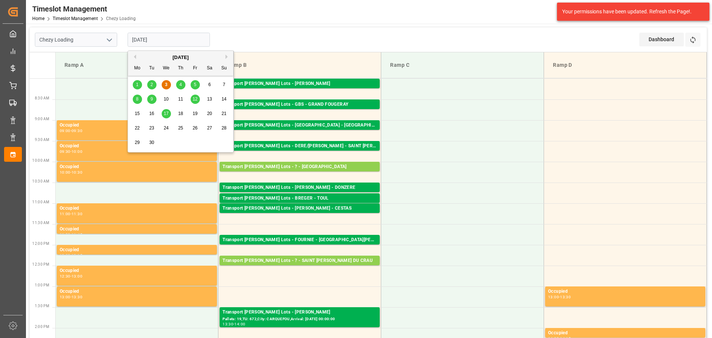
click at [146, 42] on input "03-09-2025" at bounding box center [169, 40] width 82 height 14
click at [182, 83] on div "4" at bounding box center [180, 84] width 9 height 9
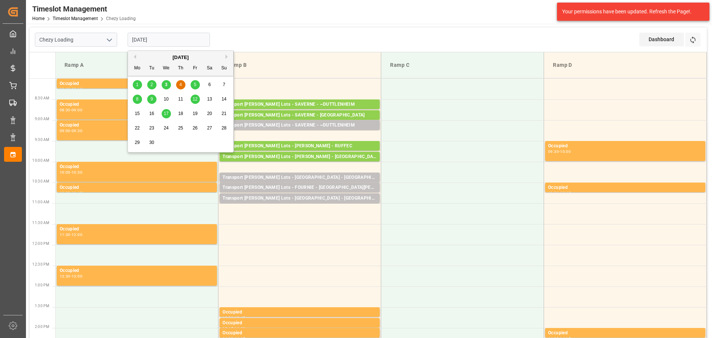
click at [177, 39] on input "04-09-2025" at bounding box center [169, 40] width 82 height 14
click at [166, 82] on span "3" at bounding box center [166, 84] width 3 height 5
type input "03-09-2025"
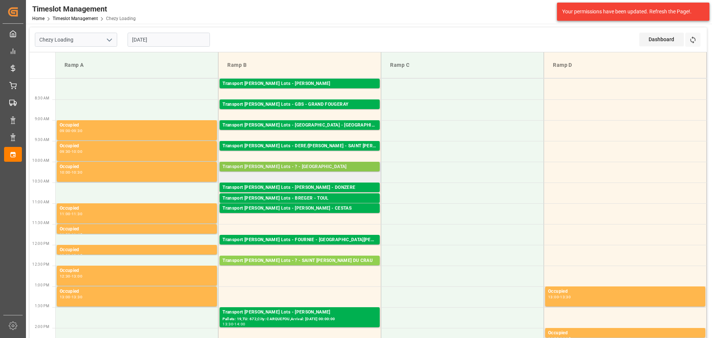
click at [319, 165] on div "Transport Kuehne Lots - ? - MAUCHAMPS" at bounding box center [299, 166] width 154 height 7
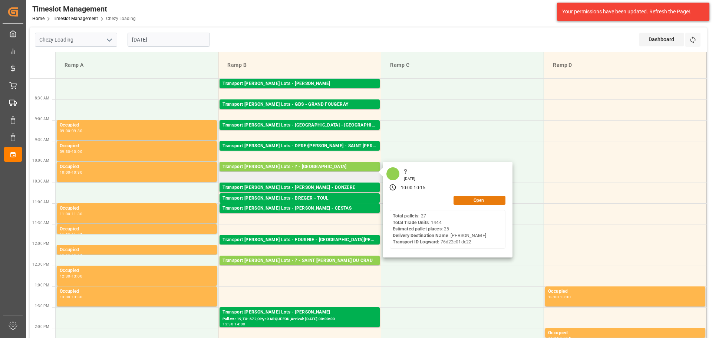
click at [486, 198] on button "Open" at bounding box center [479, 200] width 52 height 9
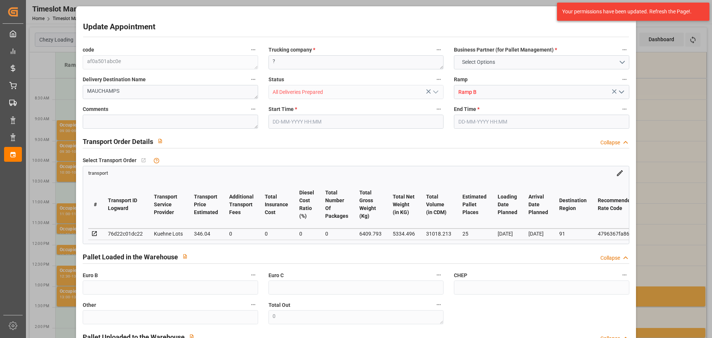
type input "25"
type input "346.04"
type input "0"
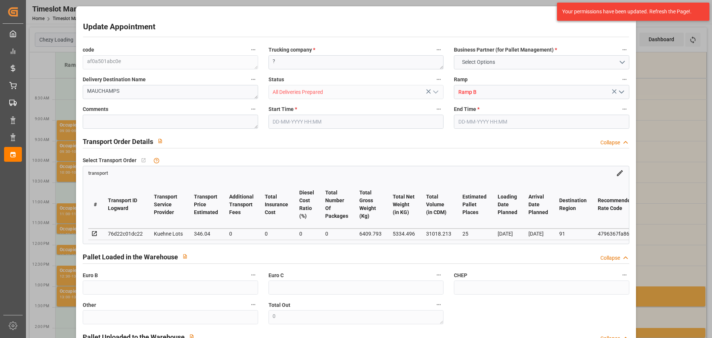
type input "346.04"
type input "0"
type input "5334.496"
type input "7714.625"
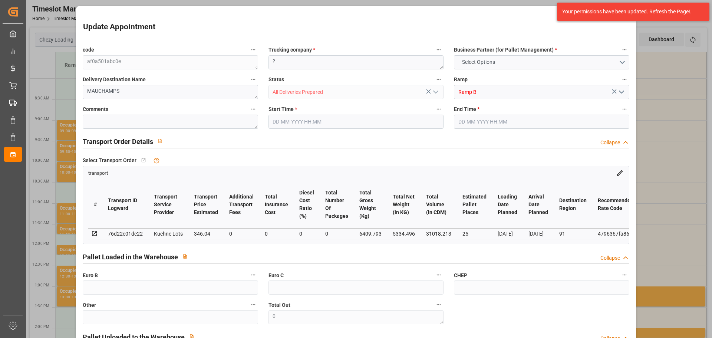
type input "31018.213"
type input "91"
type input "27"
type input "1444"
type input "45"
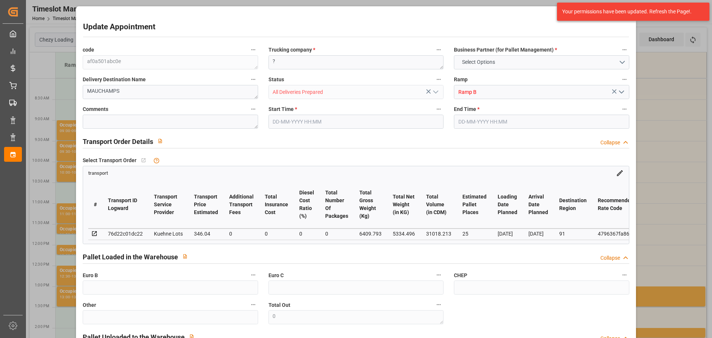
type input "101"
type input "6409.793"
type input "0"
type input "4710.8598"
type input "0"
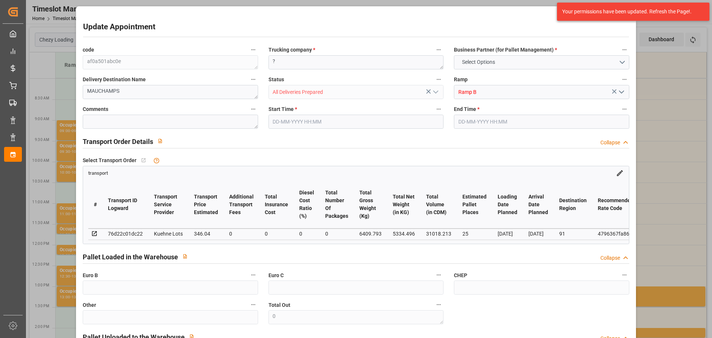
type input "0"
type input "21"
type input "35"
type input "03-09-2025 10:00"
type input "03-09-2025 10:15"
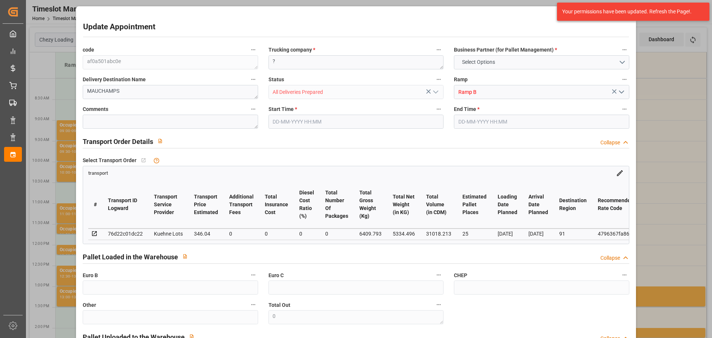
type input "01-09-2025 13:33"
type input "01-09-2025 11:22"
type input "[DATE]"
type input "04-09-2025"
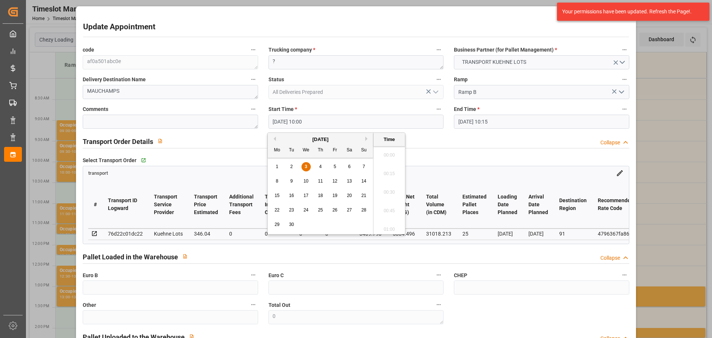
click at [285, 117] on input "03-09-2025 10:00" at bounding box center [355, 122] width 175 height 14
click at [319, 165] on span "4" at bounding box center [320, 166] width 3 height 5
click at [386, 188] on li "11:30" at bounding box center [389, 190] width 32 height 19
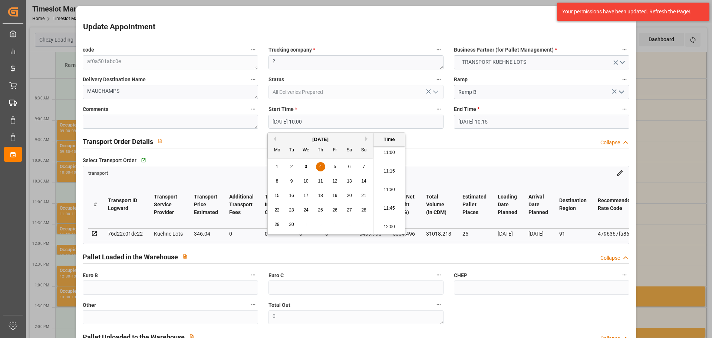
type input "04-09-2025 11:30"
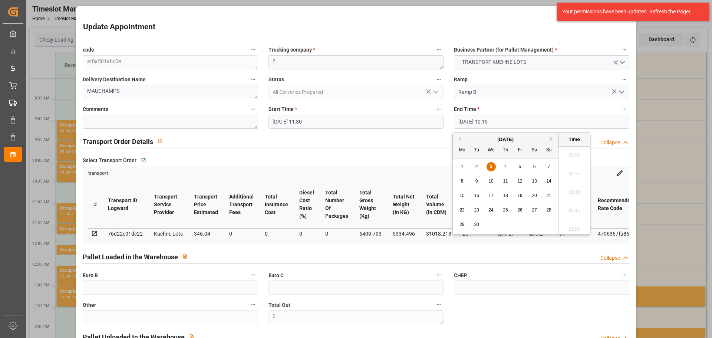
click at [461, 122] on input "03-09-2025 10:15" at bounding box center [541, 122] width 175 height 14
drag, startPoint x: 490, startPoint y: 165, endPoint x: 539, endPoint y: 187, distance: 54.2
click at [494, 167] on div "3" at bounding box center [490, 166] width 9 height 9
drag, startPoint x: 507, startPoint y: 165, endPoint x: 620, endPoint y: 202, distance: 119.0
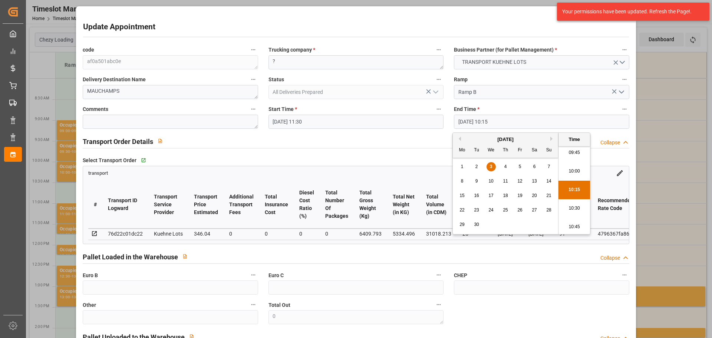
click at [506, 165] on div "4" at bounding box center [505, 166] width 9 height 9
click at [572, 185] on li "11:45" at bounding box center [574, 190] width 32 height 19
type input "04-09-2025 11:45"
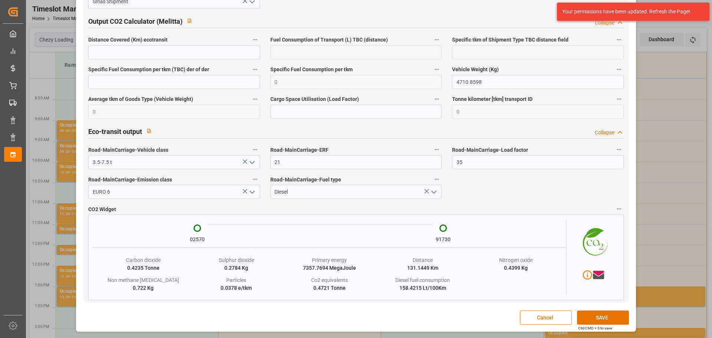
scroll to position [1226, 0]
click at [602, 318] on button "SAVE" at bounding box center [603, 317] width 52 height 14
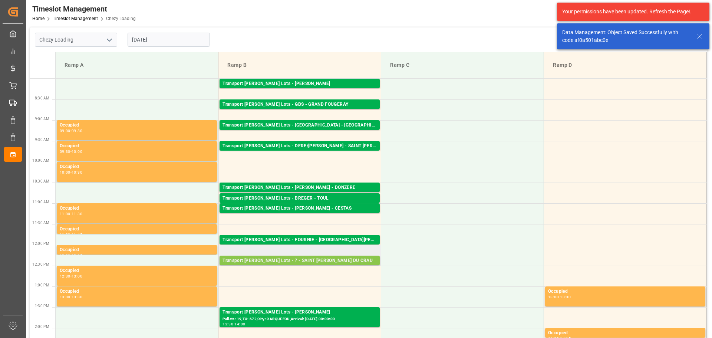
click at [279, 263] on div "Transport Kuehne Lots - ? - SAINT MARTIN DU CRAU" at bounding box center [299, 260] width 154 height 7
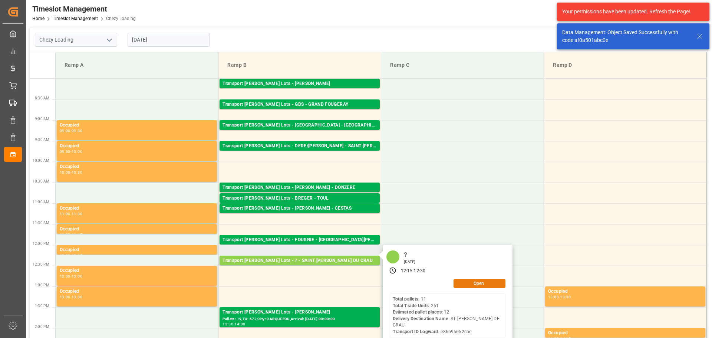
click at [462, 283] on button "Open" at bounding box center [479, 283] width 52 height 9
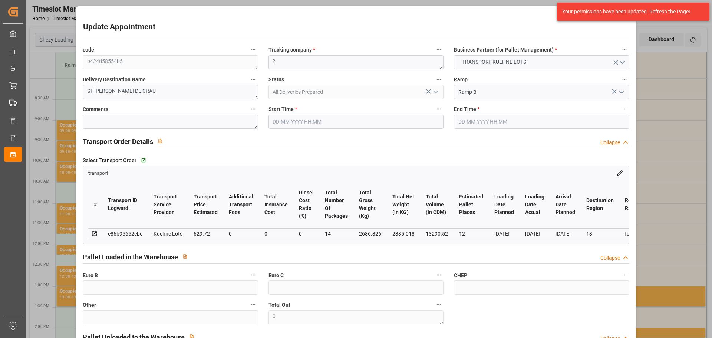
type input "03-09-2025 12:15"
type input "03-09-2025 12:30"
type input "28-08-2025 12:37"
type input "28-08-2025 11:25"
type input "[DATE]"
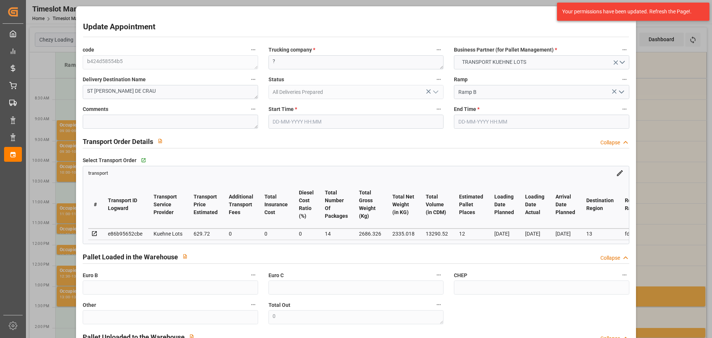
type input "03-09-2025"
type input "01-09-2025"
click at [283, 122] on input "03-09-2025 12:15" at bounding box center [355, 122] width 175 height 14
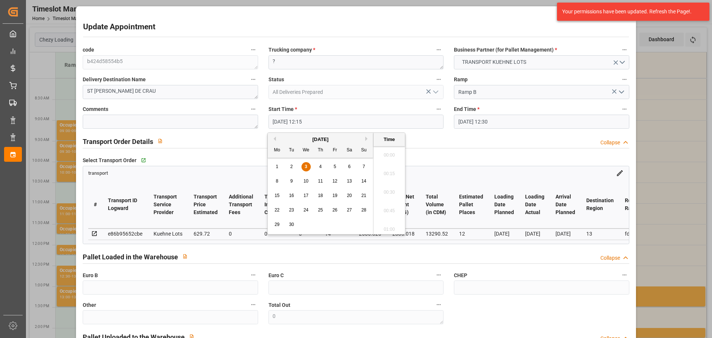
scroll to position [874, 0]
click at [320, 164] on div "4" at bounding box center [320, 166] width 9 height 9
type input "04-09-2025 12:15"
drag, startPoint x: 387, startPoint y: 188, endPoint x: 409, endPoint y: 174, distance: 25.6
click at [387, 187] on li "12:15" at bounding box center [389, 190] width 32 height 19
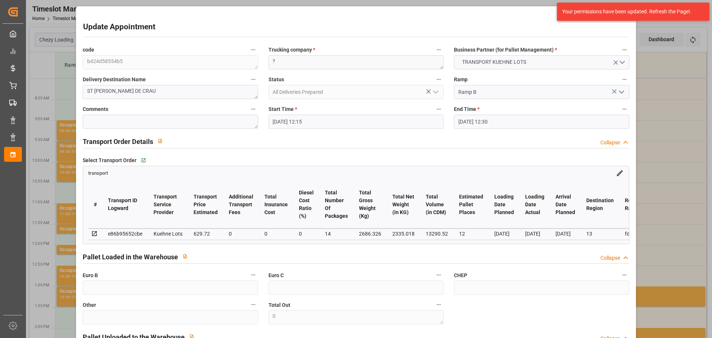
click at [465, 121] on input "03-09-2025 12:30" at bounding box center [541, 122] width 175 height 14
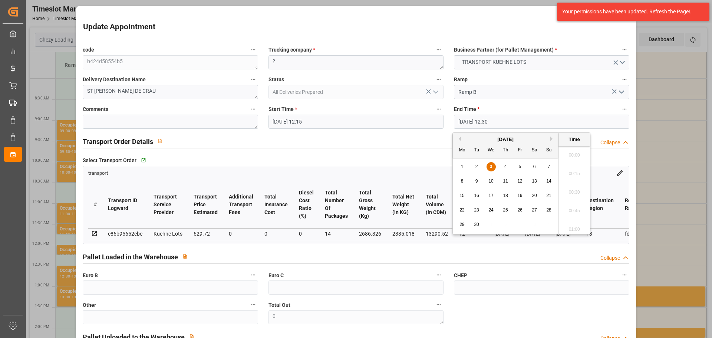
scroll to position [892, 0]
drag, startPoint x: 506, startPoint y: 163, endPoint x: 567, endPoint y: 184, distance: 64.5
click at [508, 163] on div "4" at bounding box center [505, 166] width 9 height 9
type input "04-09-2025 12:30"
click at [575, 187] on li "12:30" at bounding box center [574, 190] width 32 height 19
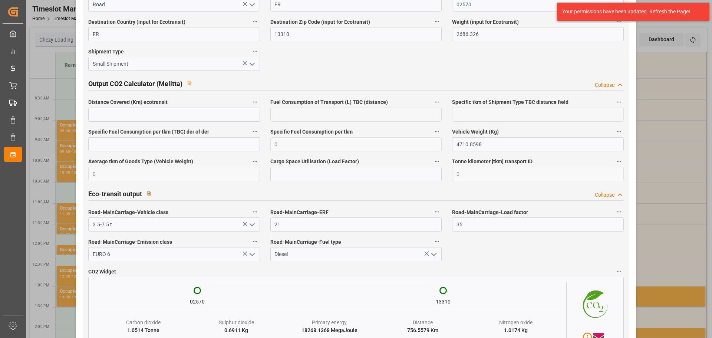
scroll to position [1237, 0]
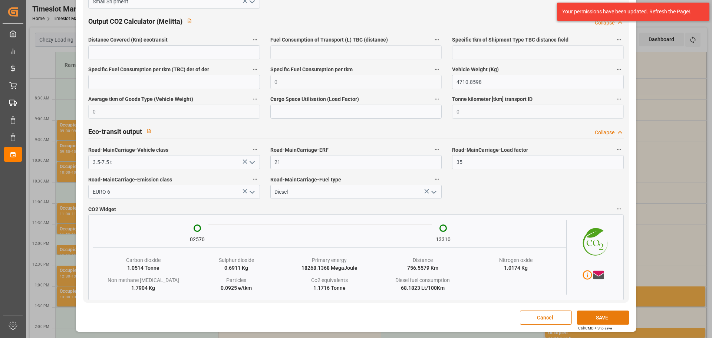
drag, startPoint x: 598, startPoint y: 314, endPoint x: 597, endPoint y: 318, distance: 3.7
click at [597, 314] on button "SAVE" at bounding box center [603, 317] width 52 height 14
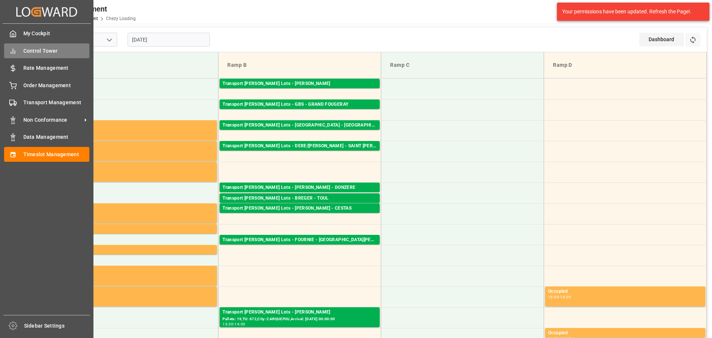
click at [29, 49] on span "Control Tower" at bounding box center [56, 51] width 66 height 8
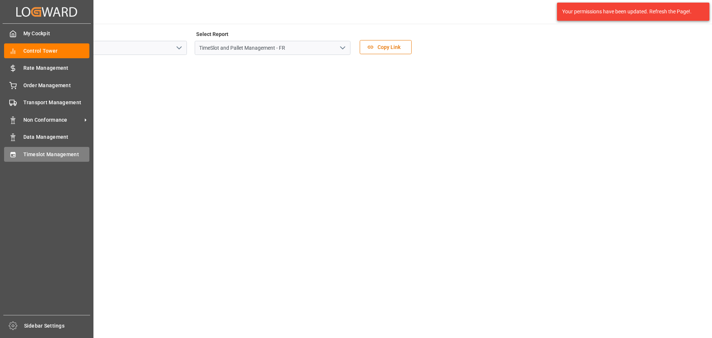
click at [24, 152] on span "Timeslot Management" at bounding box center [56, 155] width 66 height 8
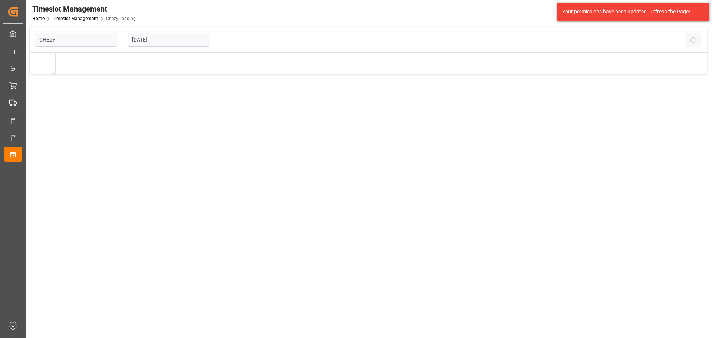
type input "Chezy Loading"
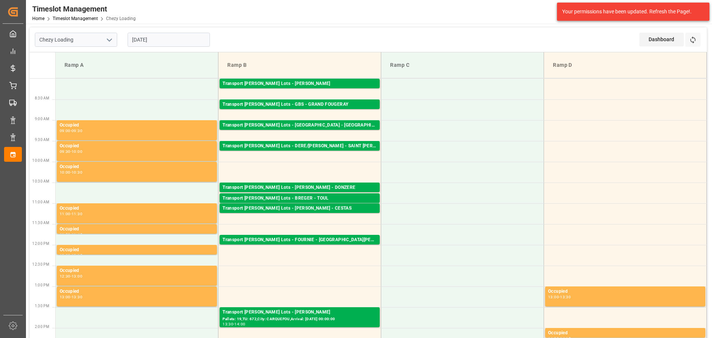
click at [313, 237] on div "Transport Kuehne Lots - FOURNIE - SAINT MARTIN DE CRAU" at bounding box center [299, 239] width 154 height 7
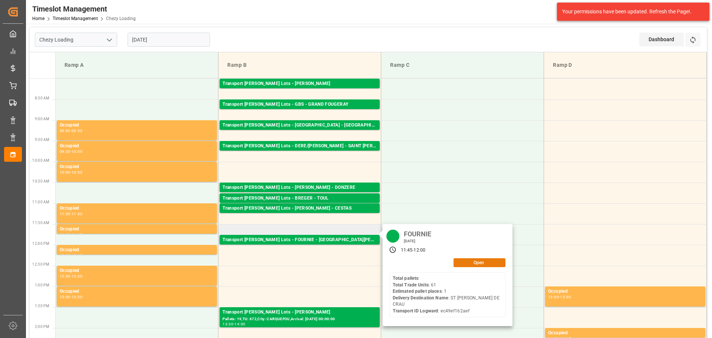
click at [478, 260] on button "Open" at bounding box center [479, 262] width 52 height 9
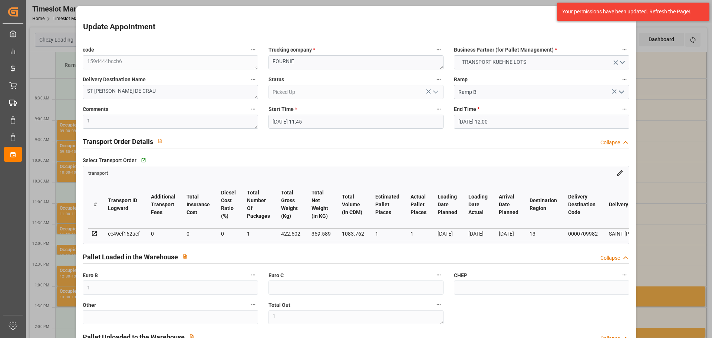
click at [475, 319] on div "code 159d444bccb6 Trucking company * FOURNIE Business Partner (for Pallet Manag…" at bounding box center [355, 224] width 557 height 365
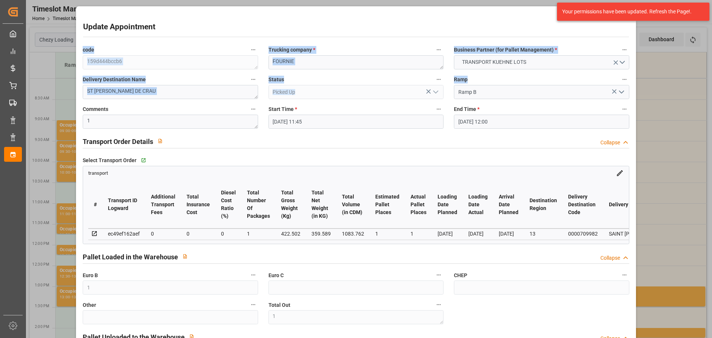
drag, startPoint x: 522, startPoint y: 11, endPoint x: 479, endPoint y: 85, distance: 84.7
click at [479, 85] on div "Update Appointment code 159d444bccb6 Trucking company * FOURNIE Business Partne…" at bounding box center [356, 223] width 556 height 431
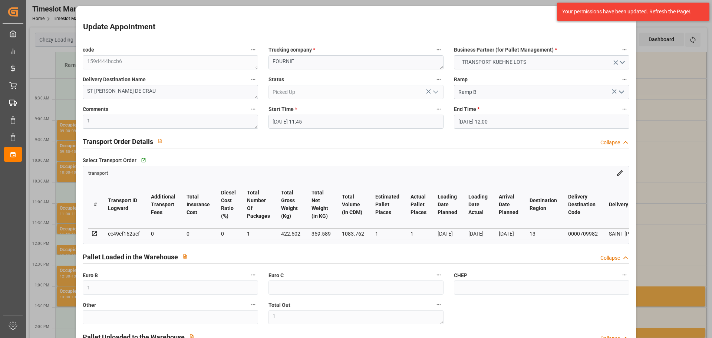
click at [692, 170] on div "Update Appointment code 159d444bccb6 Trucking company * FOURNIE Business Partne…" at bounding box center [356, 169] width 712 height 338
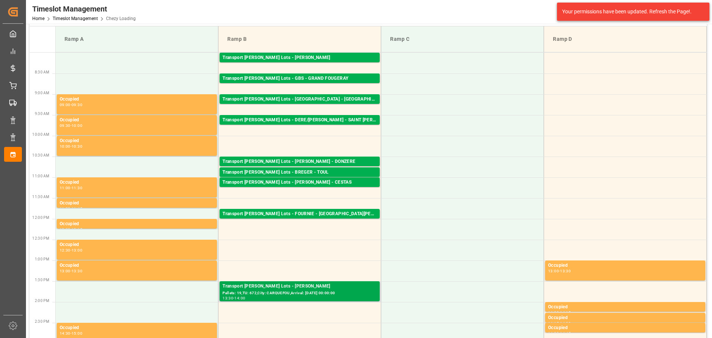
scroll to position [37, 0]
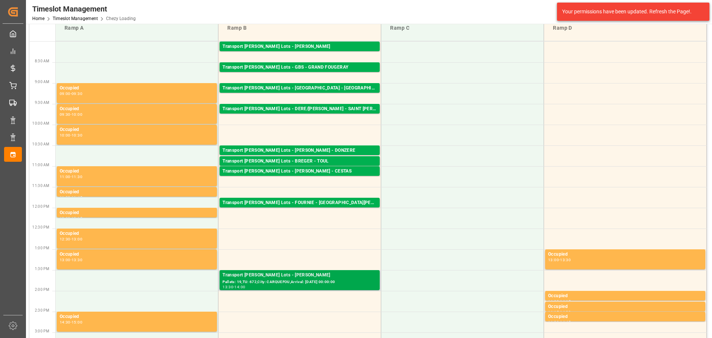
click at [277, 280] on div "Pallets: 19,TU: 672,City: CARQUEFOU,Arrival: 2025-09-05 00:00:00" at bounding box center [299, 282] width 154 height 6
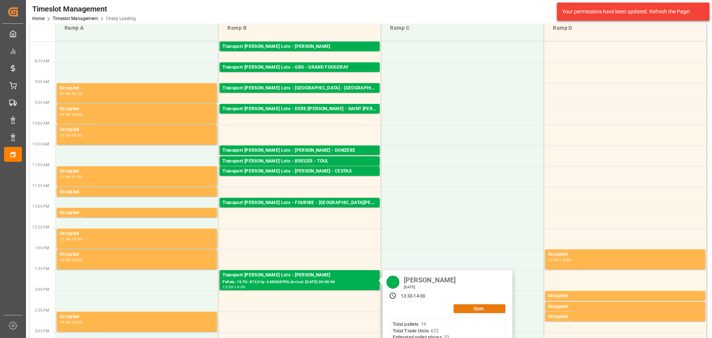
click at [470, 311] on button "Open" at bounding box center [479, 308] width 52 height 9
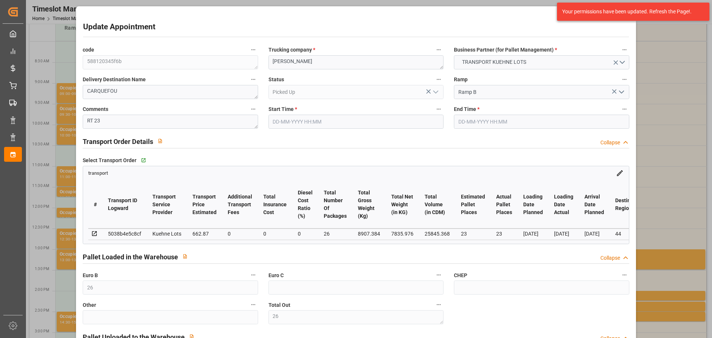
type input "03-09-2025 13:30"
type input "03-09-2025 14:00"
type input "01-09-2025 13:30"
type input "01-09-2025 11:21"
type input "[DATE]"
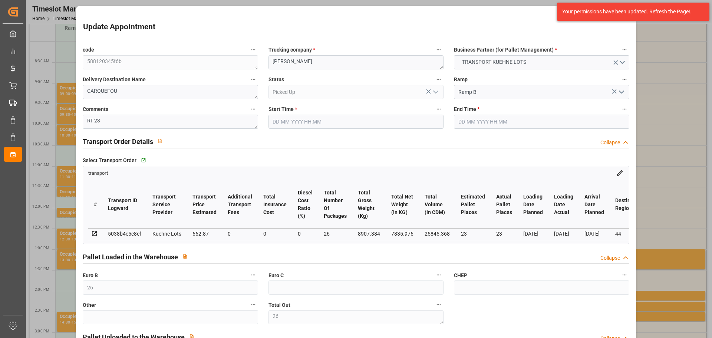
type input "03-09-2025"
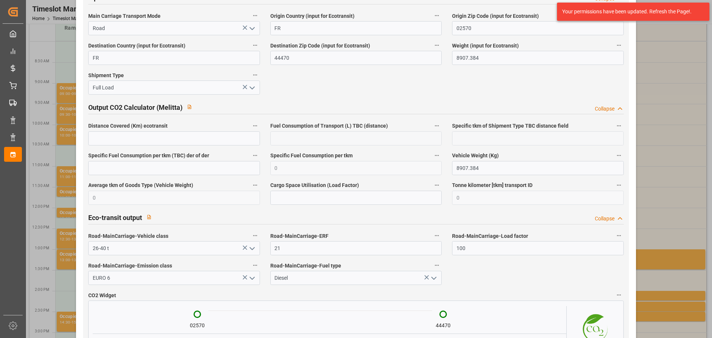
scroll to position [1249, 0]
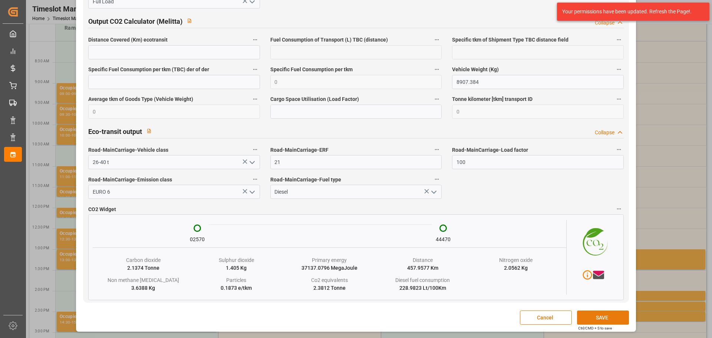
click at [602, 315] on button "SAVE" at bounding box center [603, 317] width 52 height 14
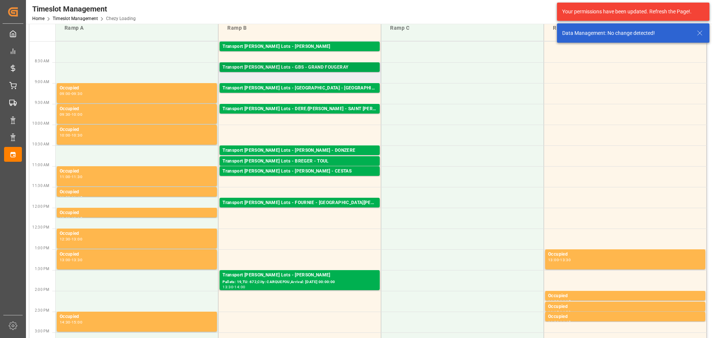
click at [291, 67] on div "Transport Kuehne Lots - GBS - GRAND FOUGERAY" at bounding box center [299, 67] width 154 height 7
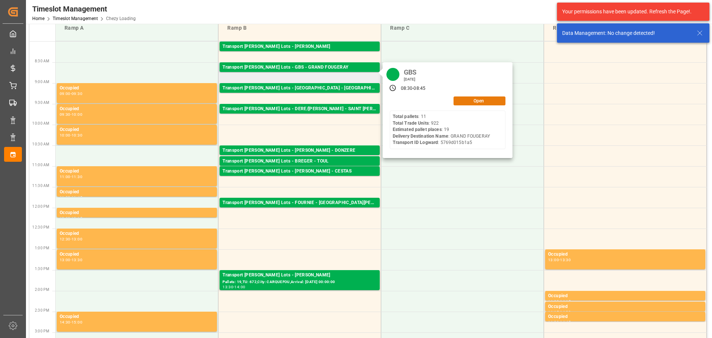
click at [473, 100] on button "Open" at bounding box center [479, 100] width 52 height 9
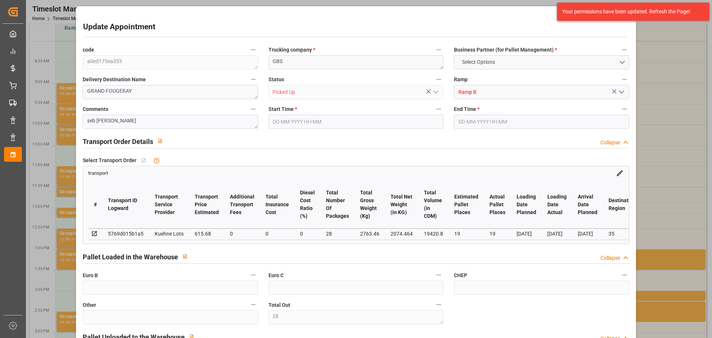
type input "28"
type input "19"
type input "615.68"
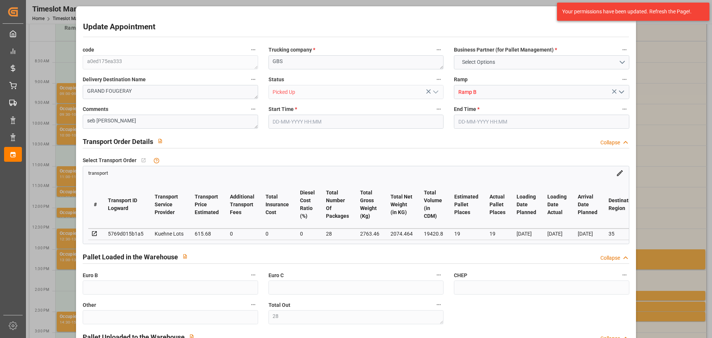
type input "0"
type input "615.68"
type input "0"
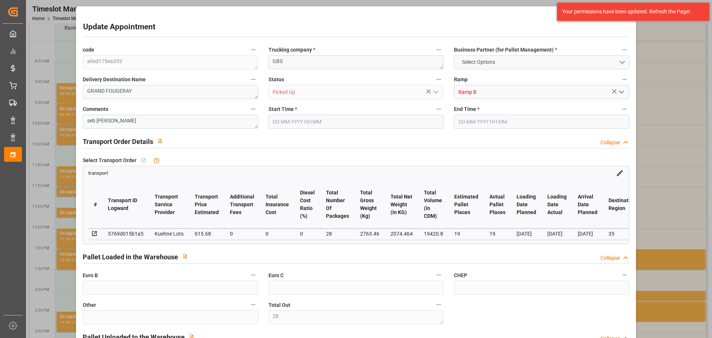
type input "28"
type input "2074.464"
type input "3469.4"
type input "19420.8"
type input "35"
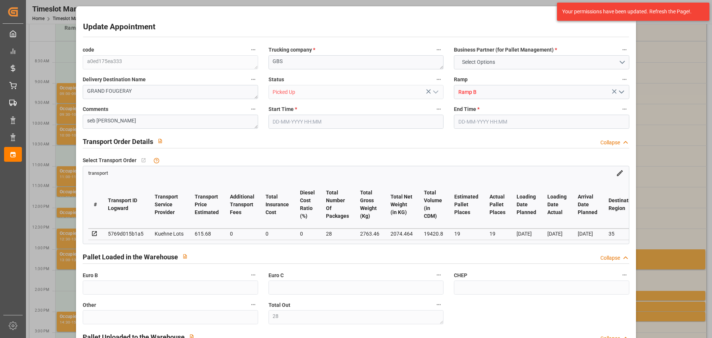
type input "11"
type input "922"
type input "28"
type input "101"
type input "2763.46"
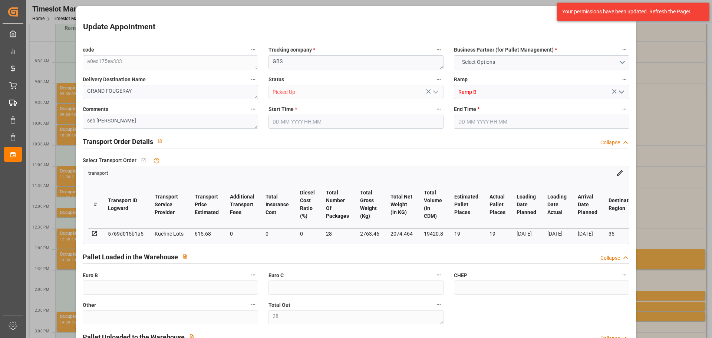
type input "0"
type input "10767.6795"
type input "0"
type input "21"
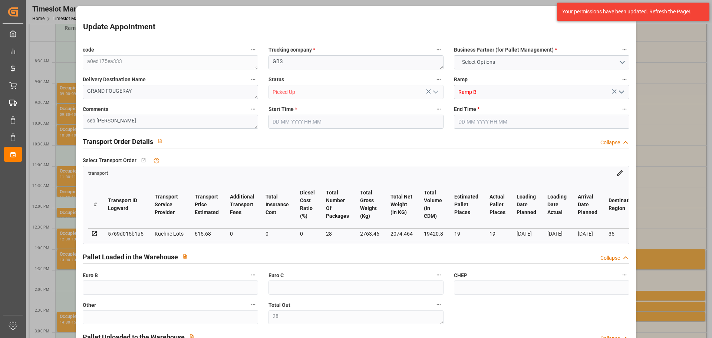
type input "80"
type input "03-09-2025 08:30"
type input "03-09-2025 08:45"
type input "27-08-2025 14:52"
type input "27-08-2025 11:28"
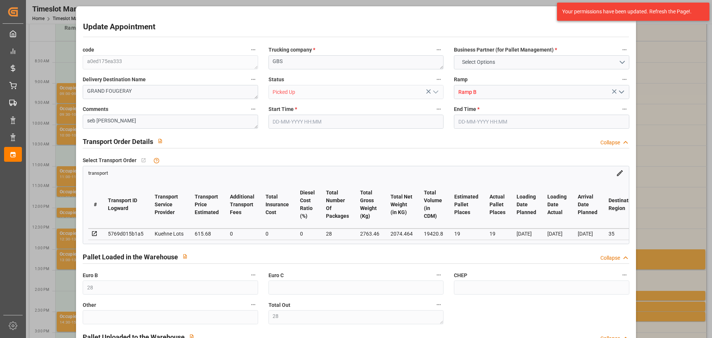
type input "03-09-2025"
type input "01-09-2025"
type input "03-09-2025"
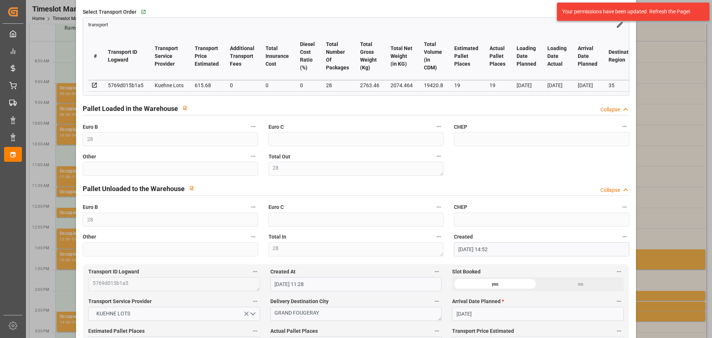
scroll to position [185, 0]
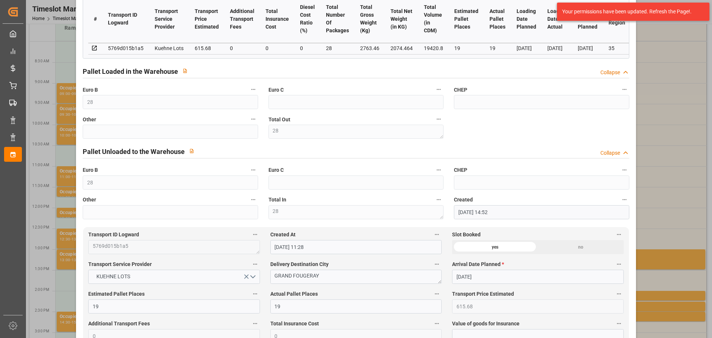
click at [690, 241] on div "Update Appointment code a0ed175ea333 Trucking company * GBS Business Partner (f…" at bounding box center [356, 169] width 712 height 338
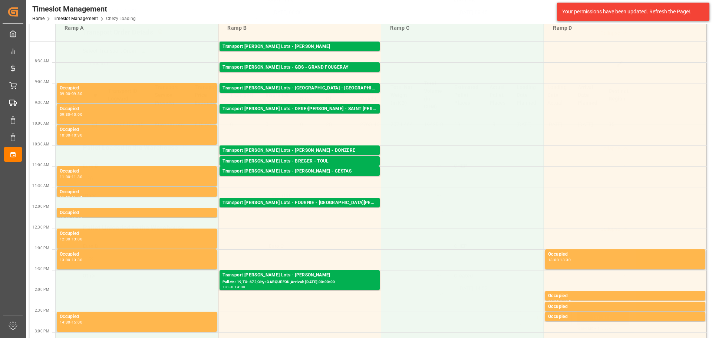
scroll to position [112, 0]
click at [681, 248] on div "Create Appointment code a0ed175ea333 Trucking company * GBS Business Partner (f…" at bounding box center [356, 169] width 712 height 338
click at [294, 150] on div "Transport Kuehne Lots - BREGER - DONZERE" at bounding box center [299, 150] width 154 height 7
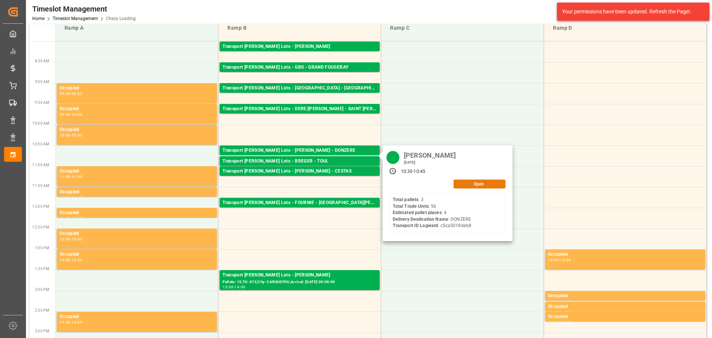
click at [463, 185] on button "Open" at bounding box center [479, 183] width 52 height 9
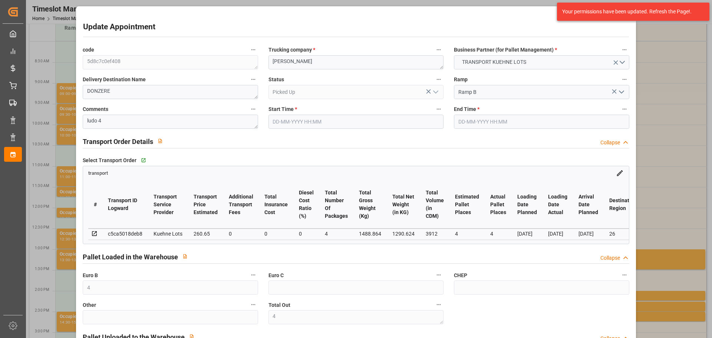
type input "4"
type input "260.65"
type input "0"
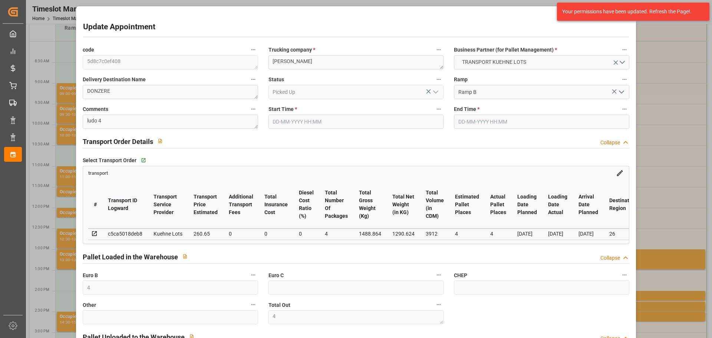
type input "0"
type input "260.65"
type input "0"
type input "4"
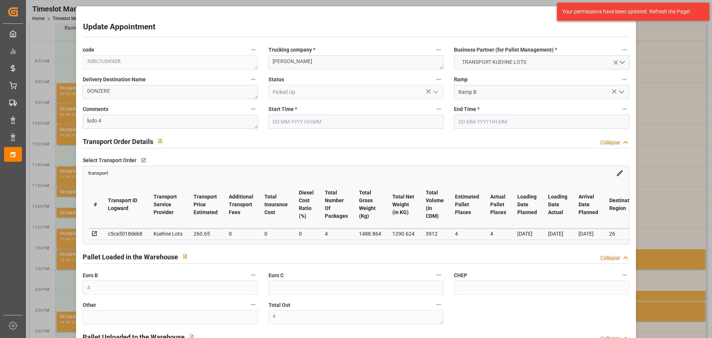
type input "1290.624"
type input "1656"
type input "3912"
type input "26"
type input "3"
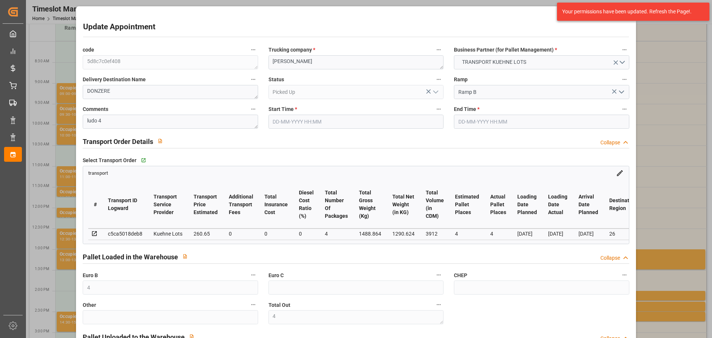
type input "56"
type input "4"
type input "101"
type input "1488.864"
type input "0"
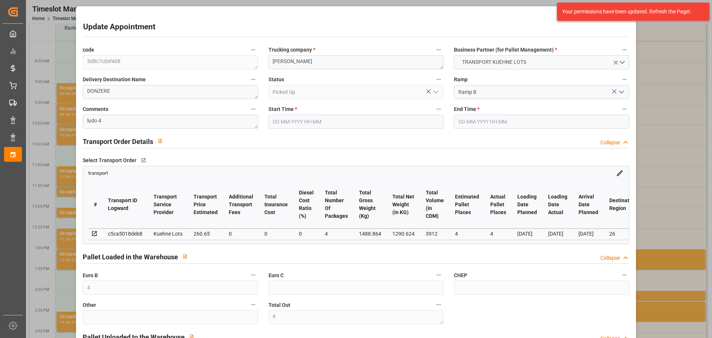
type input "4710.8598"
type input "0"
type input "21"
type input "35"
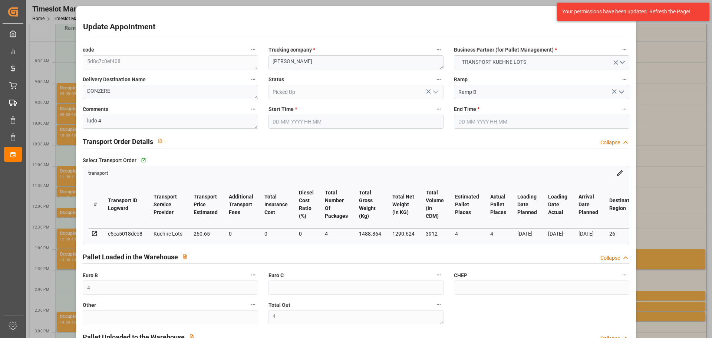
type input "03-09-2025 10:30"
type input "03-09-2025 10:45"
type input "01-09-2025 13:40"
type input "01-09-2025 11:21"
type input "[DATE]"
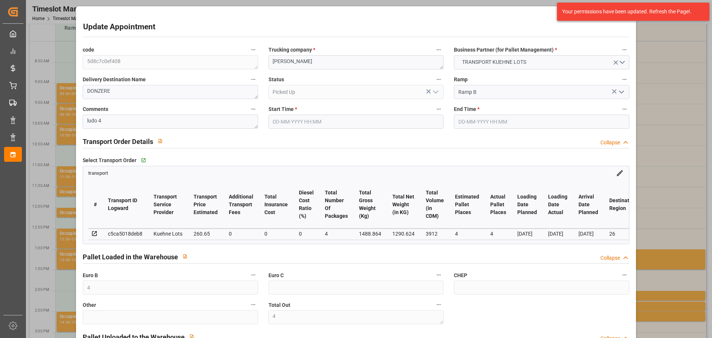
type input "03-09-2025"
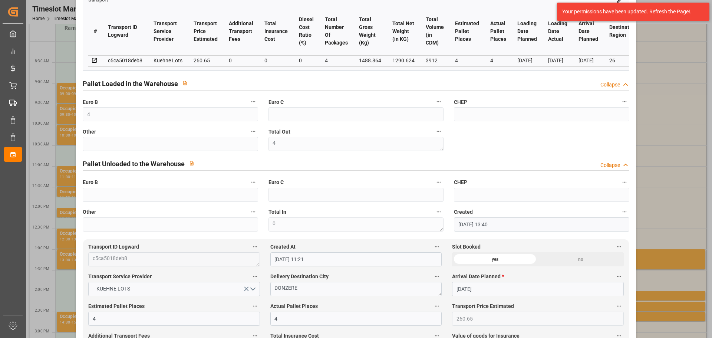
scroll to position [185, 0]
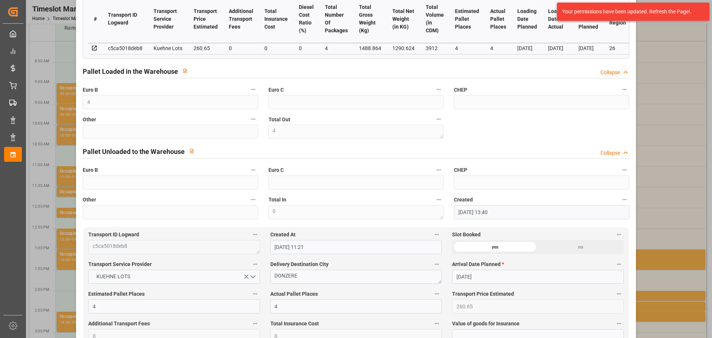
click at [689, 217] on div "Update Appointment code 5d8c7c0ef408 Trucking company * BREGER Business Partner…" at bounding box center [356, 169] width 712 height 338
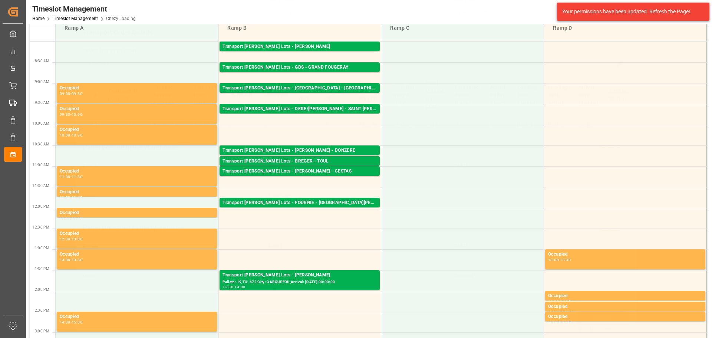
scroll to position [112, 0]
click at [337, 85] on div "Transport Kuehne Lots - FOURNIE - CASTELNAUDARY" at bounding box center [299, 88] width 154 height 7
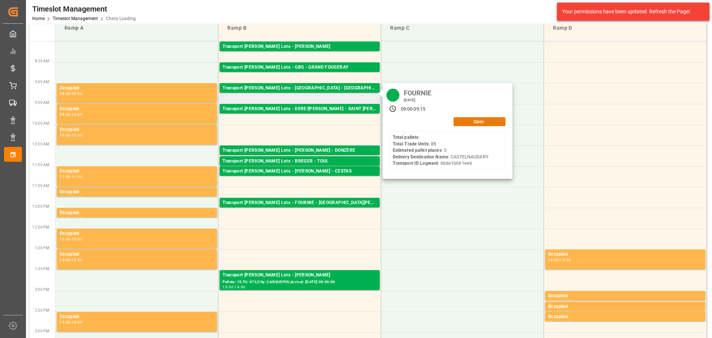
click at [472, 122] on button "Open" at bounding box center [479, 121] width 52 height 9
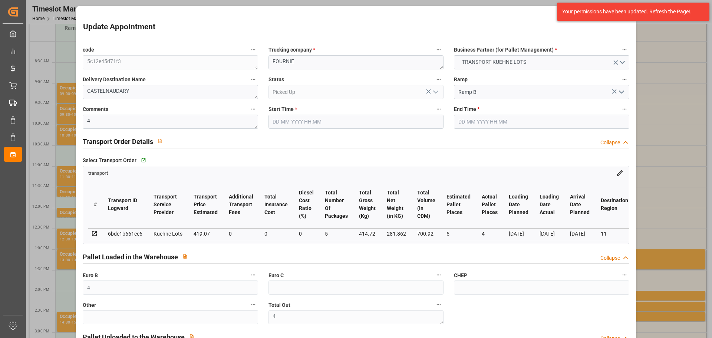
type input "4"
type input "2"
type input "5"
type input "4"
type input "419.07"
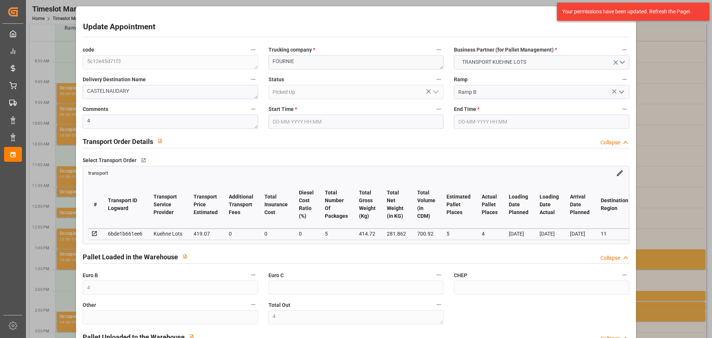
type input "0"
type input "419.07"
type input "0"
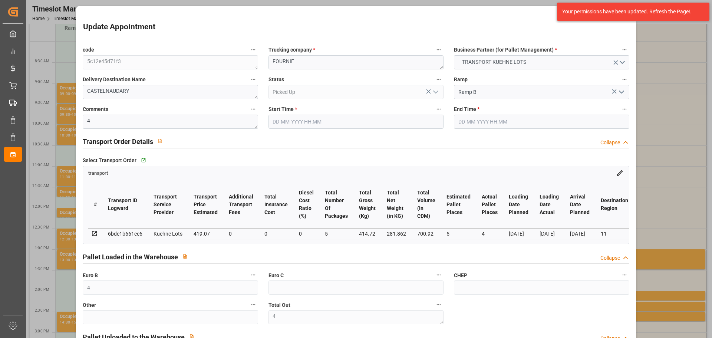
type input "5"
type input "281.862"
type input "537.612"
type input "700.92"
type input "11"
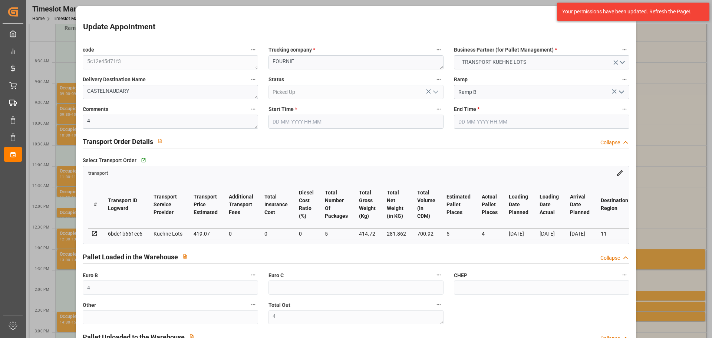
type input "0"
type input "88"
type input "4"
type input "101"
type input "414.72"
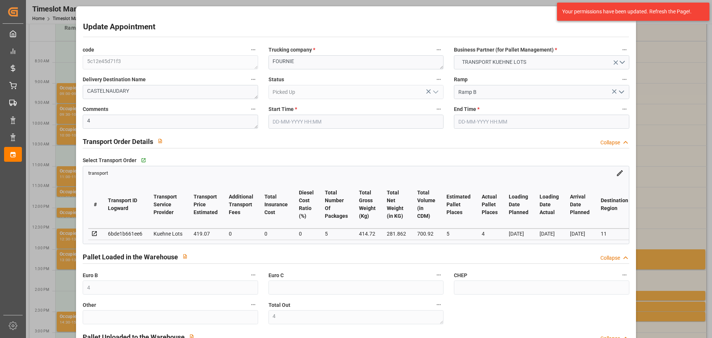
type input "0"
type input "4710.8598"
type input "0"
type input "21"
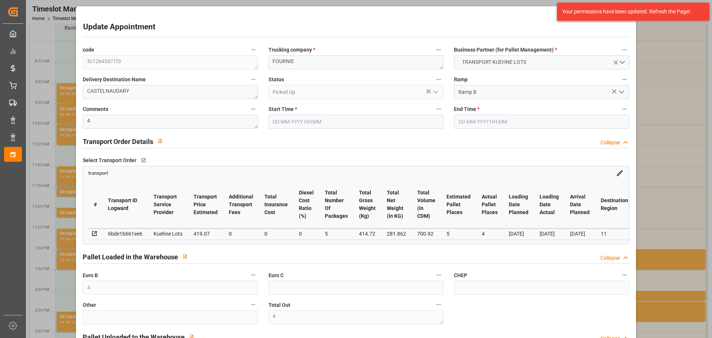
type input "35"
type input "03-09-2025 09:00"
type input "03-09-2025 09:15"
type input "01-09-2025 13:31"
type input "01-09-2025 11:22"
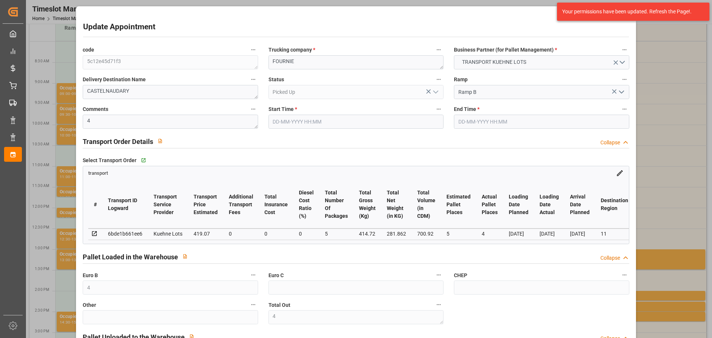
type input "08-09-2025"
type input "04-09-2025"
type input "03-09-2025"
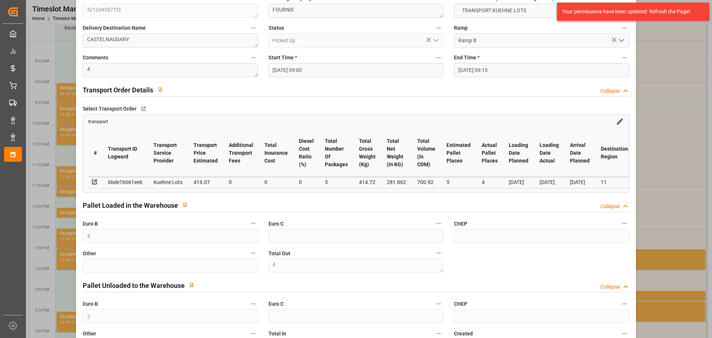
scroll to position [0, 0]
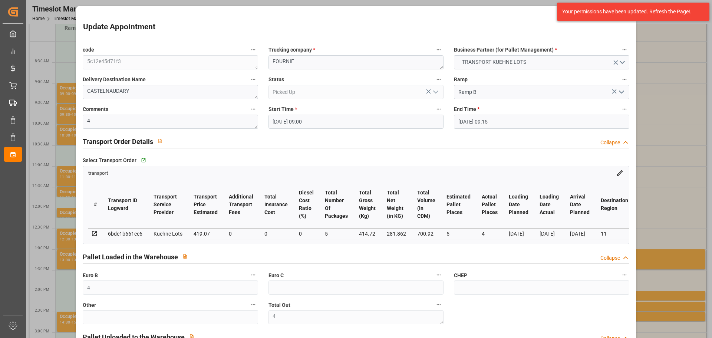
drag, startPoint x: 659, startPoint y: 187, endPoint x: 634, endPoint y: 186, distance: 24.5
click at [659, 187] on div "Update Appointment code 5c12e45d71f3 Trucking company * FOURNIE Business Partne…" at bounding box center [356, 169] width 712 height 338
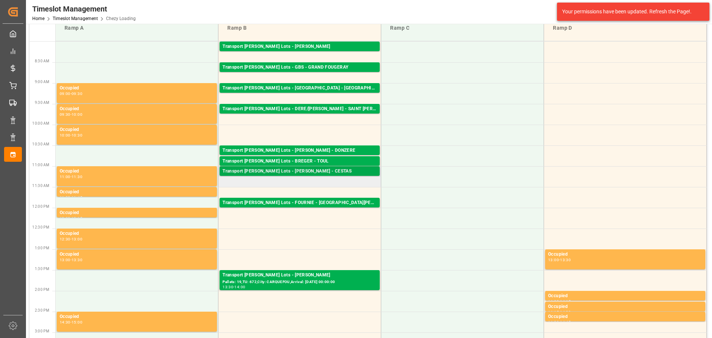
click at [323, 168] on div "Transport Kuehne Lots - BREGER - CESTAS" at bounding box center [299, 171] width 154 height 7
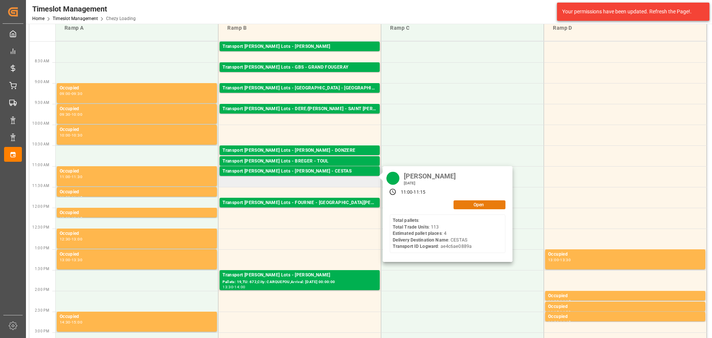
click at [475, 205] on button "Open" at bounding box center [479, 204] width 52 height 9
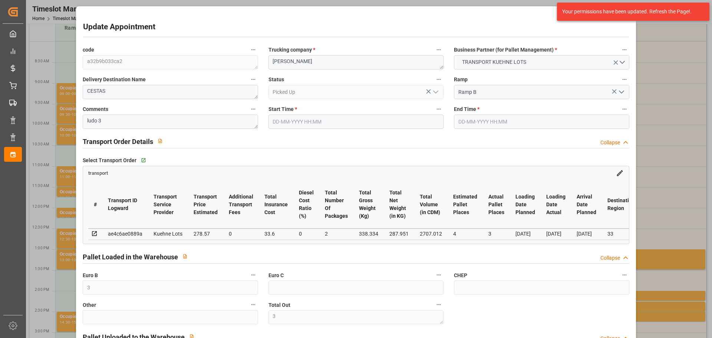
type input "3"
type input "4"
type input "3"
type input "278.57"
type input "0"
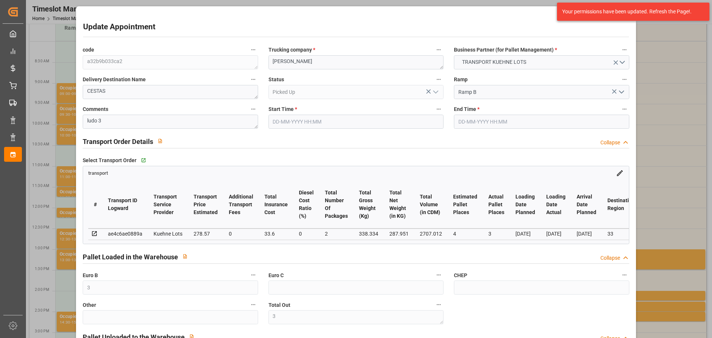
type input "33.6"
type input "0"
type input "312.17"
type input "0"
type input "2"
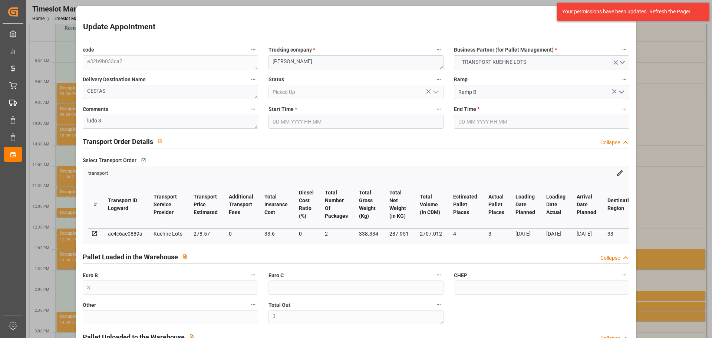
type input "287.951"
type input "568.334"
type input "2707.012"
type input "33"
type input "0"
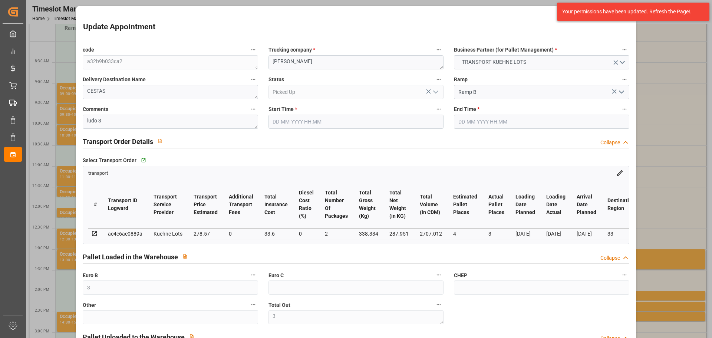
type input "113"
type input "10"
type input "101"
type input "338.334"
type input "0"
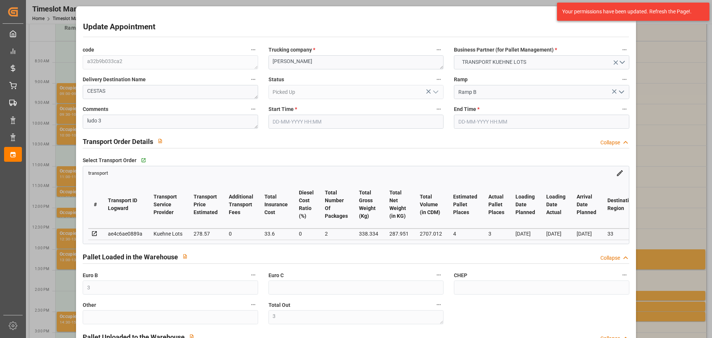
type input "4710.8598"
type input "0"
type input "21"
type input "35"
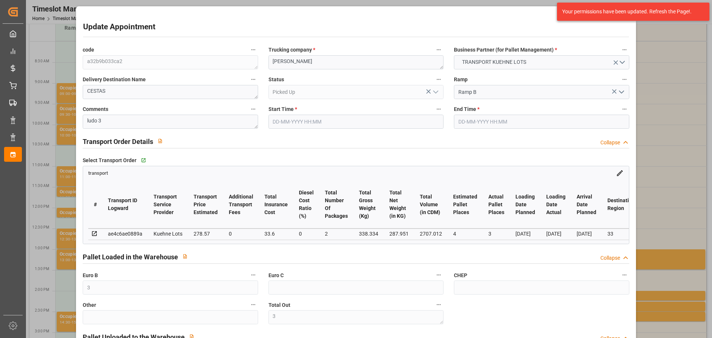
type input "03-09-2025 11:00"
type input "03-09-2025 11:15"
type input "01-09-2025 13:42"
type input "01-09-2025 11:22"
type input "08-09-2025"
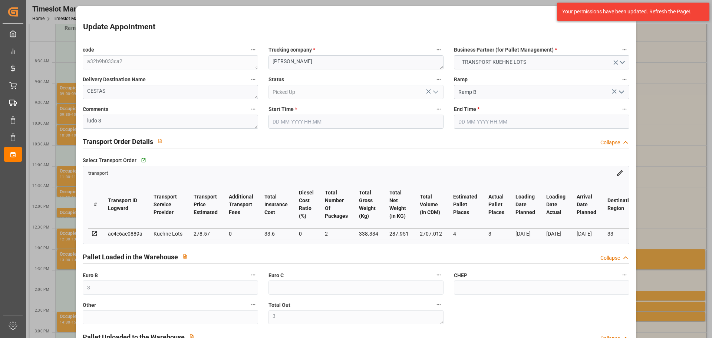
type input "04-09-2025"
type input "03-09-2025"
click at [681, 159] on div "Update Appointment code a32b9b033ca2 Trucking company * BREGER Business Partner…" at bounding box center [356, 169] width 712 height 338
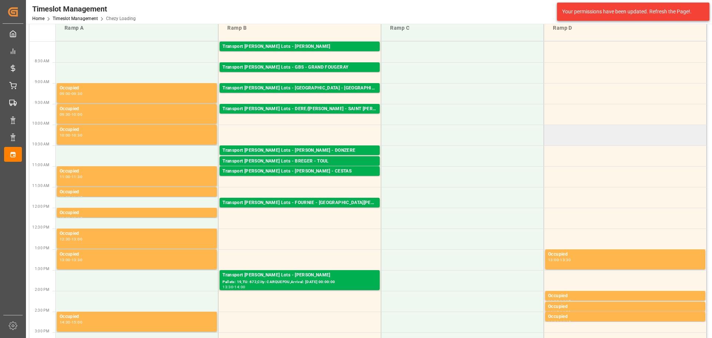
click at [574, 135] on td at bounding box center [625, 135] width 163 height 21
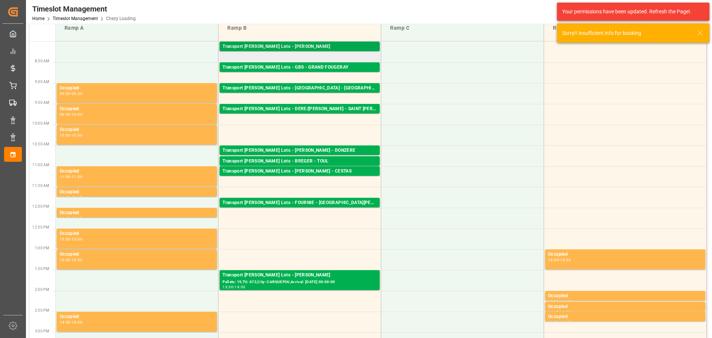
click at [318, 42] on div "Transport Kuehne Lots - ANTOINE - SAINT ETIENNE DE MONTLUC Pallets: 12,TU: 95,C…" at bounding box center [299, 47] width 160 height 10
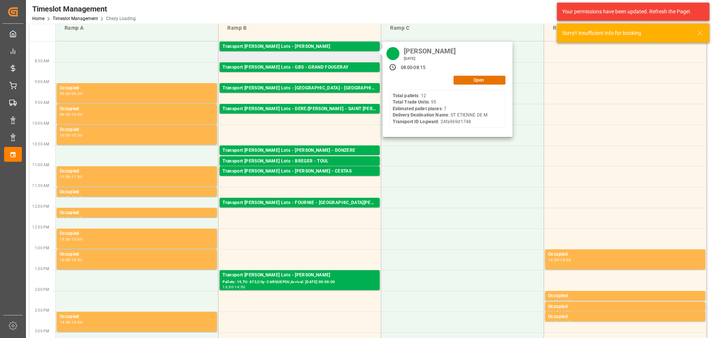
click at [465, 85] on div "ANTOINE Wednesday, September 3, 2025 08:00 - 08:15 Open Total pallets : 12 Tota…" at bounding box center [448, 90] width 130 height 96
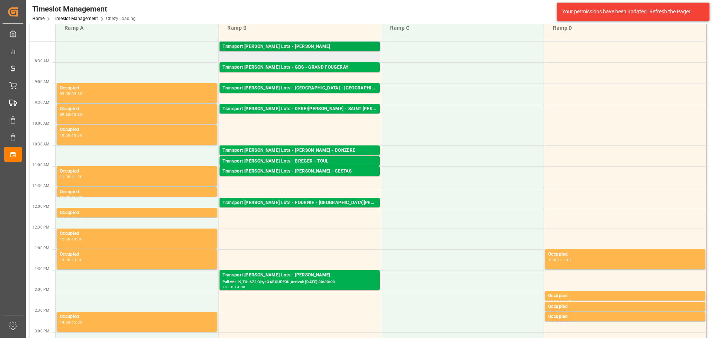
click at [319, 45] on div "Transport Kuehne Lots - ANTOINE - SAINT ETIENNE DE MONTLUC" at bounding box center [299, 46] width 154 height 7
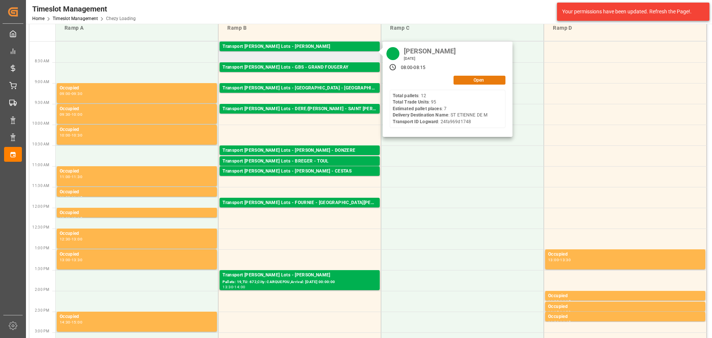
click at [480, 79] on button "Open" at bounding box center [479, 80] width 52 height 9
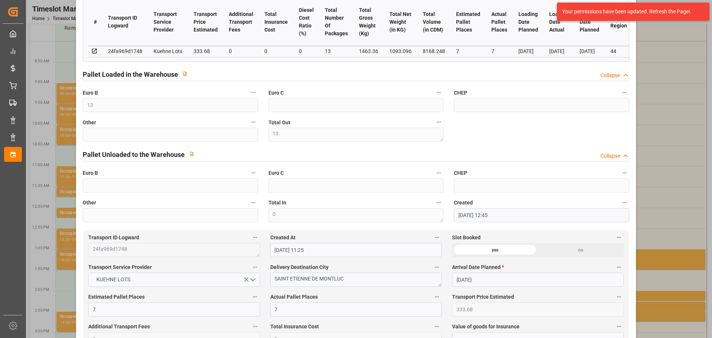
scroll to position [185, 0]
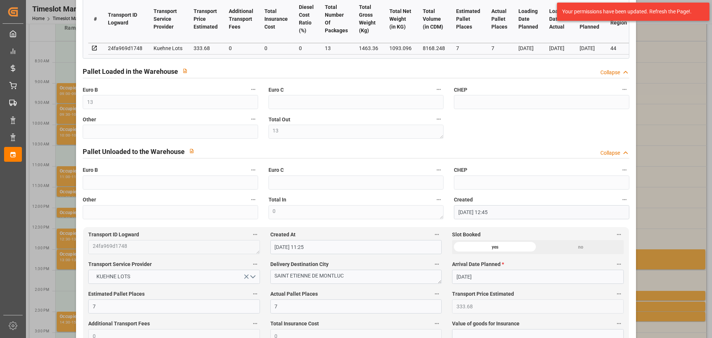
click at [674, 271] on div "Update Appointment code d61fcfc726bd Trucking company * ANTOINE Business Partne…" at bounding box center [356, 169] width 712 height 338
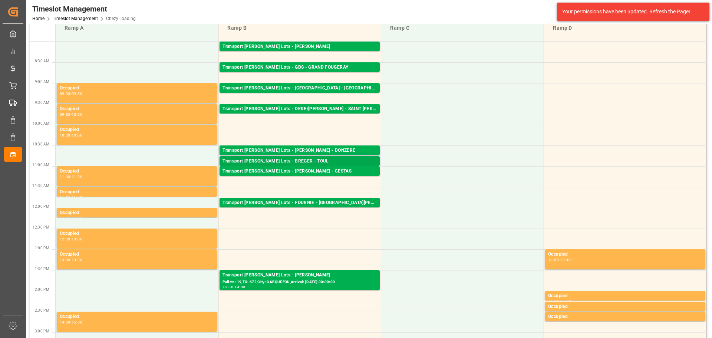
click at [301, 159] on div "Transport Kuehne Lots - BREGER - TOUL" at bounding box center [299, 161] width 154 height 7
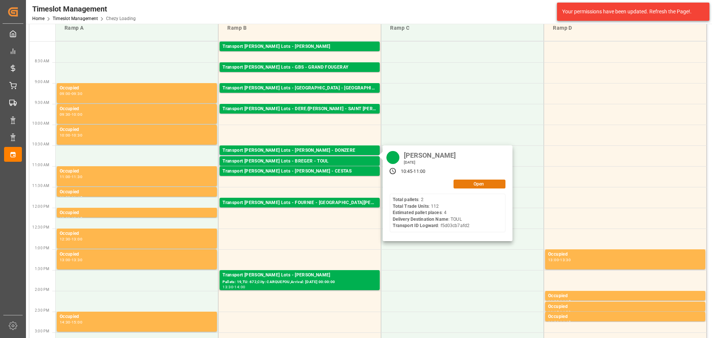
click at [469, 182] on button "Open" at bounding box center [479, 183] width 52 height 9
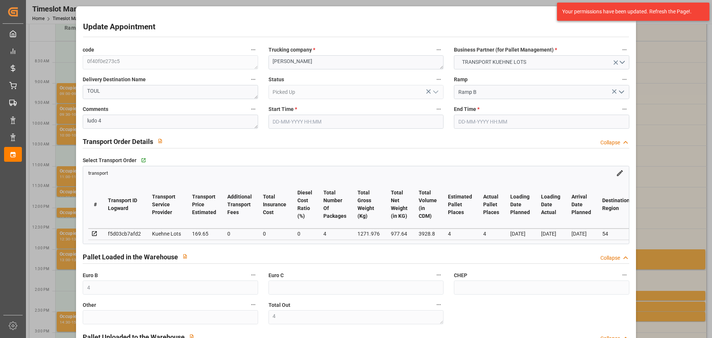
type input "03-09-2025 10:45"
type input "03-09-2025 11:00"
type input "01-09-2025 13:41"
type input "01-09-2025 11:21"
type input "[DATE]"
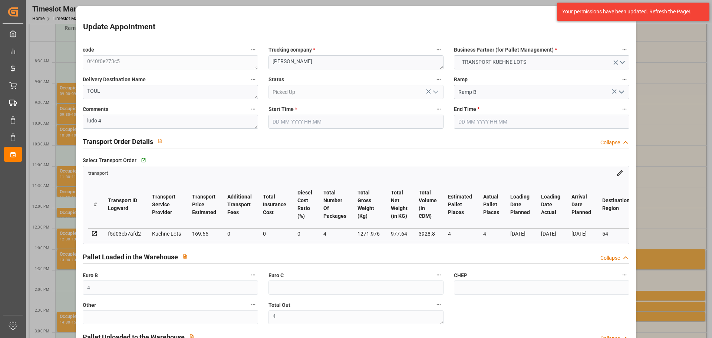
type input "04-09-2025"
type input "03-09-2025"
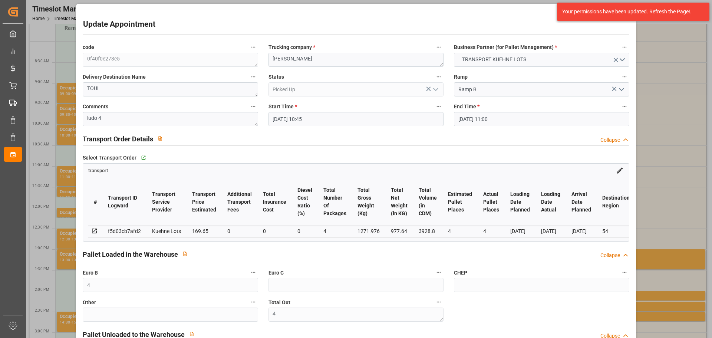
scroll to position [0, 0]
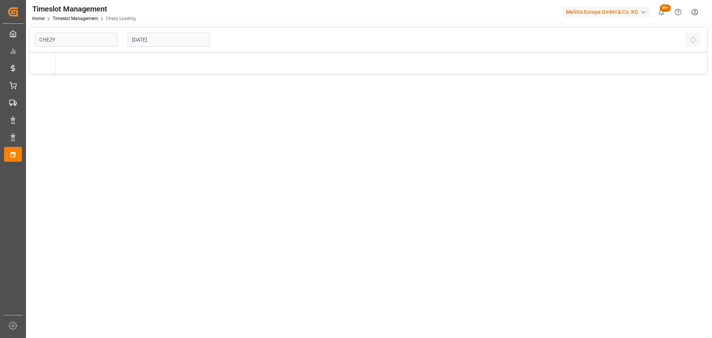
type input "Chezy Loading"
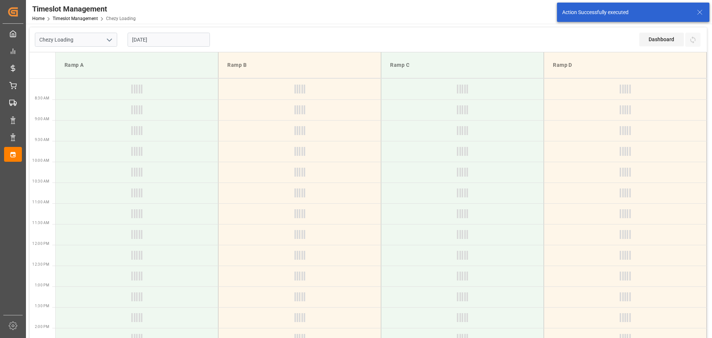
click at [150, 37] on input "[DATE]" at bounding box center [169, 40] width 82 height 14
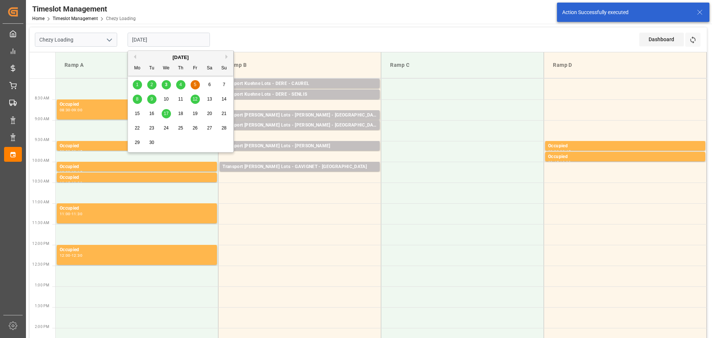
click at [180, 83] on span "4" at bounding box center [180, 84] width 3 height 5
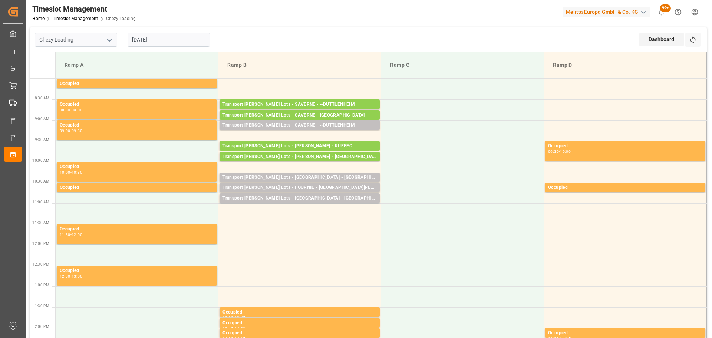
click at [146, 39] on input "[DATE]" at bounding box center [169, 40] width 82 height 14
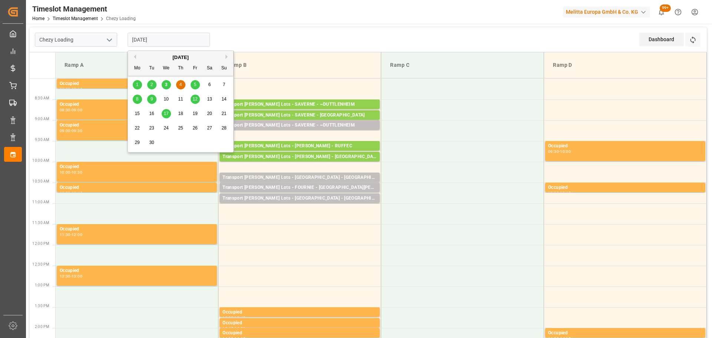
click at [195, 83] on span "5" at bounding box center [195, 84] width 3 height 5
type input "[DATE]"
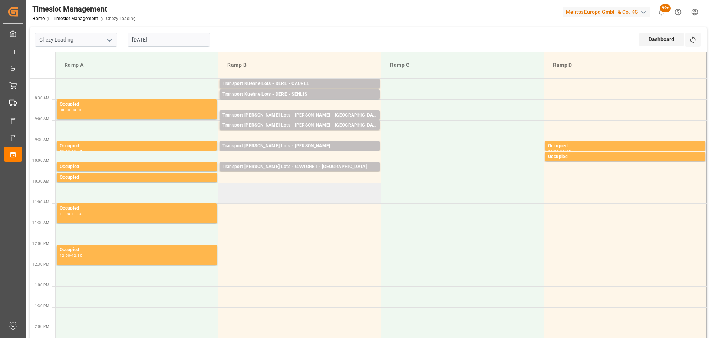
click at [222, 188] on td at bounding box center [299, 192] width 163 height 21
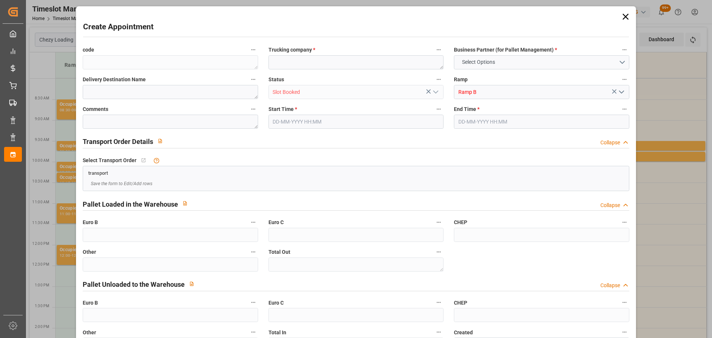
type input "0"
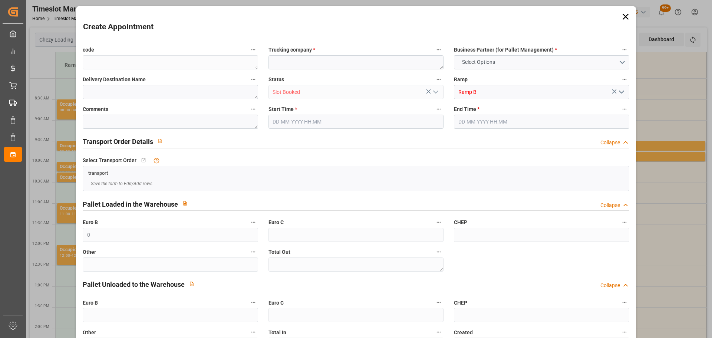
type input "0"
type input "05-09-2025 10:30"
type input "05-09-2025 11:00"
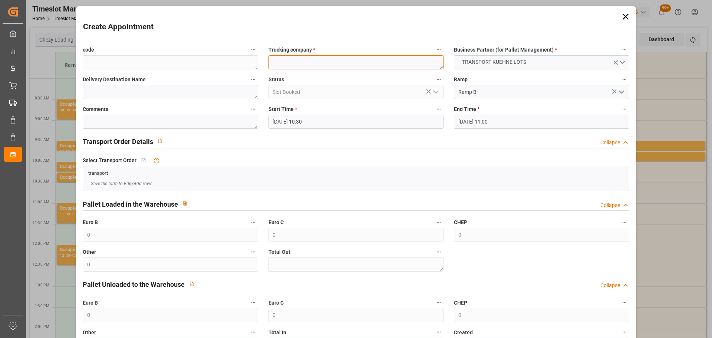
click at [279, 60] on textarea at bounding box center [355, 62] width 175 height 14
type textarea "?"
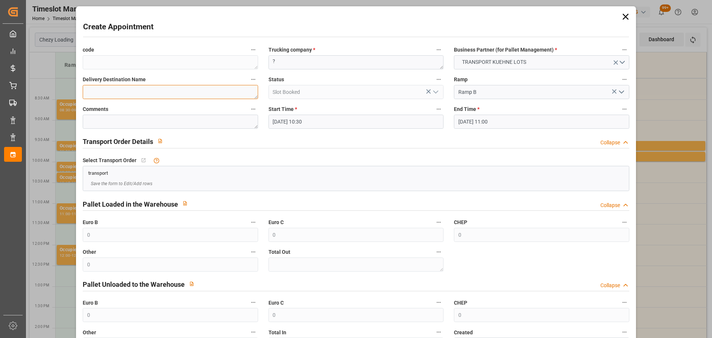
click at [139, 93] on textarea at bounding box center [170, 92] width 175 height 14
type textarea "ENTRAIGUES"
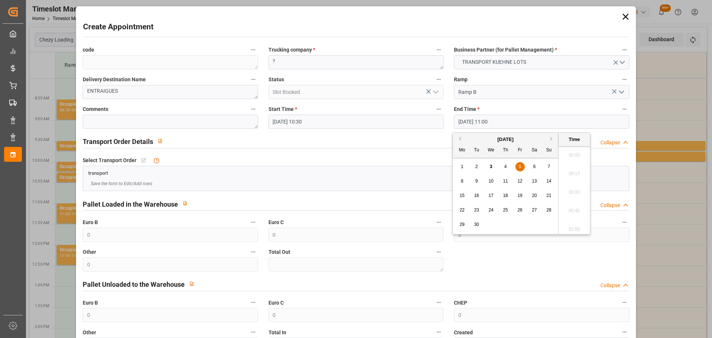
click at [485, 115] on input "05-09-2025 11:00" at bounding box center [541, 122] width 175 height 14
click at [518, 163] on div "5" at bounding box center [519, 166] width 9 height 9
click at [575, 173] on li "10:45" at bounding box center [574, 171] width 32 height 19
type input "[DATE] 10:45"
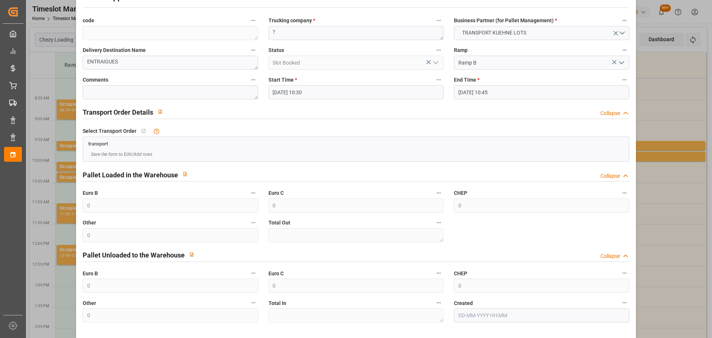
scroll to position [57, 0]
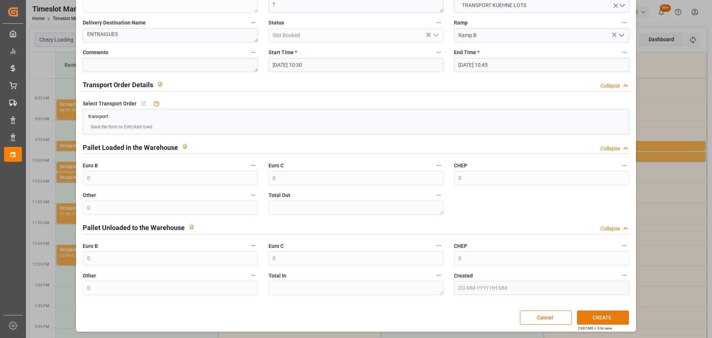
click at [588, 317] on button "CREATE" at bounding box center [603, 317] width 52 height 14
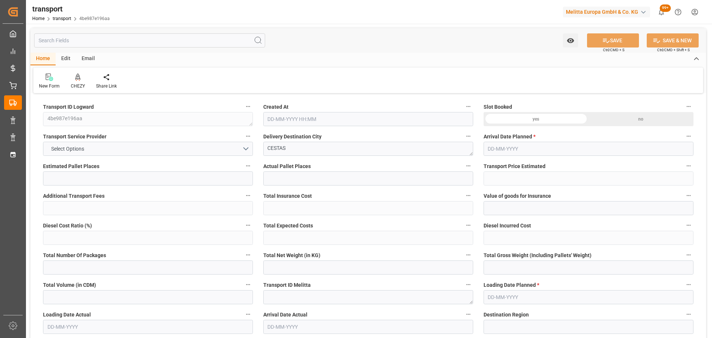
type input "1"
type input "202.28"
type input "0"
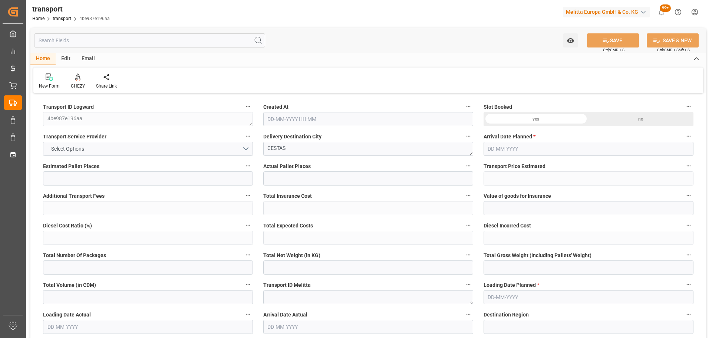
type input "202.28"
type input "0"
type input "163.14"
type input "274.54"
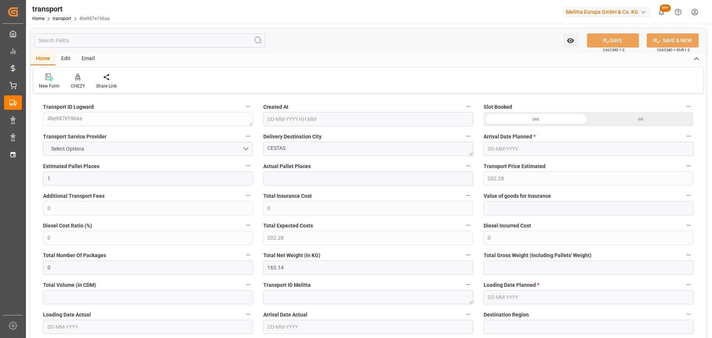
type input "798"
type input "33"
type input "0"
type input "57"
type input "2"
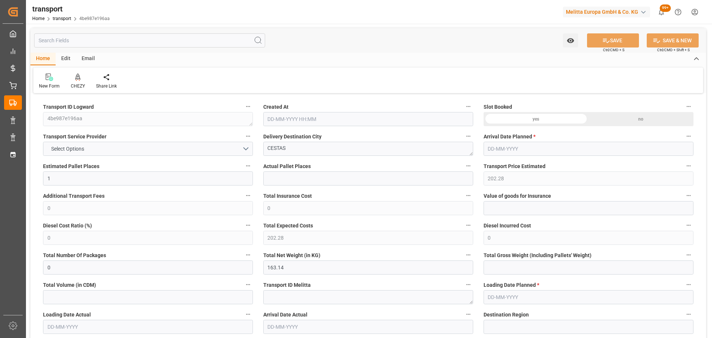
type input "101"
type input "228.54"
type input "0"
type input "4710.8598"
type input "0"
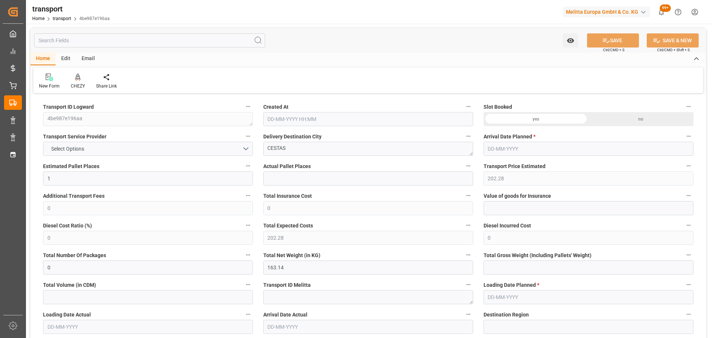
type input "0"
type input "21"
type input "35"
type input "[DATE] 11:26"
type input "[DATE]"
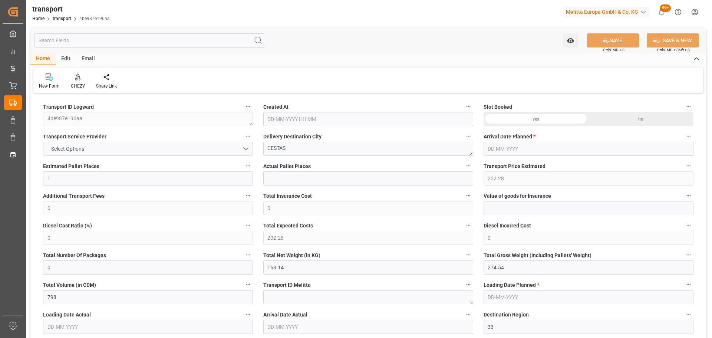
type input "[DATE]"
click at [79, 80] on icon at bounding box center [77, 80] width 3 height 1
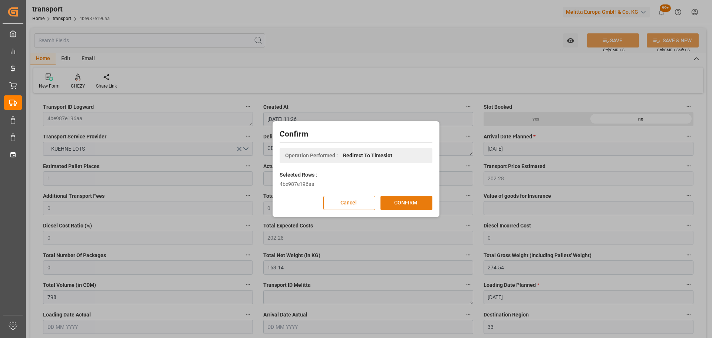
click at [410, 207] on button "CONFIRM" at bounding box center [406, 203] width 52 height 14
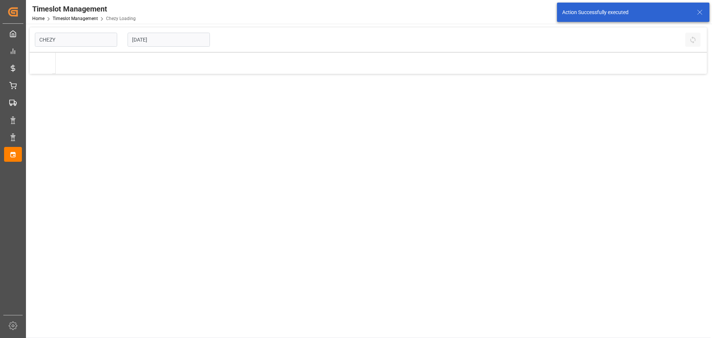
type input "Chezy Loading"
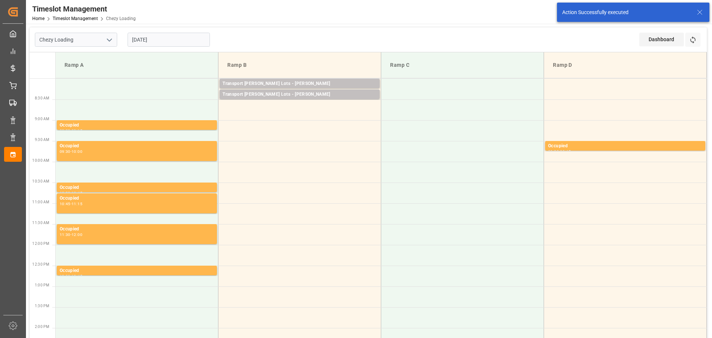
click at [141, 42] on input "[DATE]" at bounding box center [169, 40] width 82 height 14
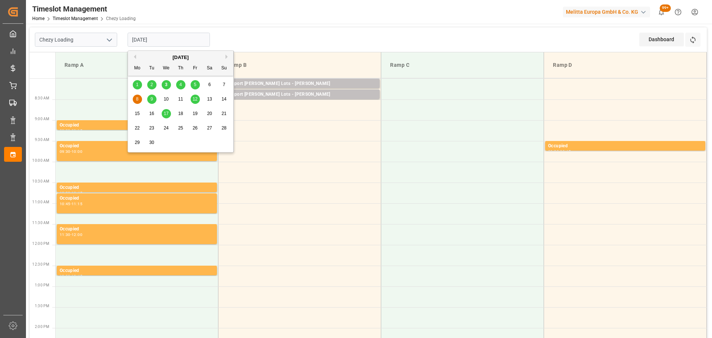
click at [197, 83] on div "5" at bounding box center [195, 84] width 9 height 9
type input "[DATE]"
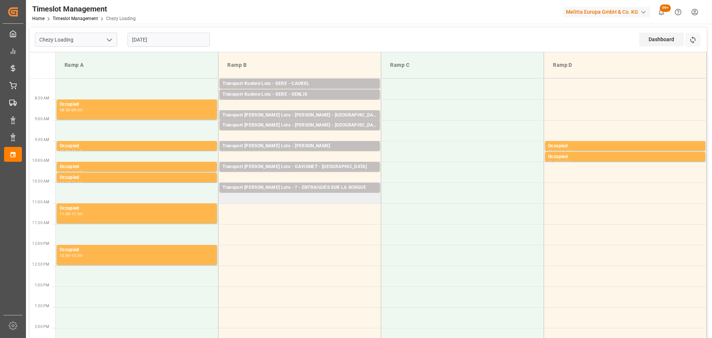
click at [221, 199] on td "Transport [PERSON_NAME] Lots - ? - ENTRAIGUES SUR LA SORGUE Pallets: 2,TU: 441,…" at bounding box center [299, 192] width 163 height 21
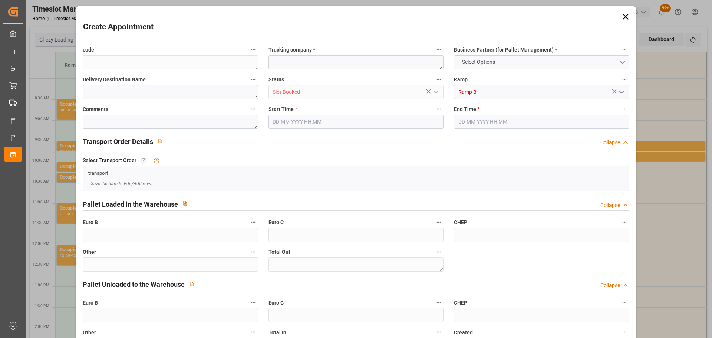
type input "0"
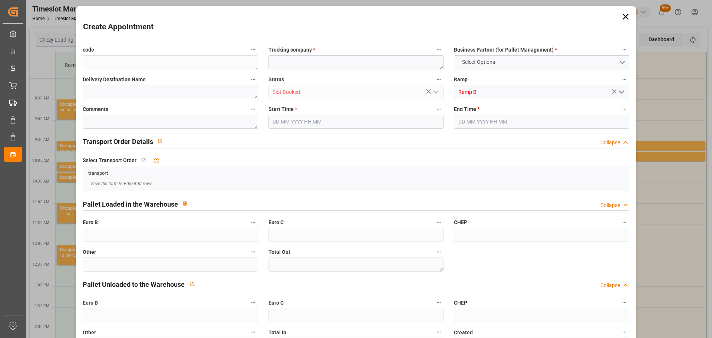
type input "0"
type input "05-09-2025 10:45"
type input "05-09-2025 11:00"
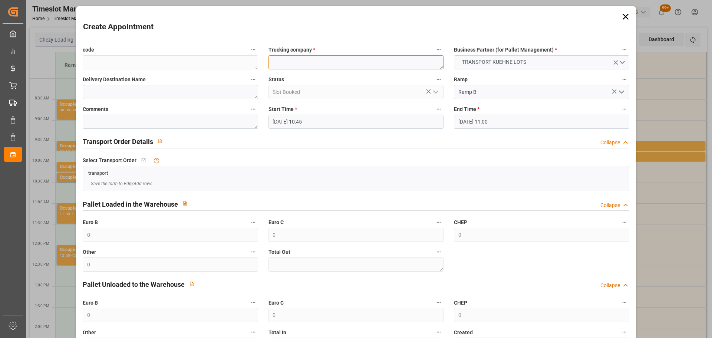
click at [304, 62] on textarea at bounding box center [355, 62] width 175 height 14
type textarea "?"
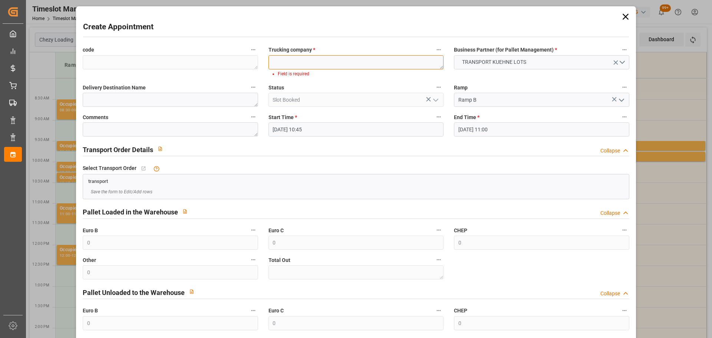
type textarea "B"
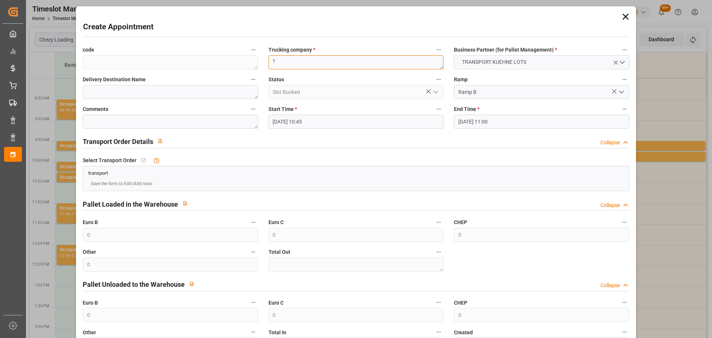
type textarea "?"
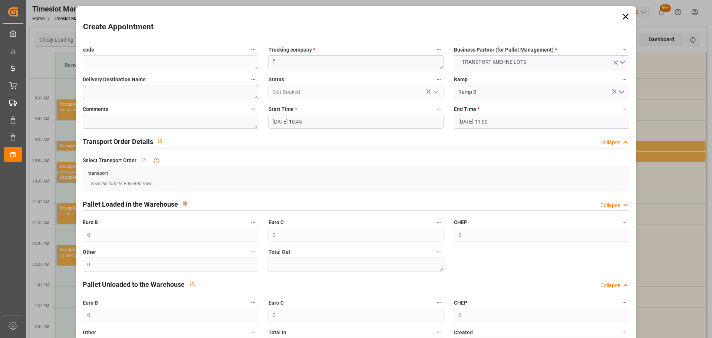
click at [161, 97] on textarea at bounding box center [170, 92] width 175 height 14
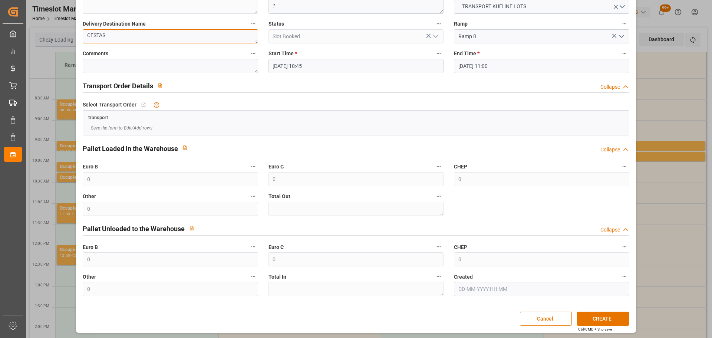
scroll to position [57, 0]
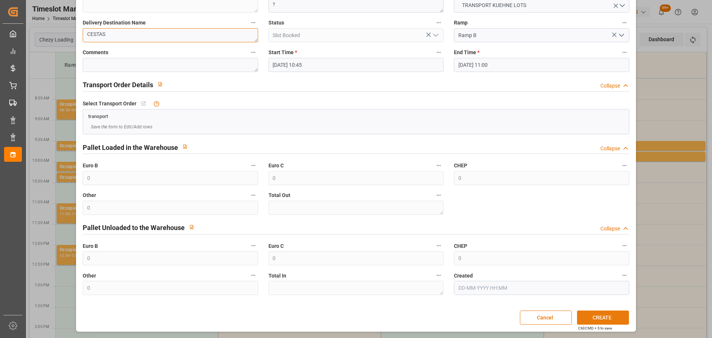
type textarea "CESTAS"
click at [580, 320] on button "CREATE" at bounding box center [603, 317] width 52 height 14
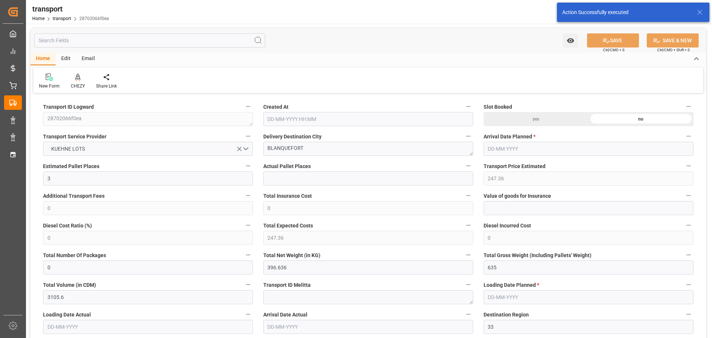
type input "[DATE] 11:24"
type input "[DATE]"
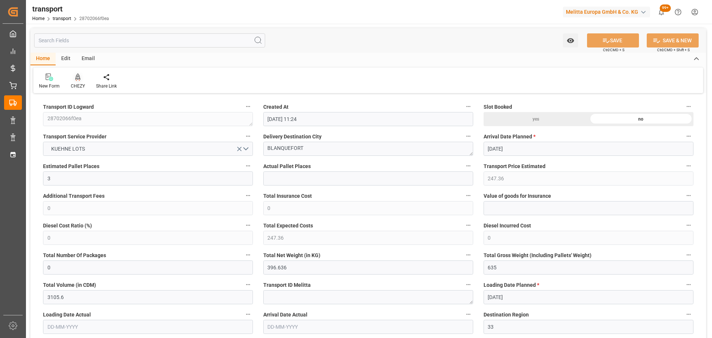
click at [77, 79] on icon at bounding box center [77, 76] width 5 height 7
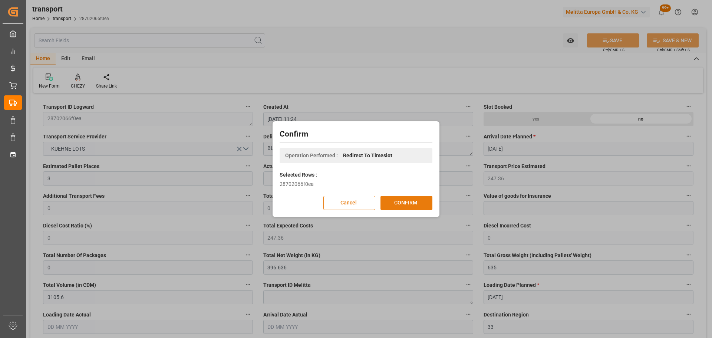
click at [394, 201] on button "CONFIRM" at bounding box center [406, 203] width 52 height 14
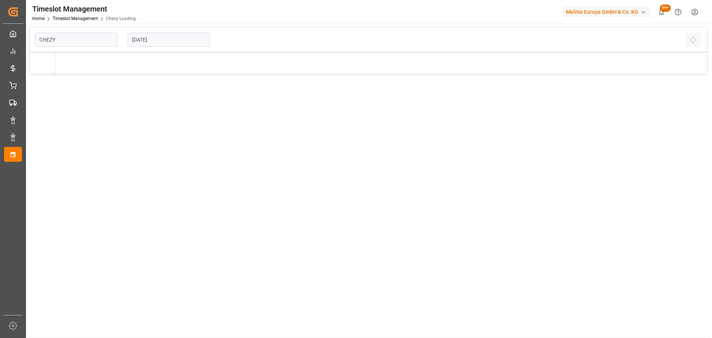
type input "Chezy Loading"
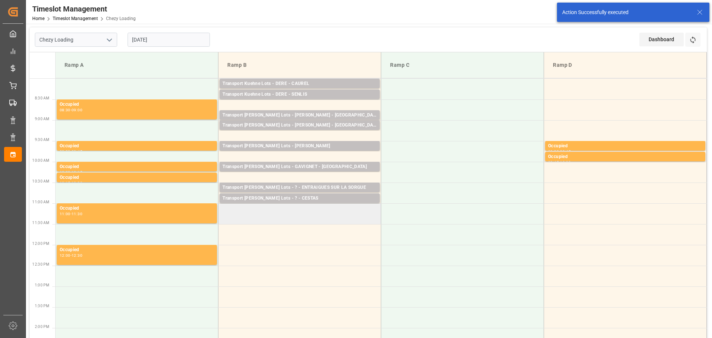
click at [226, 211] on td at bounding box center [299, 213] width 163 height 21
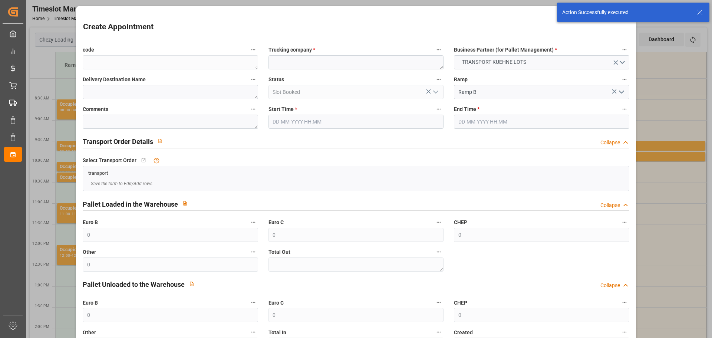
type input "[DATE] 11:00"
type input "[DATE] 11:15"
click at [284, 63] on textarea at bounding box center [355, 62] width 175 height 14
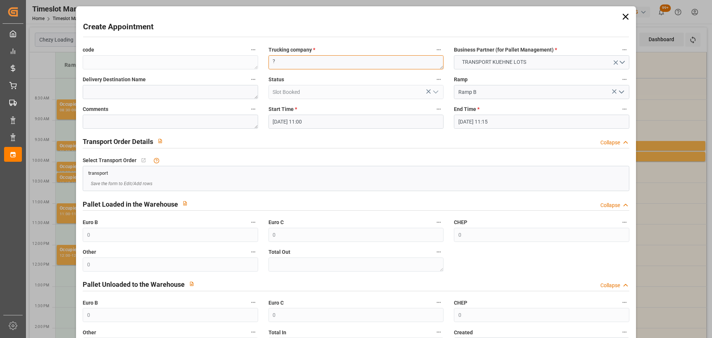
type textarea "?"
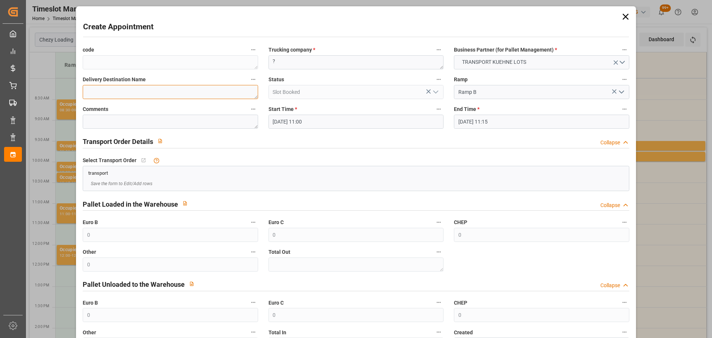
click at [110, 90] on textarea at bounding box center [170, 92] width 175 height 14
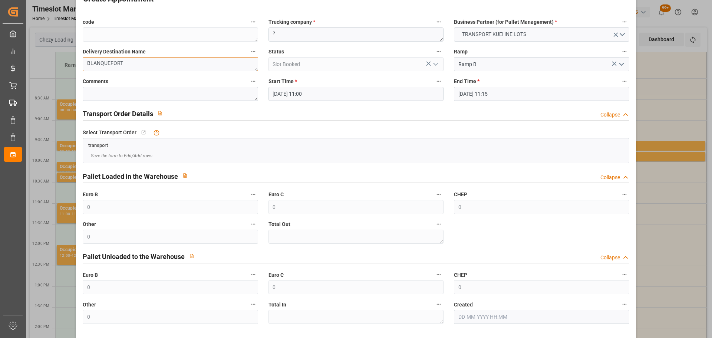
scroll to position [57, 0]
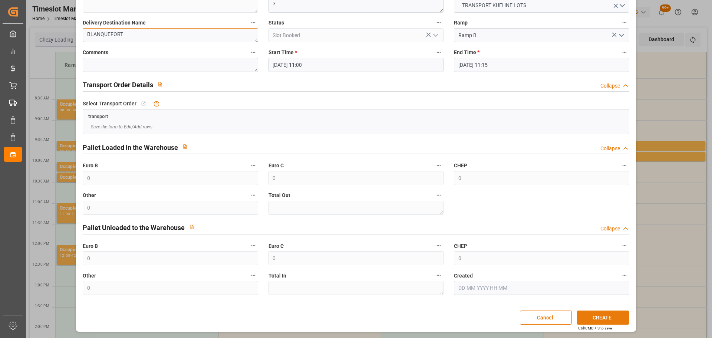
type textarea "BLANQUEFORT"
click at [605, 314] on button "CREATE" at bounding box center [603, 317] width 52 height 14
